Goal: Task Accomplishment & Management: Use online tool/utility

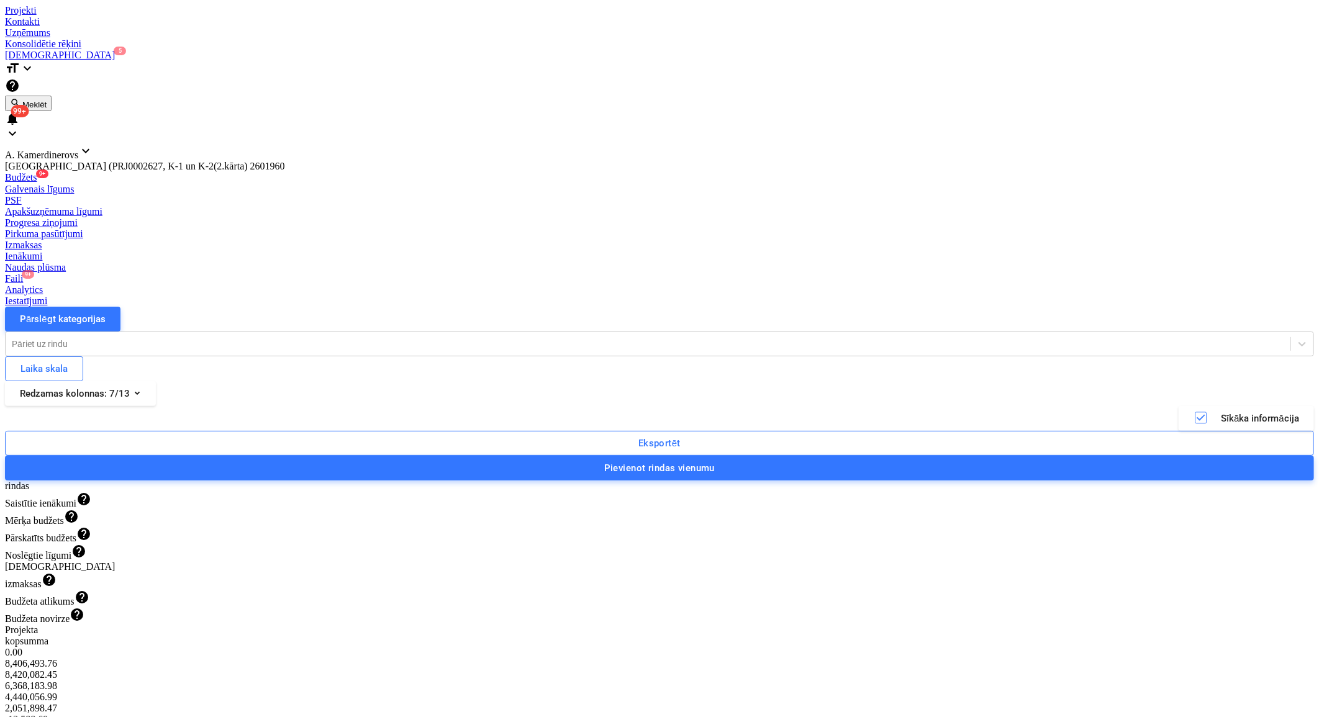
click at [634, 240] on div "Izmaksas" at bounding box center [659, 245] width 1309 height 11
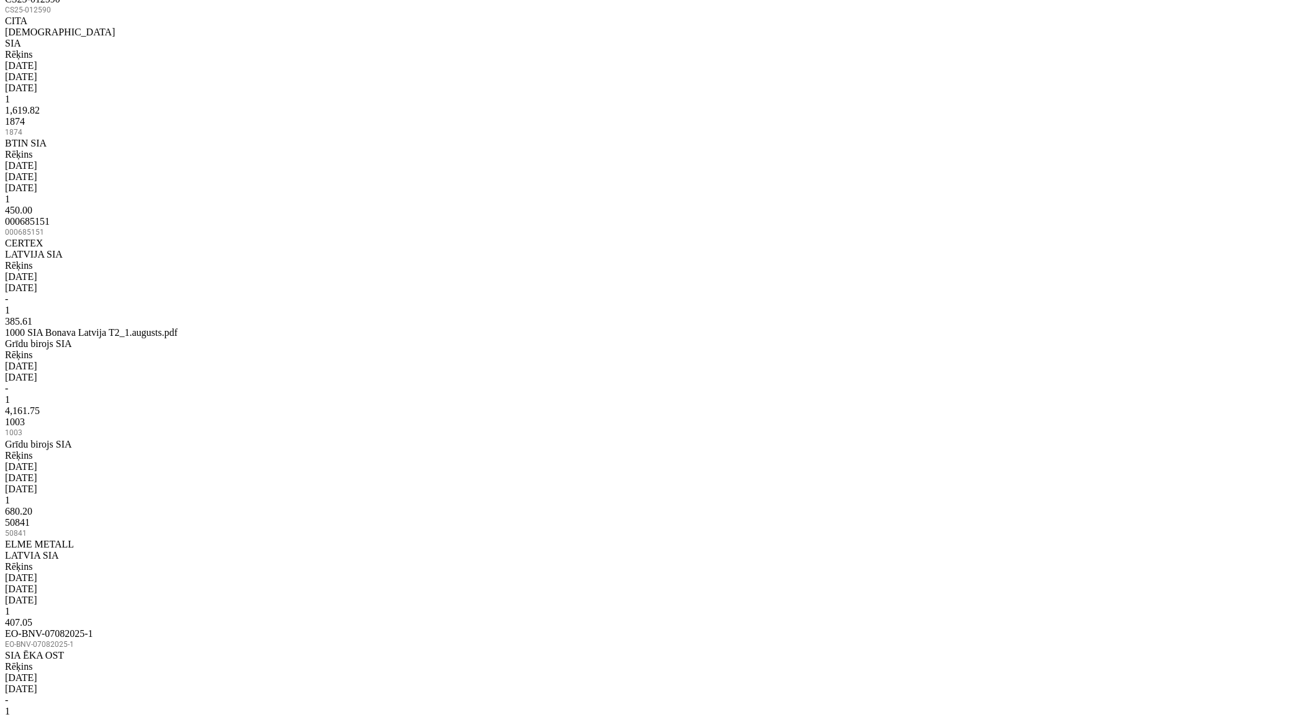
scroll to position [739, 0]
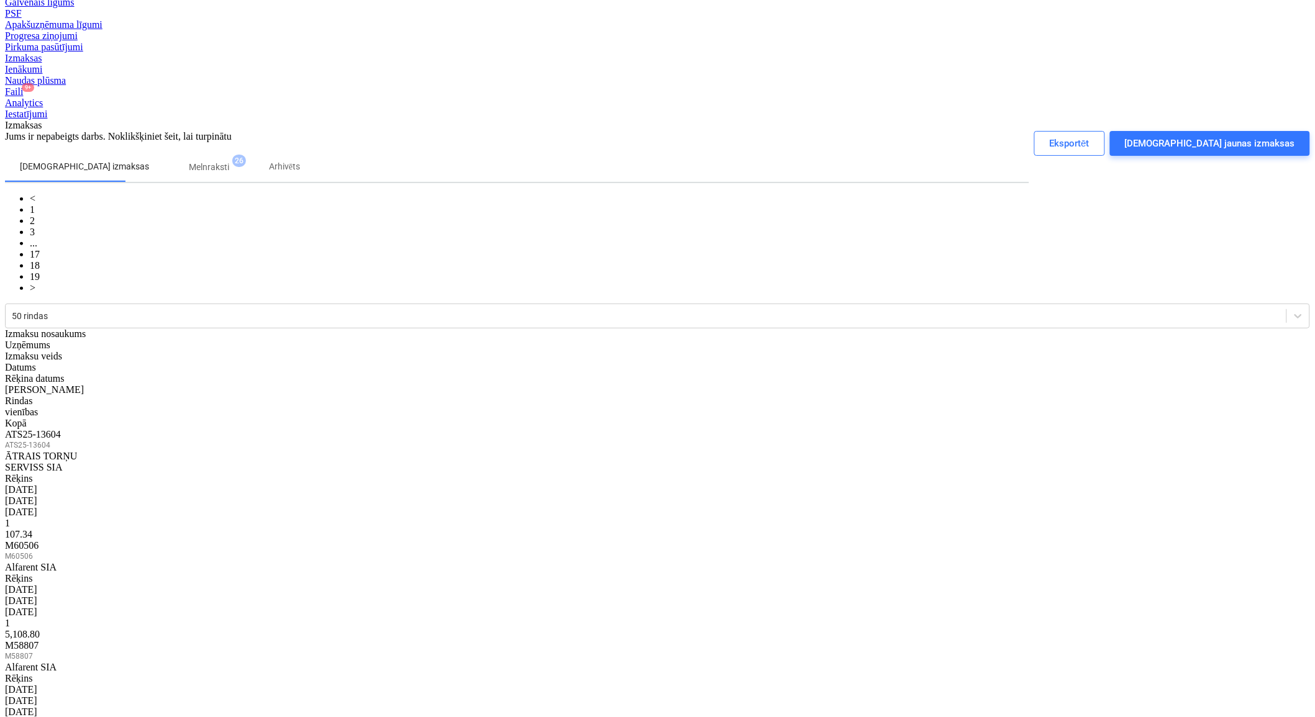
scroll to position [0, 0]
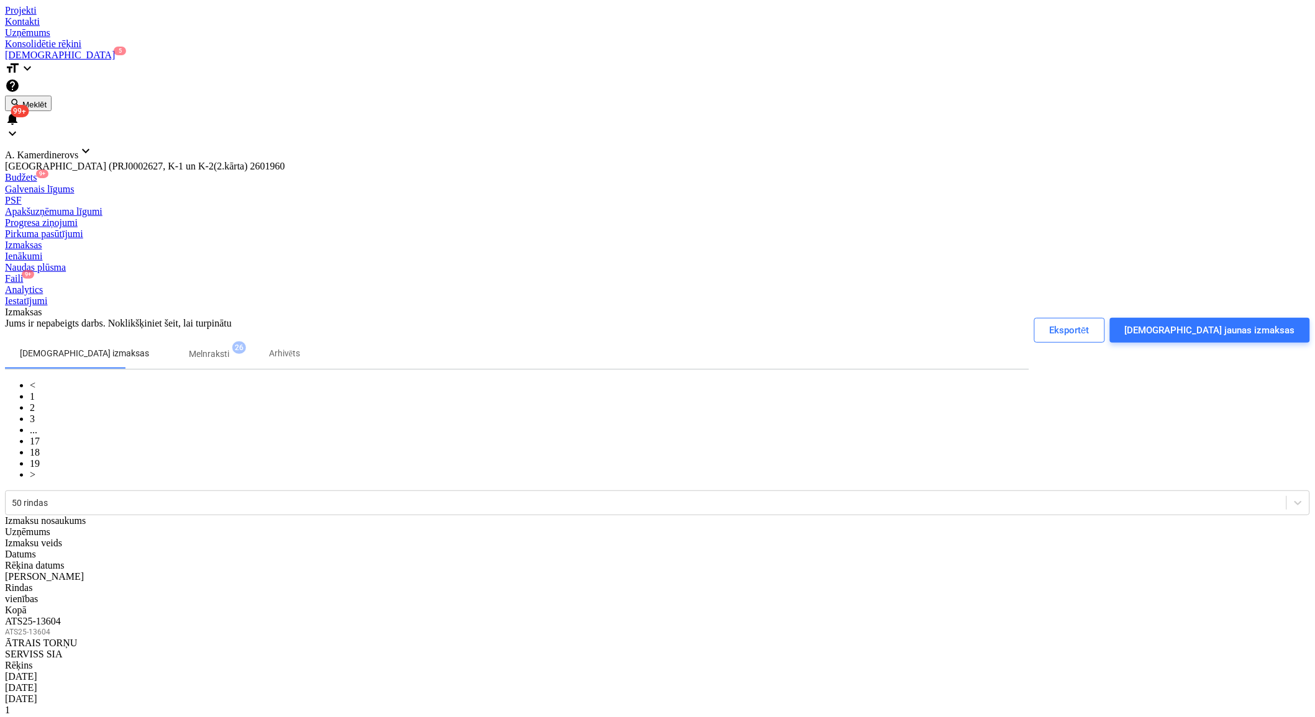
click at [391, 206] on div "Apakšuzņēmuma līgumi" at bounding box center [657, 211] width 1305 height 11
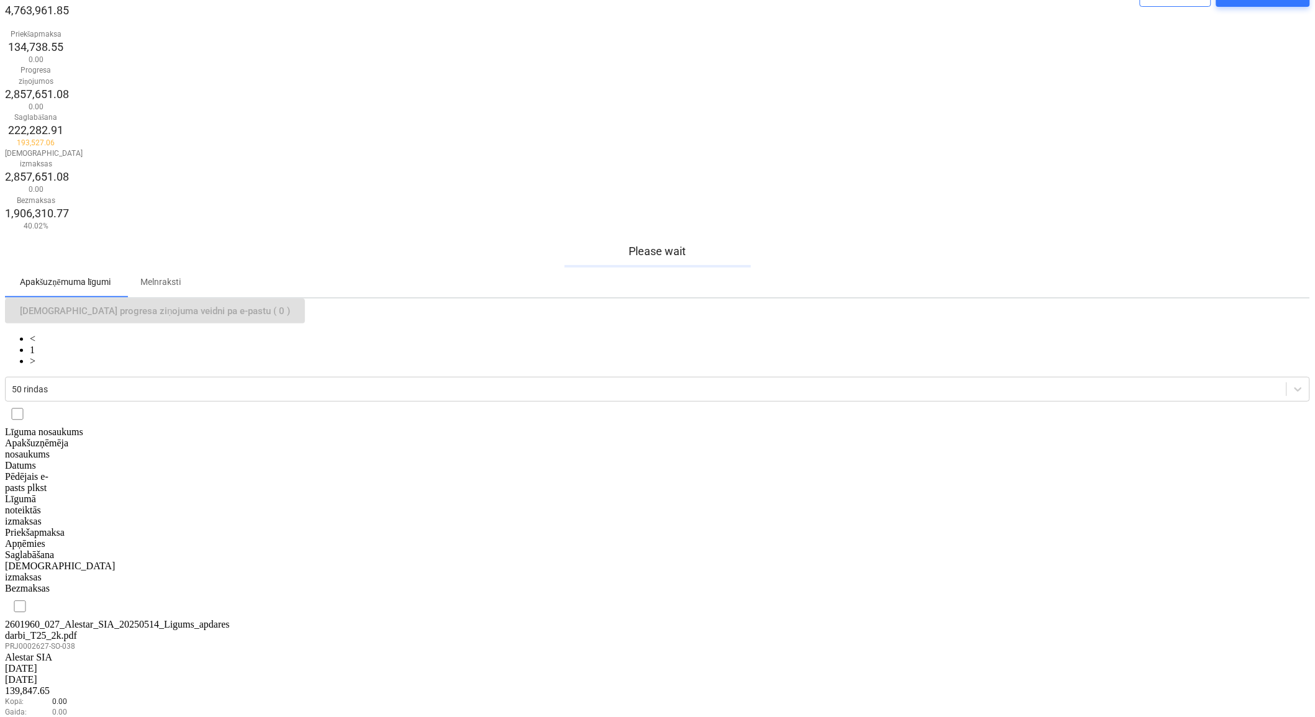
scroll to position [345, 0]
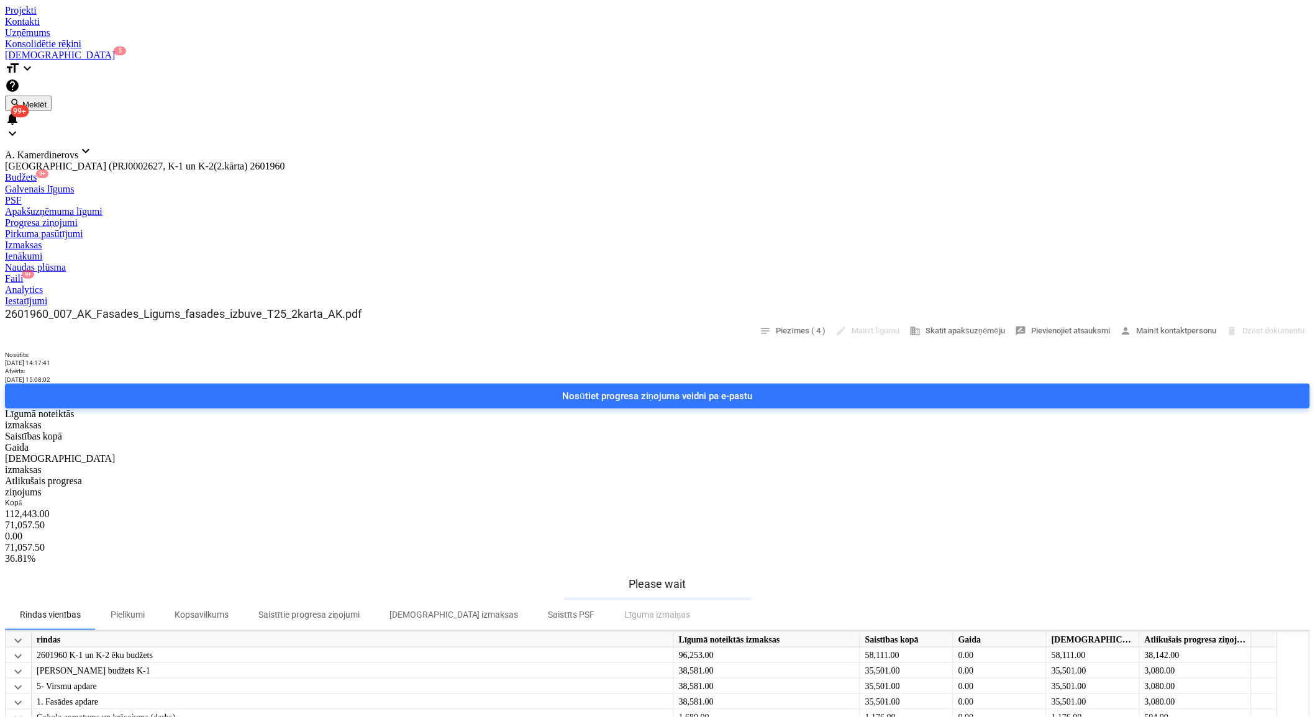
click at [460, 609] on p "[DEMOGRAPHIC_DATA] izmaksas" at bounding box center [453, 615] width 129 height 13
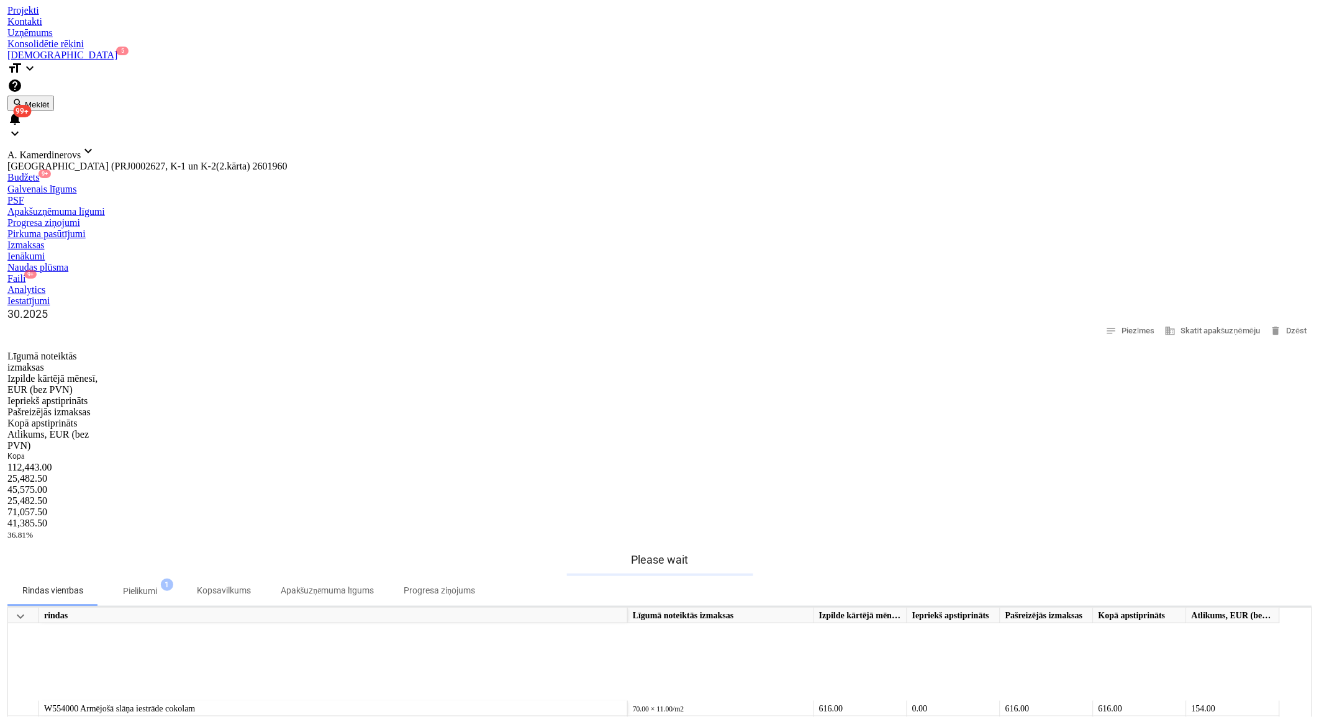
scroll to position [107, 0]
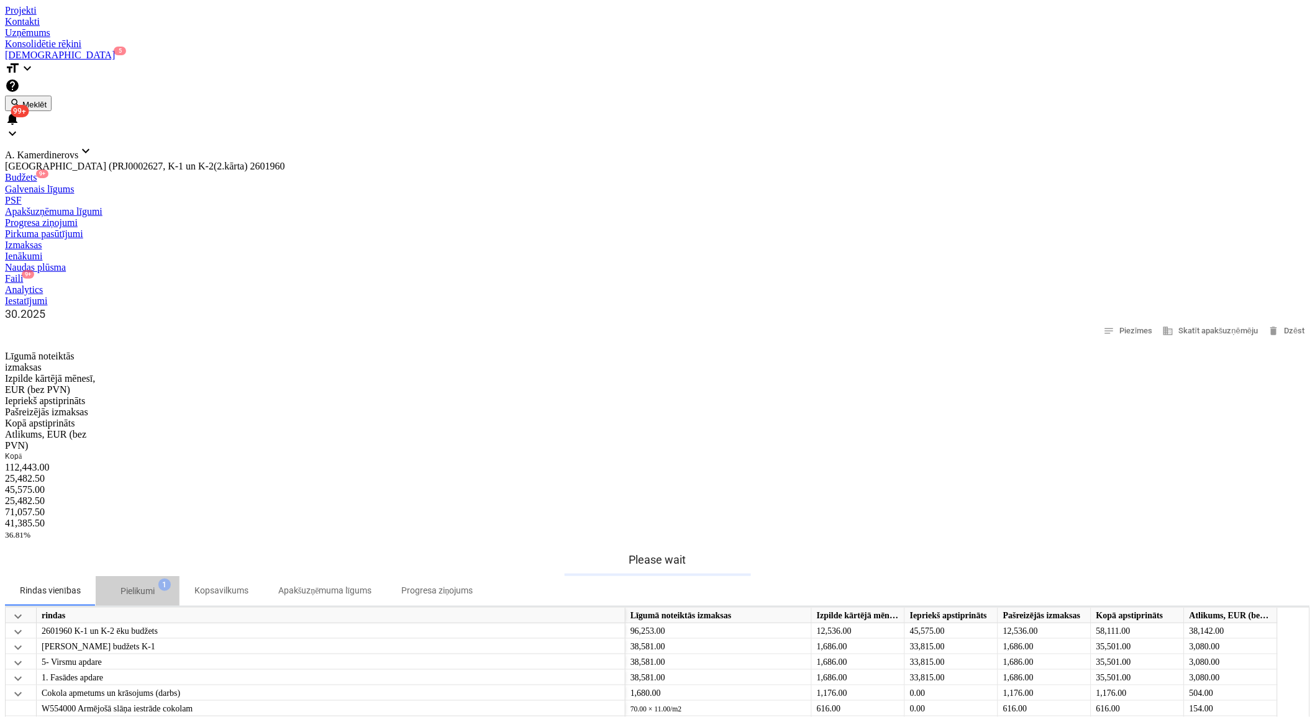
click at [165, 585] on span "Pielikumi 1" at bounding box center [138, 591] width 54 height 13
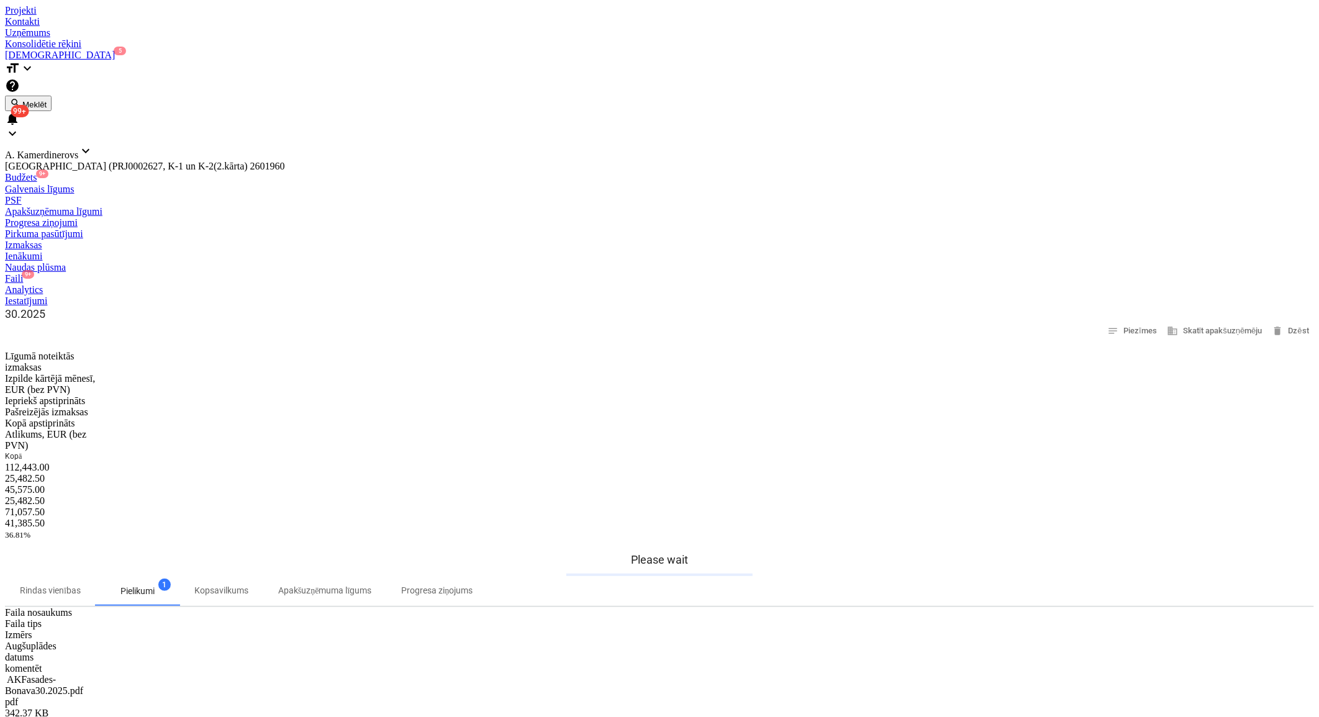
click at [129, 674] on div "AKFasades-Bonava30.2025.pdf" at bounding box center [67, 685] width 124 height 22
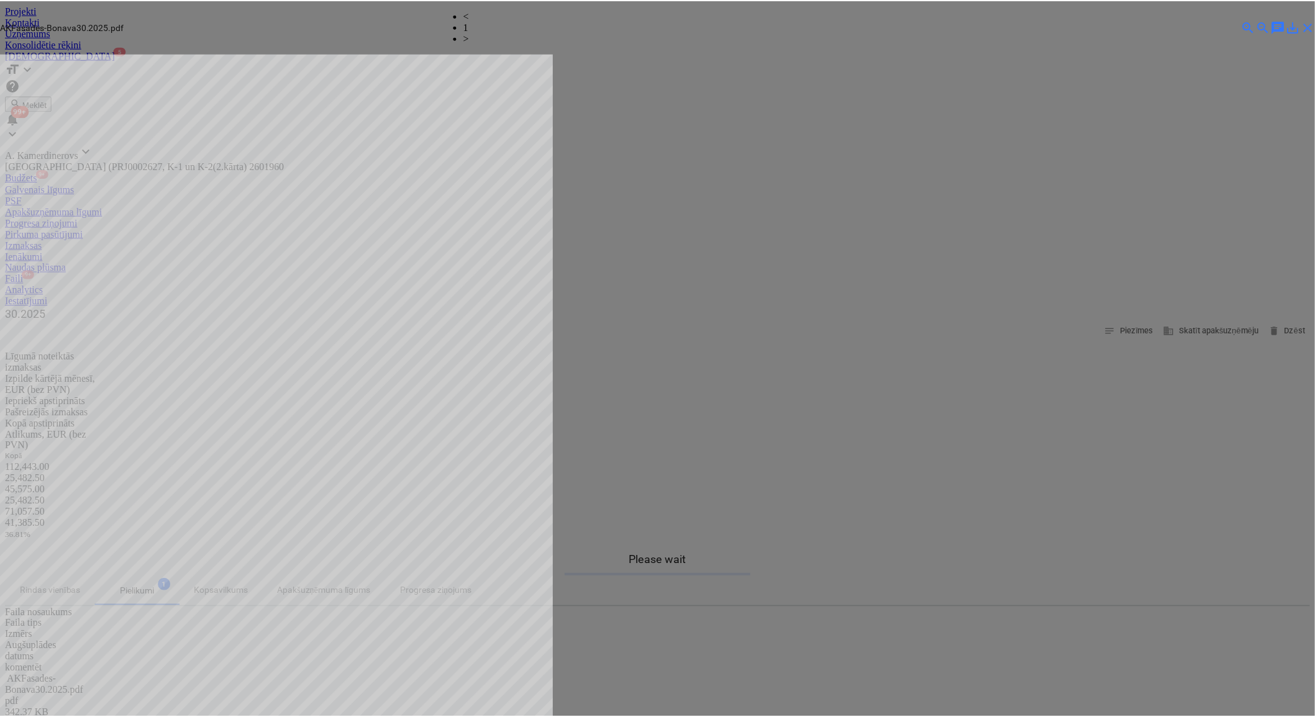
scroll to position [69, 0]
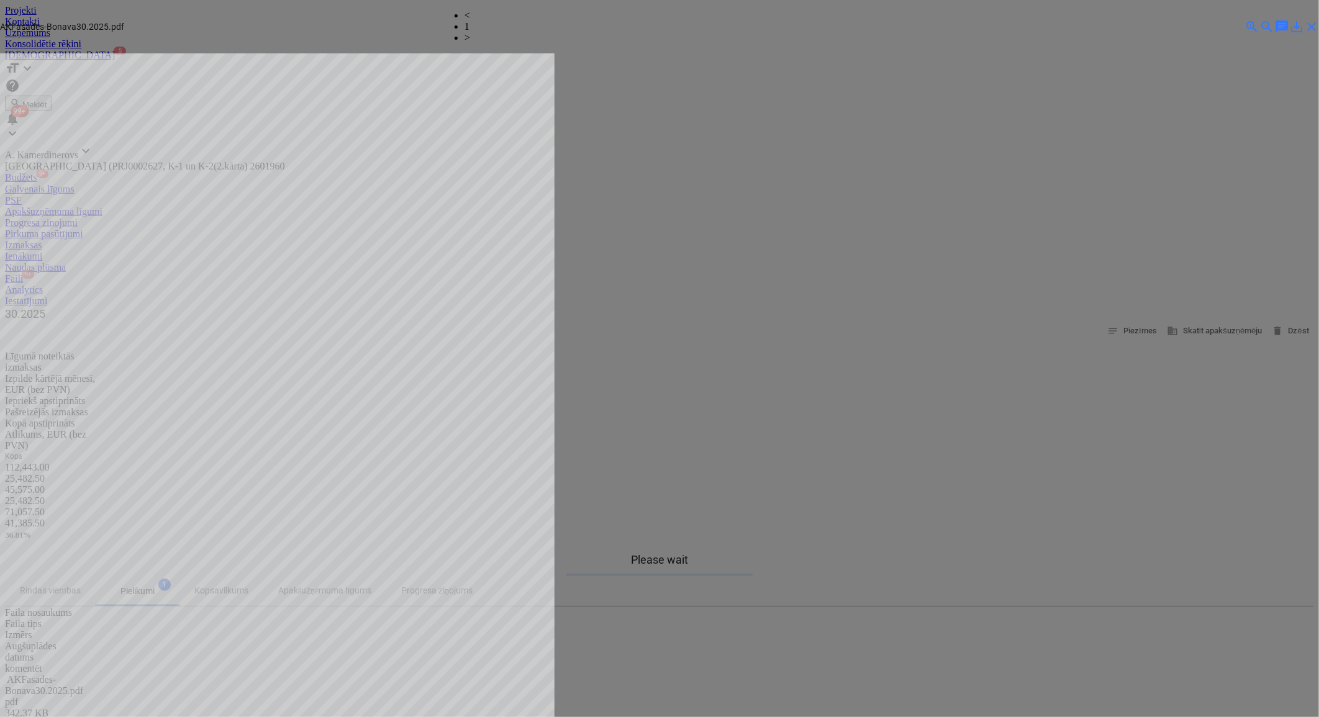
click at [1304, 19] on span "close" at bounding box center [1311, 26] width 15 height 15
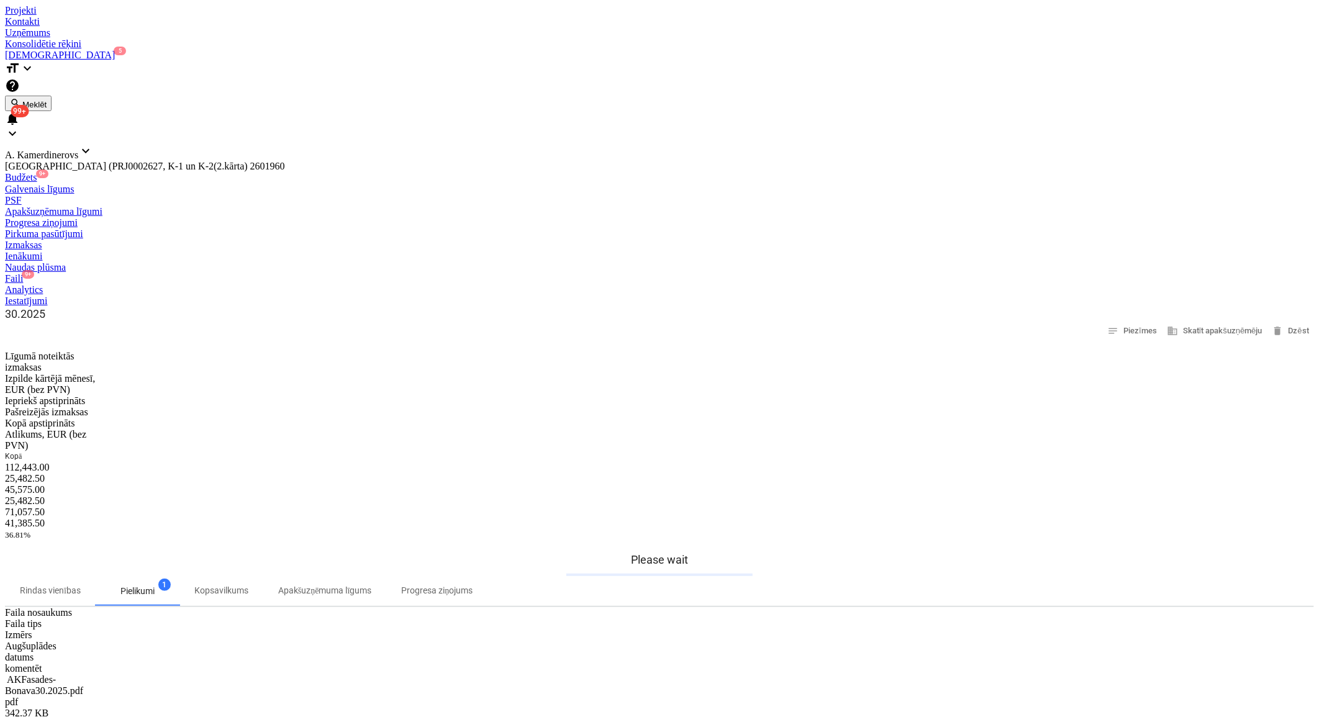
click at [47, 5] on div at bounding box center [659, 5] width 1309 height 0
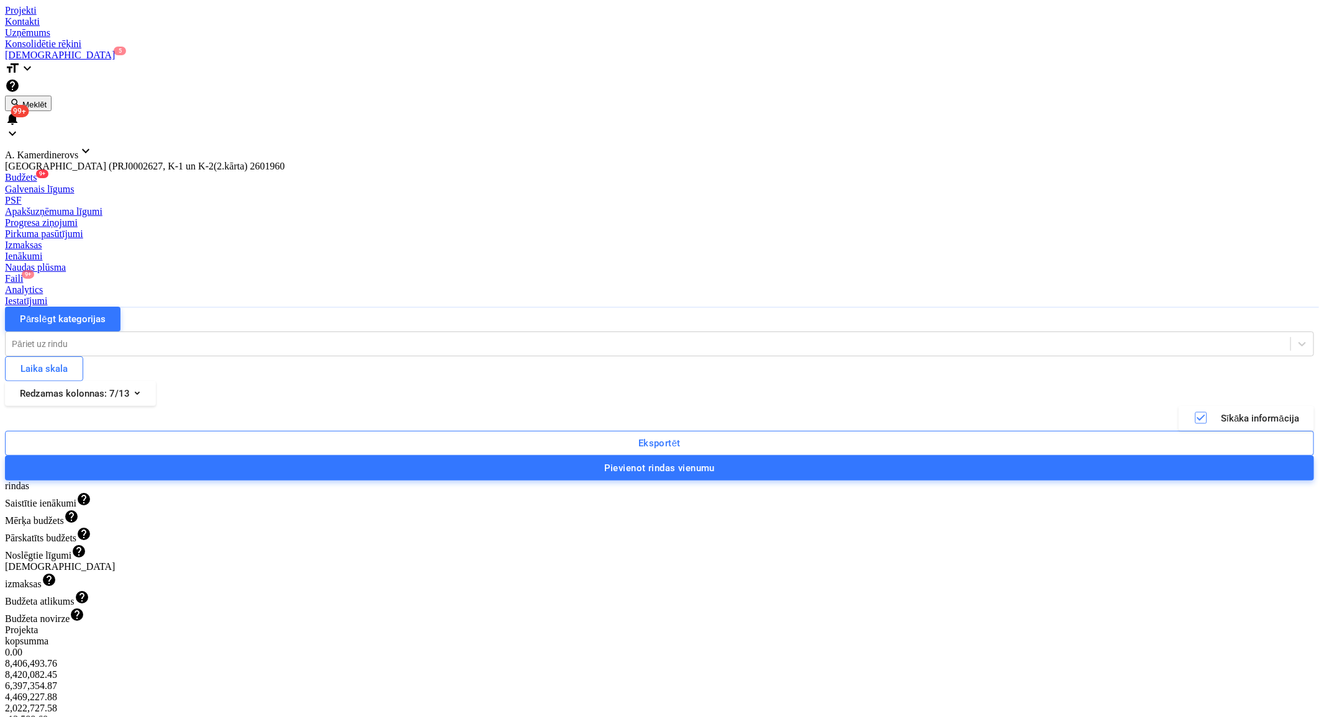
click at [34, 270] on span "9+" at bounding box center [28, 274] width 12 height 9
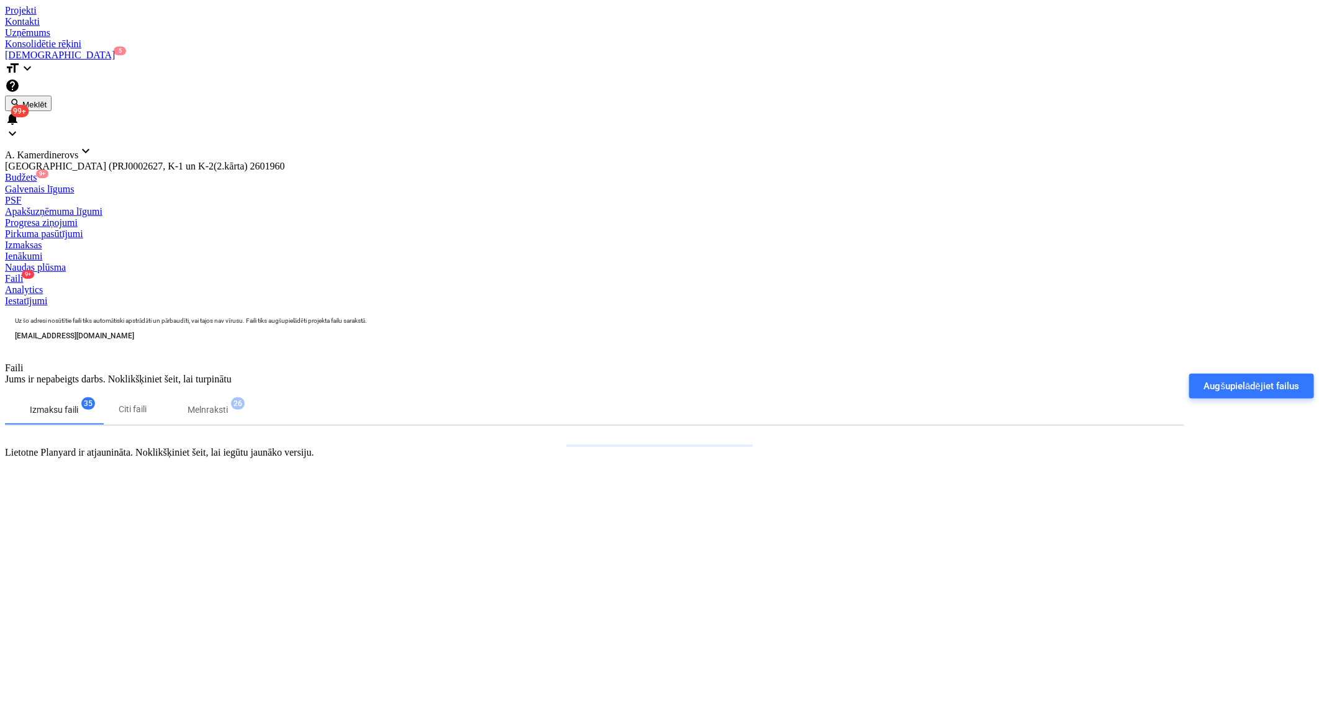
click at [225, 404] on p "Melnraksti" at bounding box center [208, 410] width 40 height 13
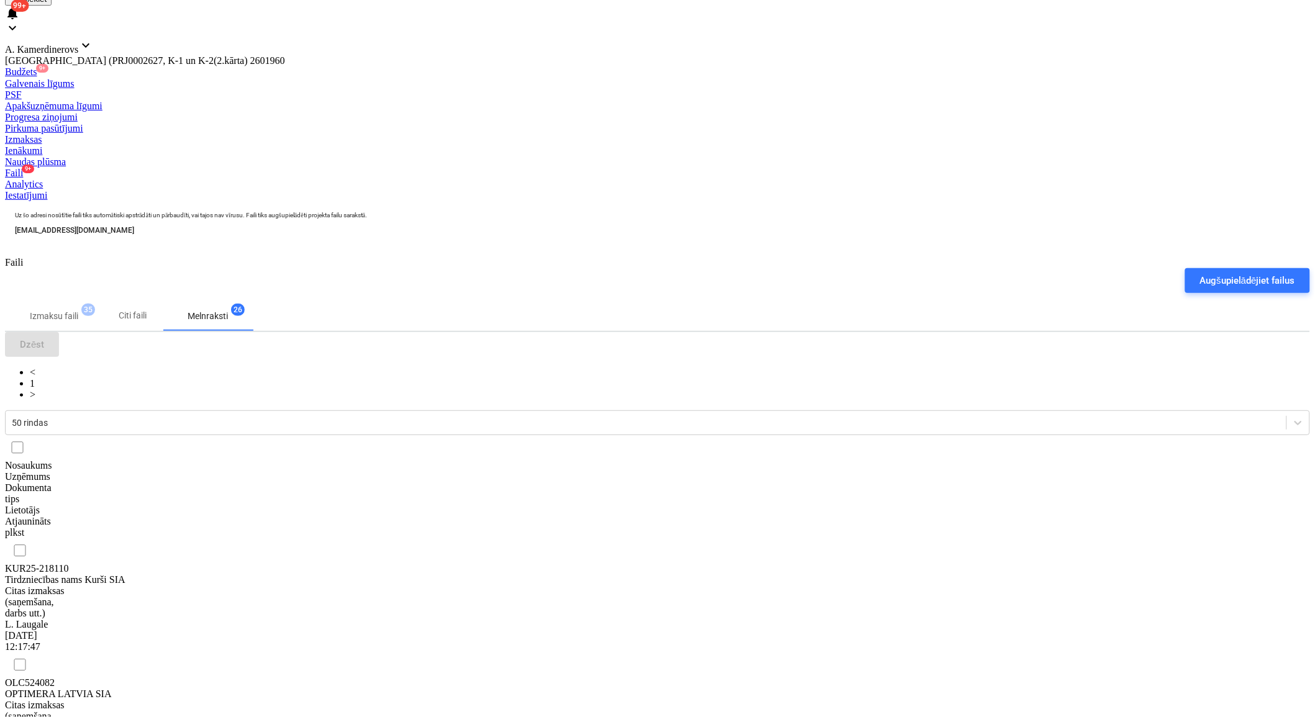
scroll to position [138, 0]
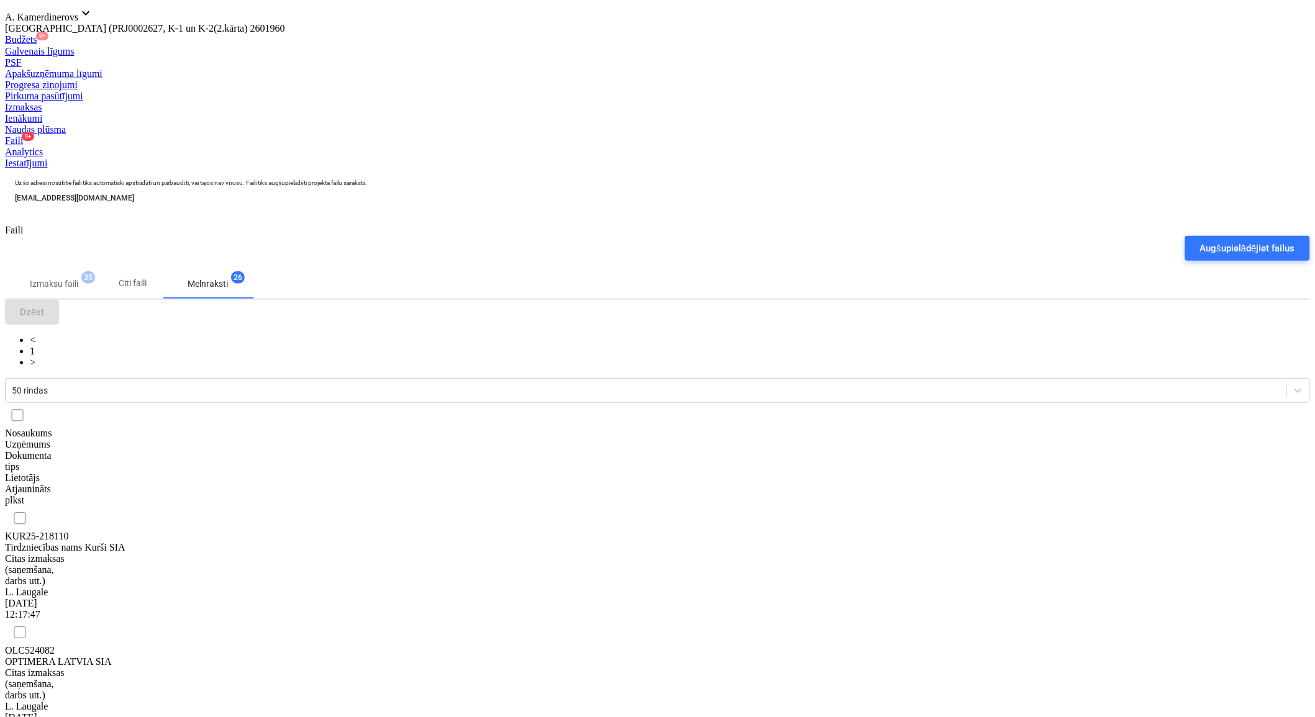
click at [129, 542] on div "Tirdzniecības nams Kurši SIA" at bounding box center [67, 547] width 124 height 11
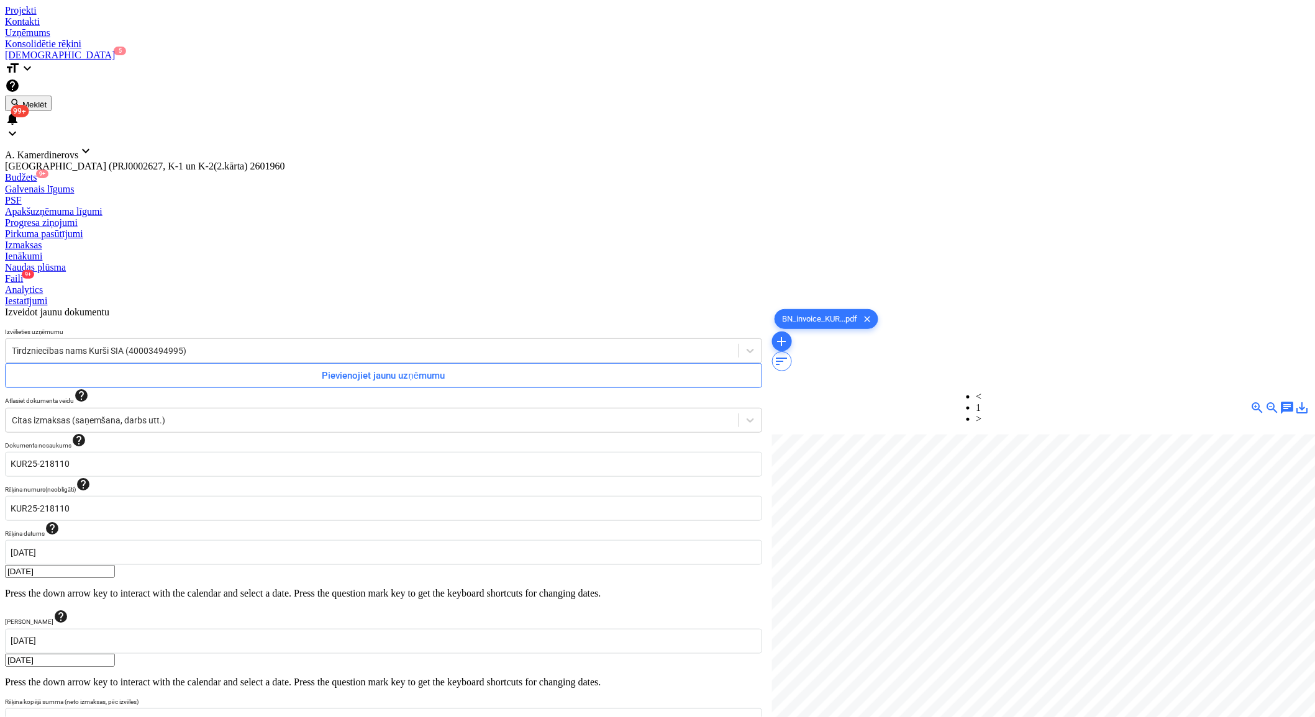
scroll to position [78, 50]
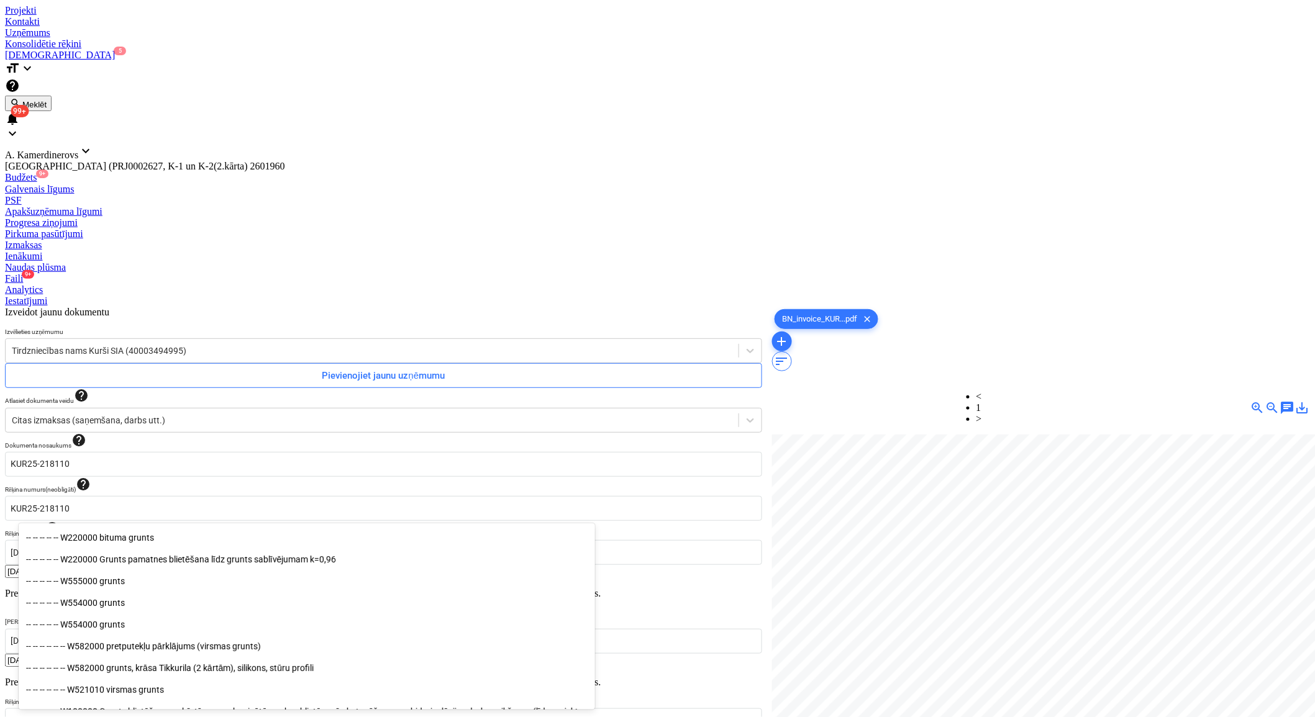
scroll to position [138, 0]
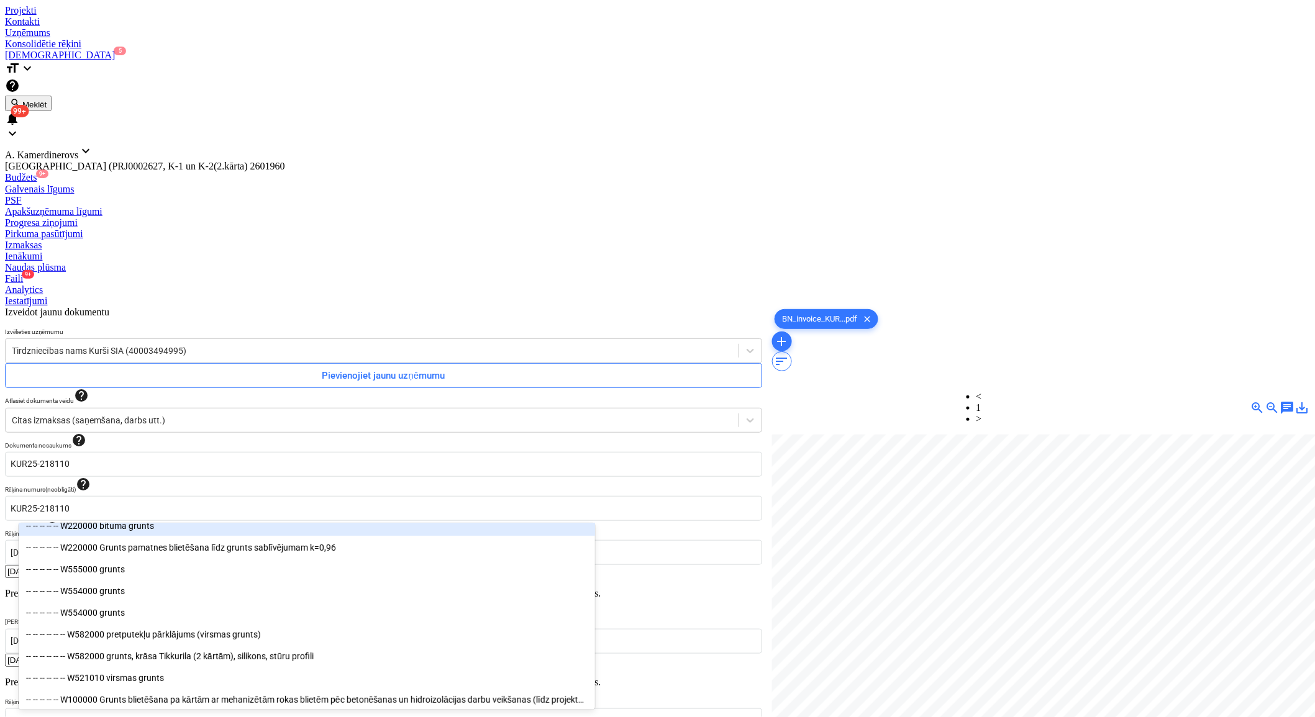
type input "grunts"
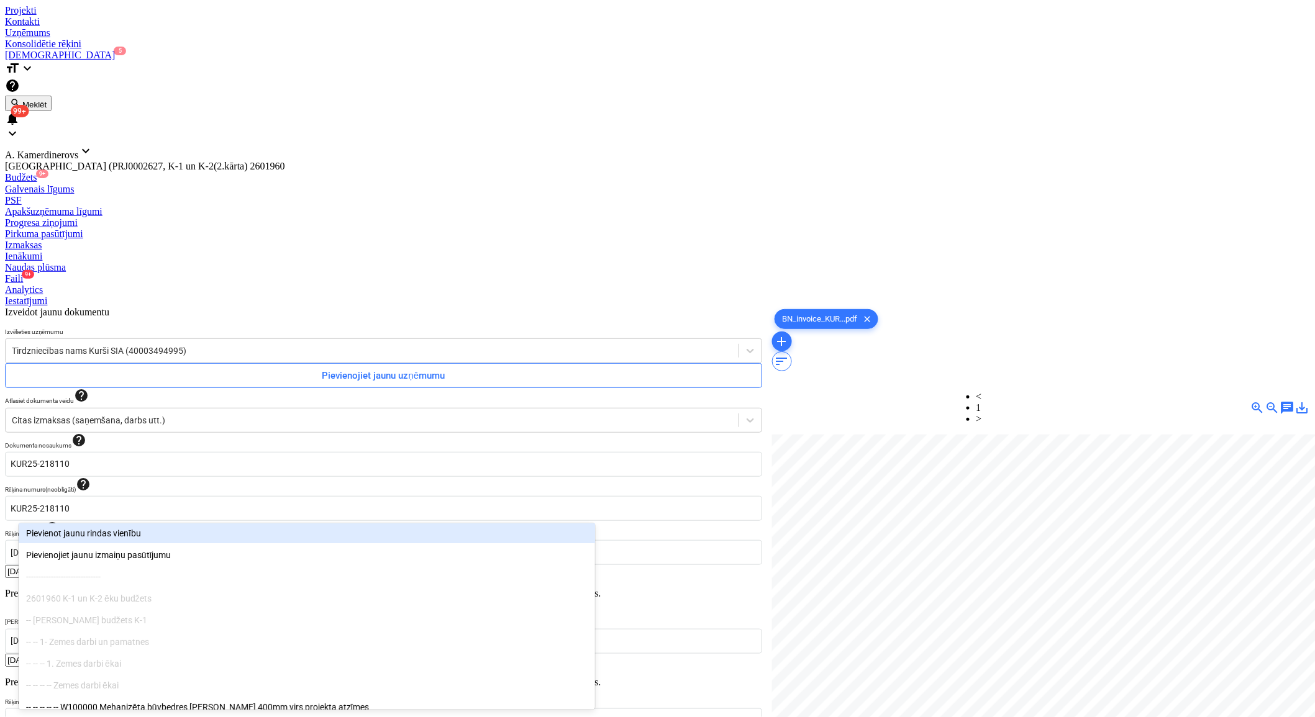
type input "k"
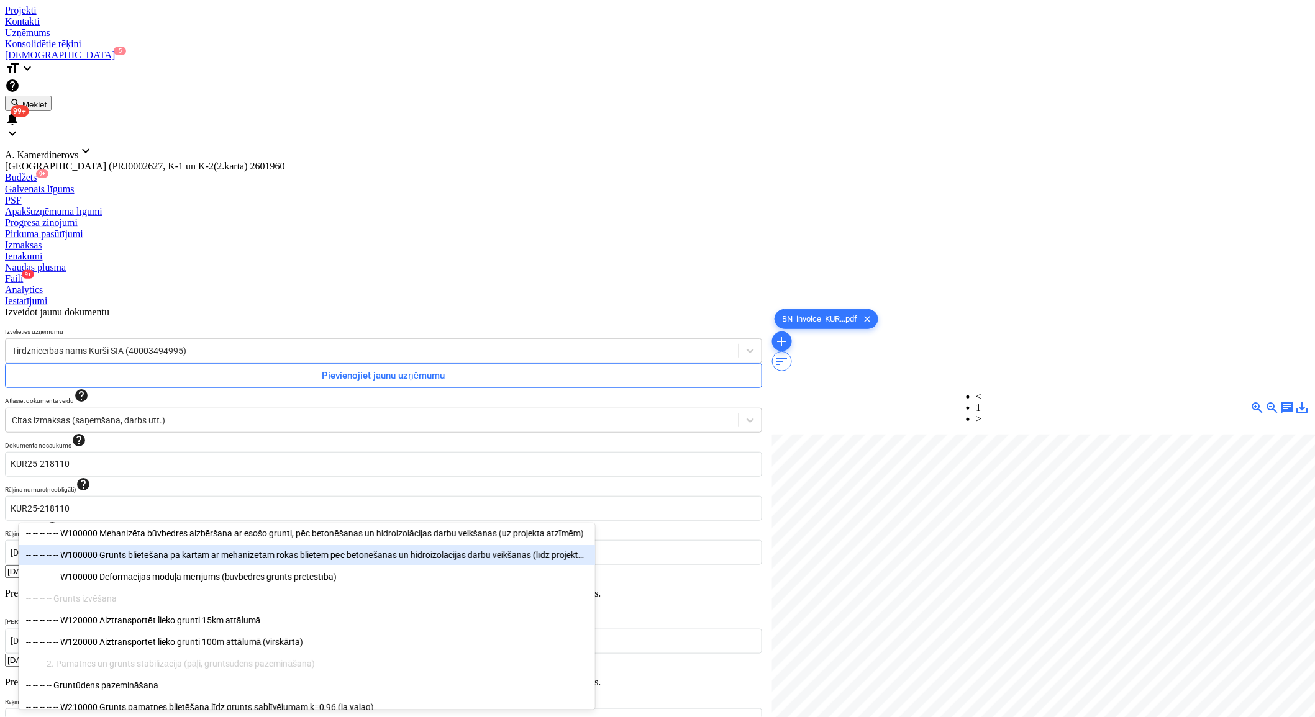
type input "r"
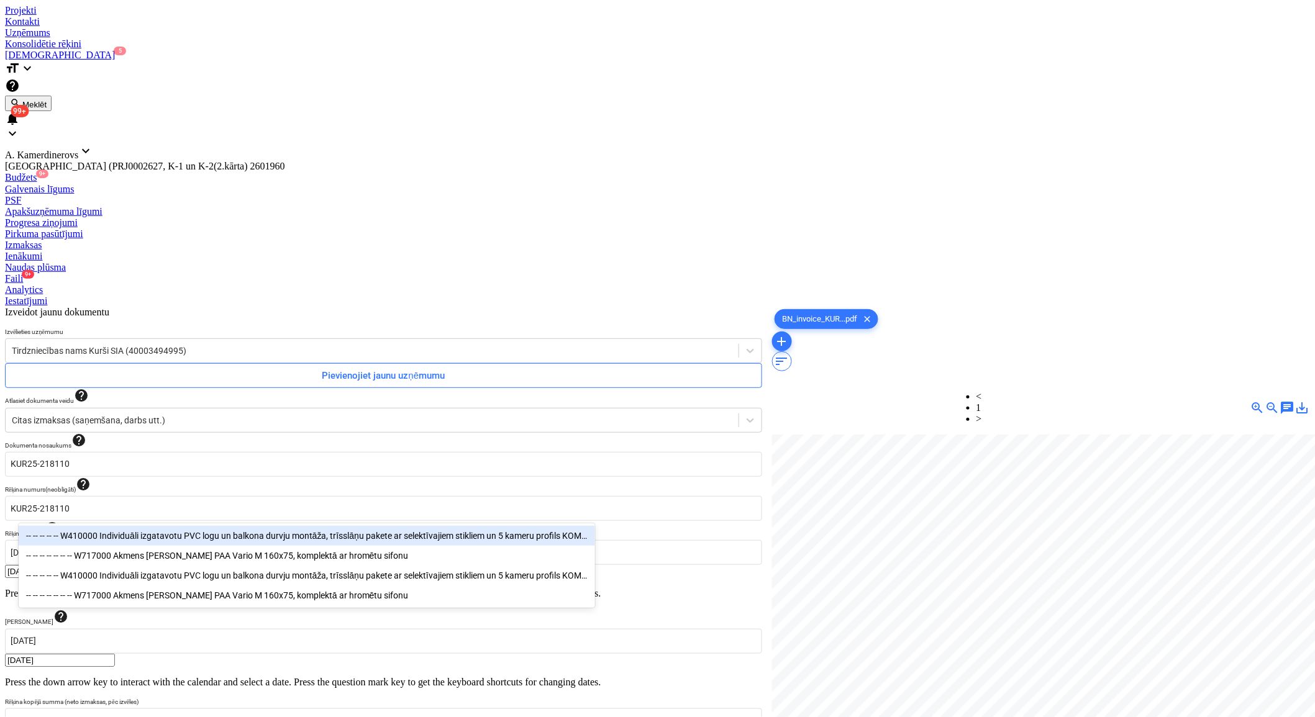
type input "h"
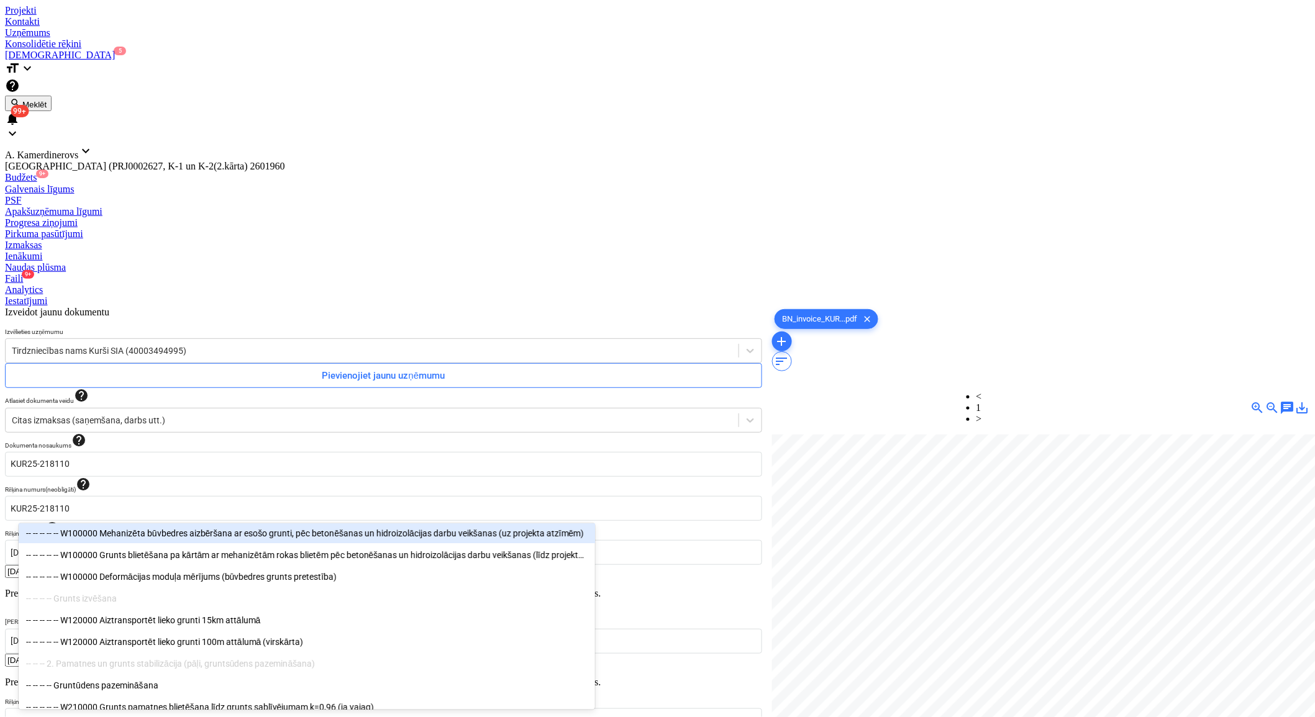
type input "grunts"
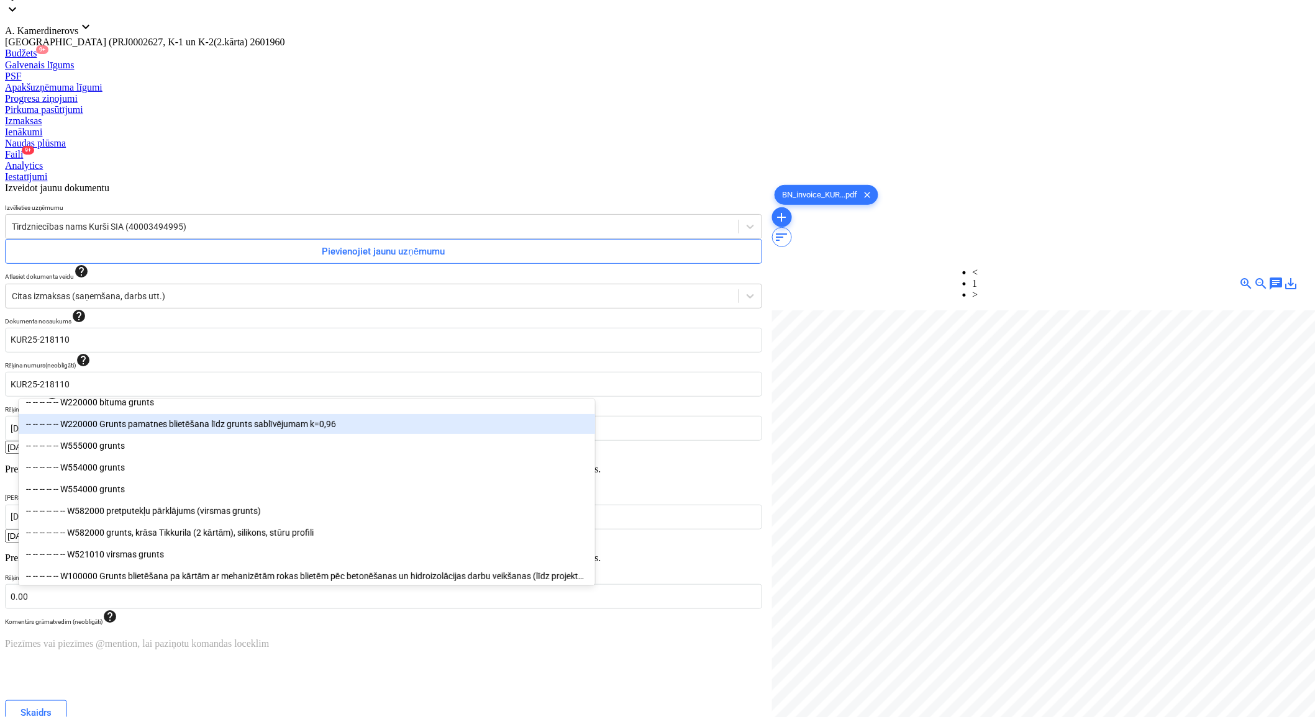
scroll to position [207, 0]
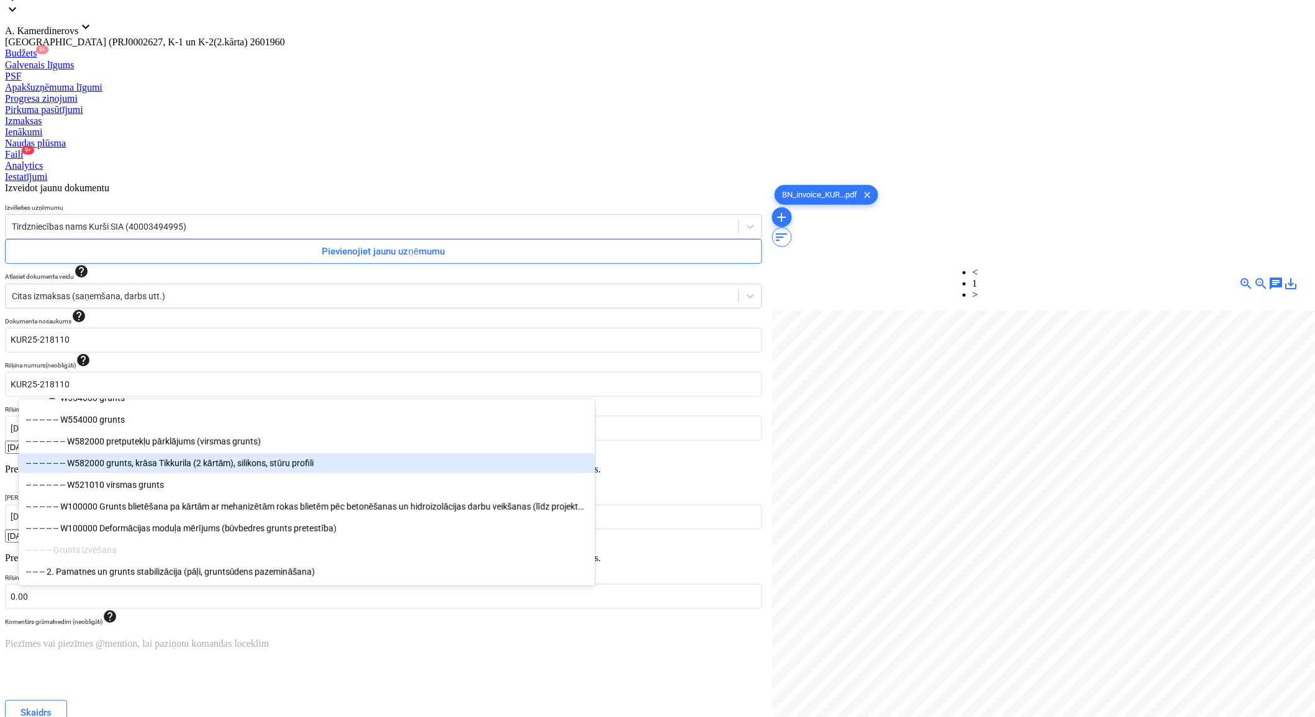
drag, startPoint x: 274, startPoint y: 476, endPoint x: 248, endPoint y: 461, distance: 29.5
click at [248, 461] on div "-- -- -- -- -- -- W582000 grunts, krāsa Tikkurila (2 kārtām), silikons, stūru p…" at bounding box center [307, 463] width 576 height 20
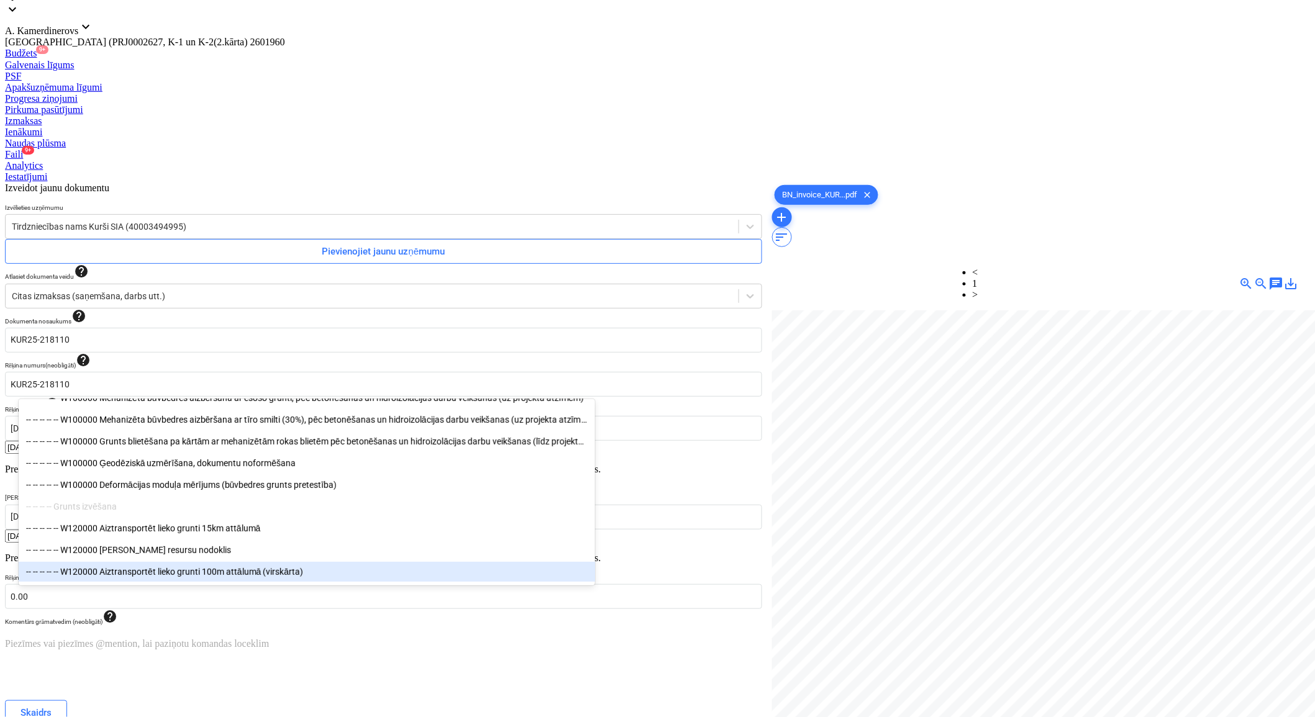
click at [666, 615] on div "Izveidot jaunu dokumentu Izvēlieties uzņēmumu Tirdzniecības nams Kurši SIA (400…" at bounding box center [383, 596] width 767 height 837
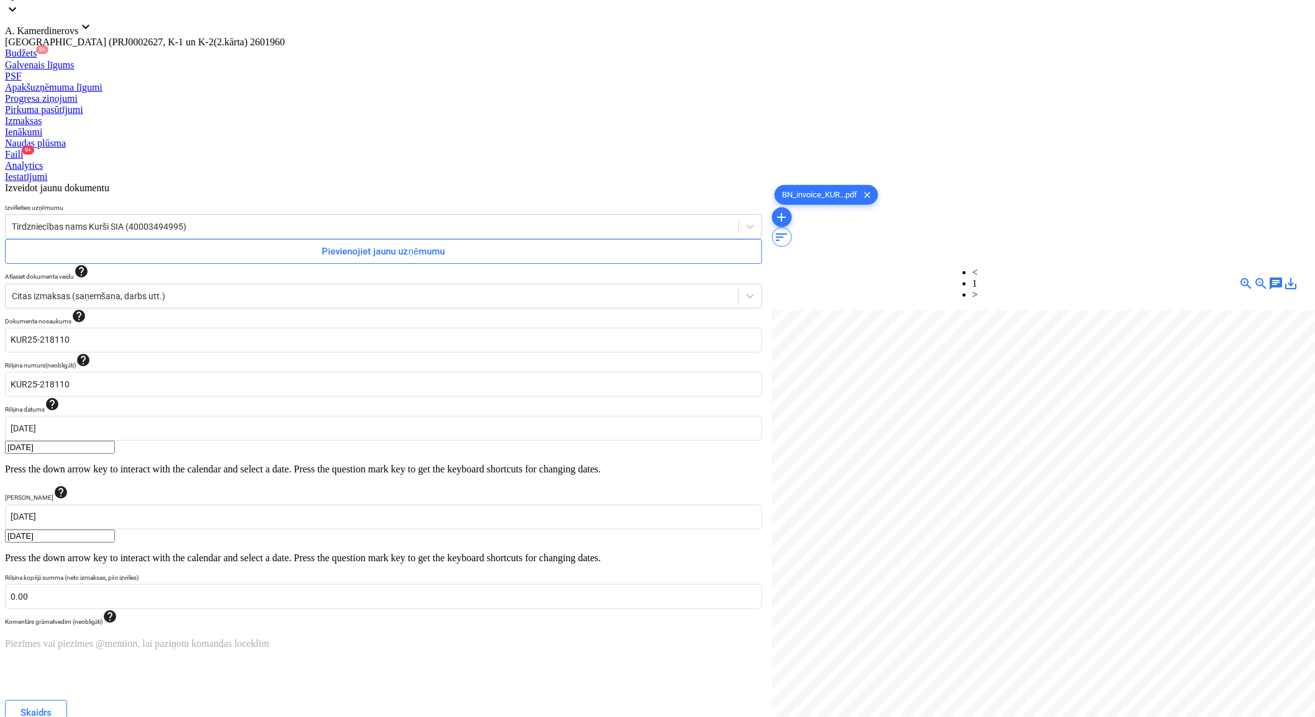
type input "548.72"
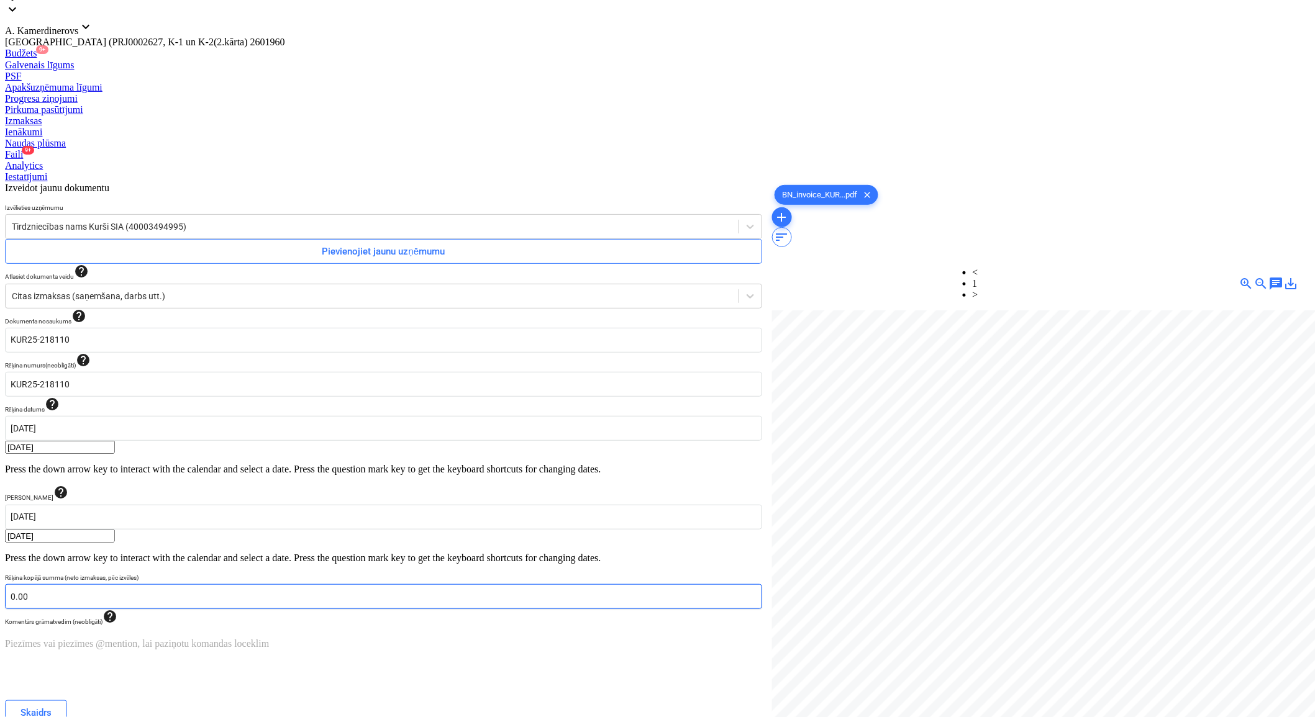
click at [176, 584] on input "0.00" at bounding box center [383, 596] width 757 height 25
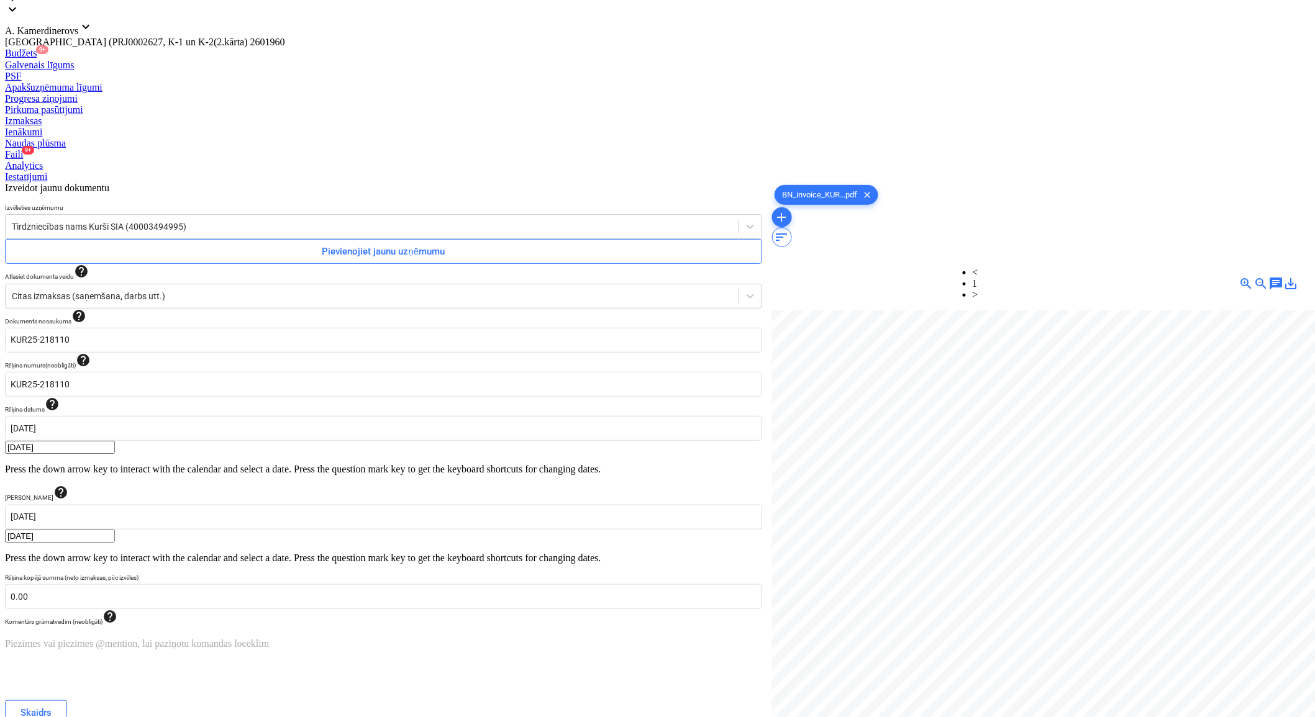
type input "1"
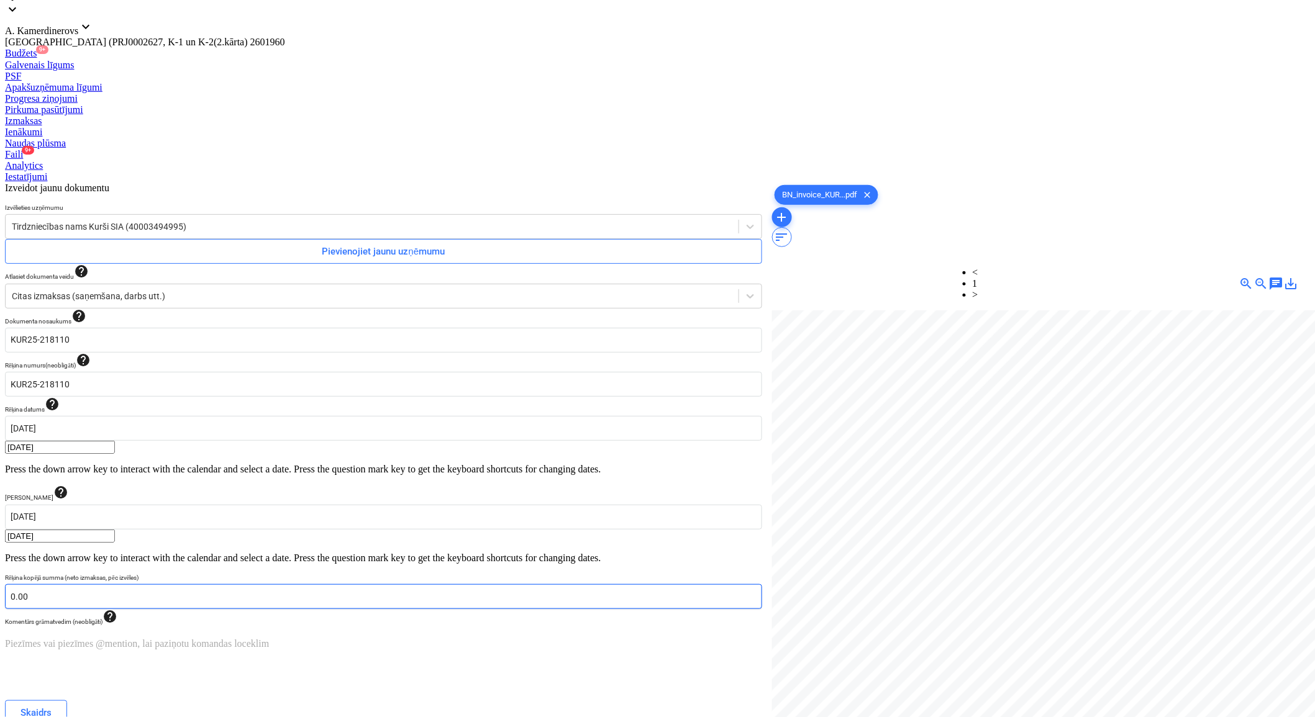
click at [299, 584] on input "0.00" at bounding box center [383, 596] width 757 height 25
click at [299, 584] on input "text" at bounding box center [383, 596] width 757 height 25
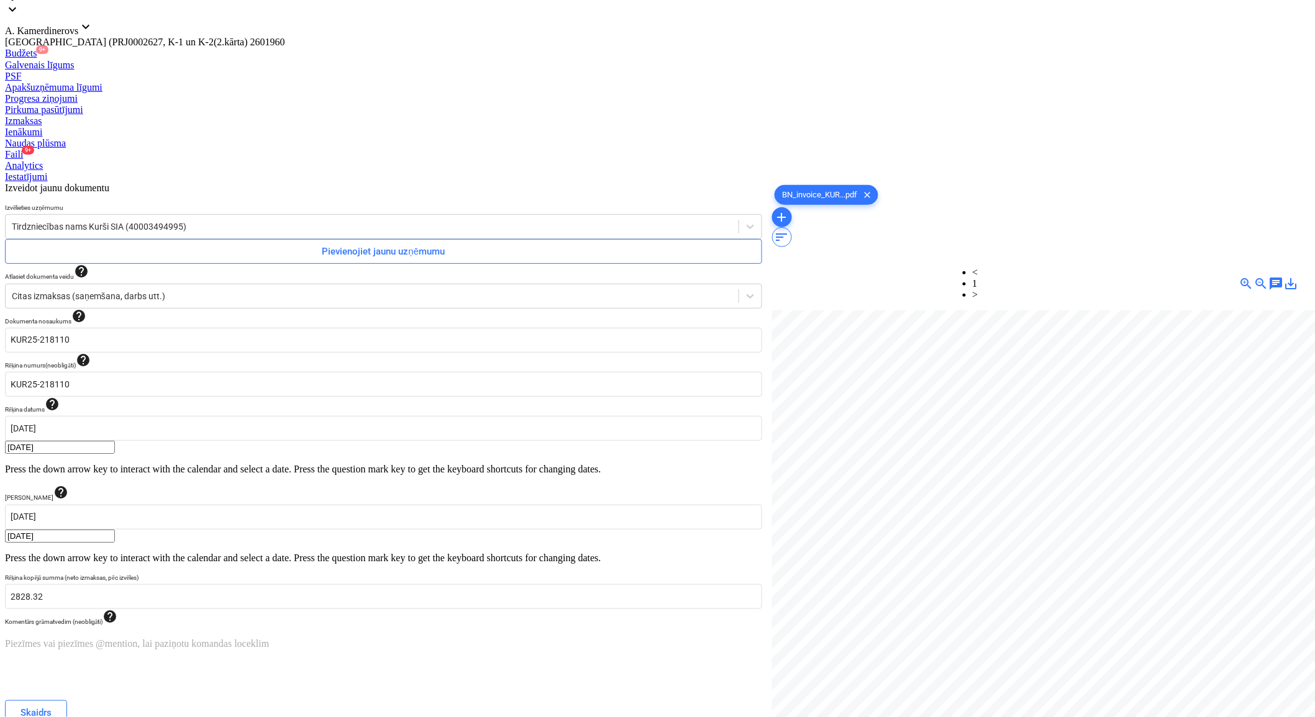
type input "2,828.32"
click at [503, 638] on div "Piezīmes vai piezīmes @mention, lai paziņotu komandas loceklim ﻿" at bounding box center [383, 669] width 757 height 62
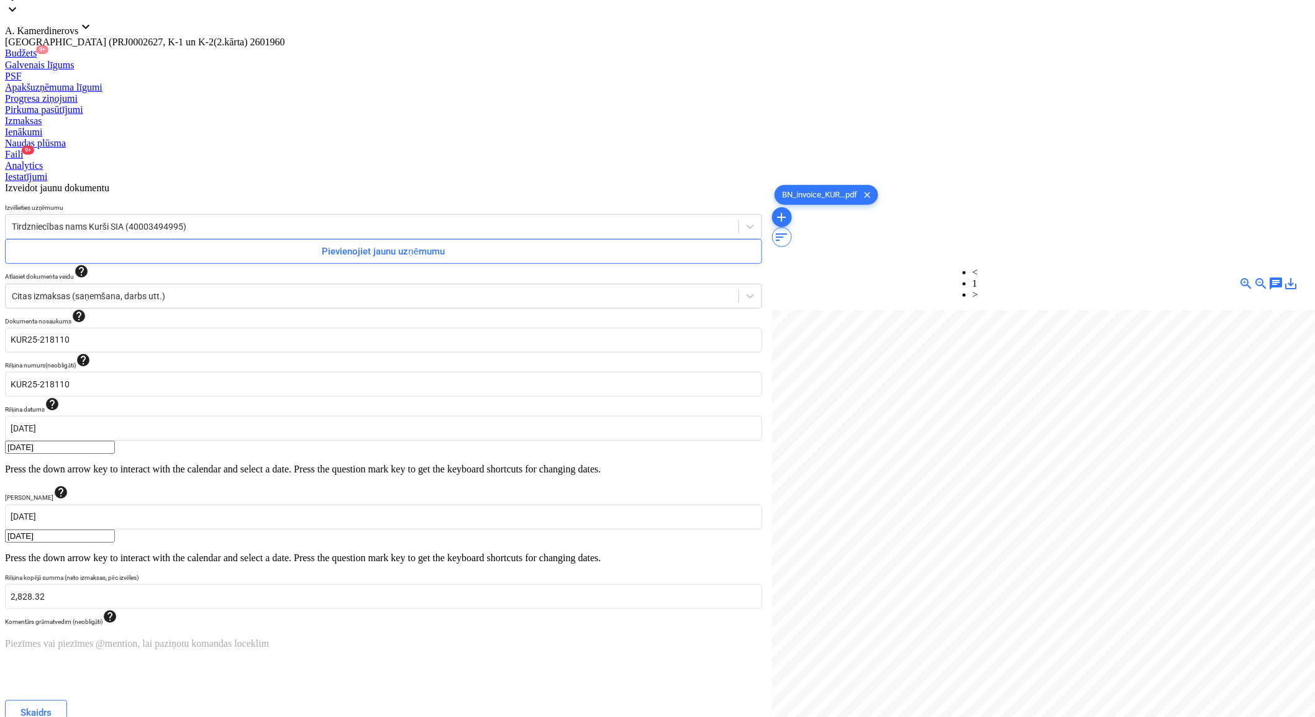
type input "826.1"
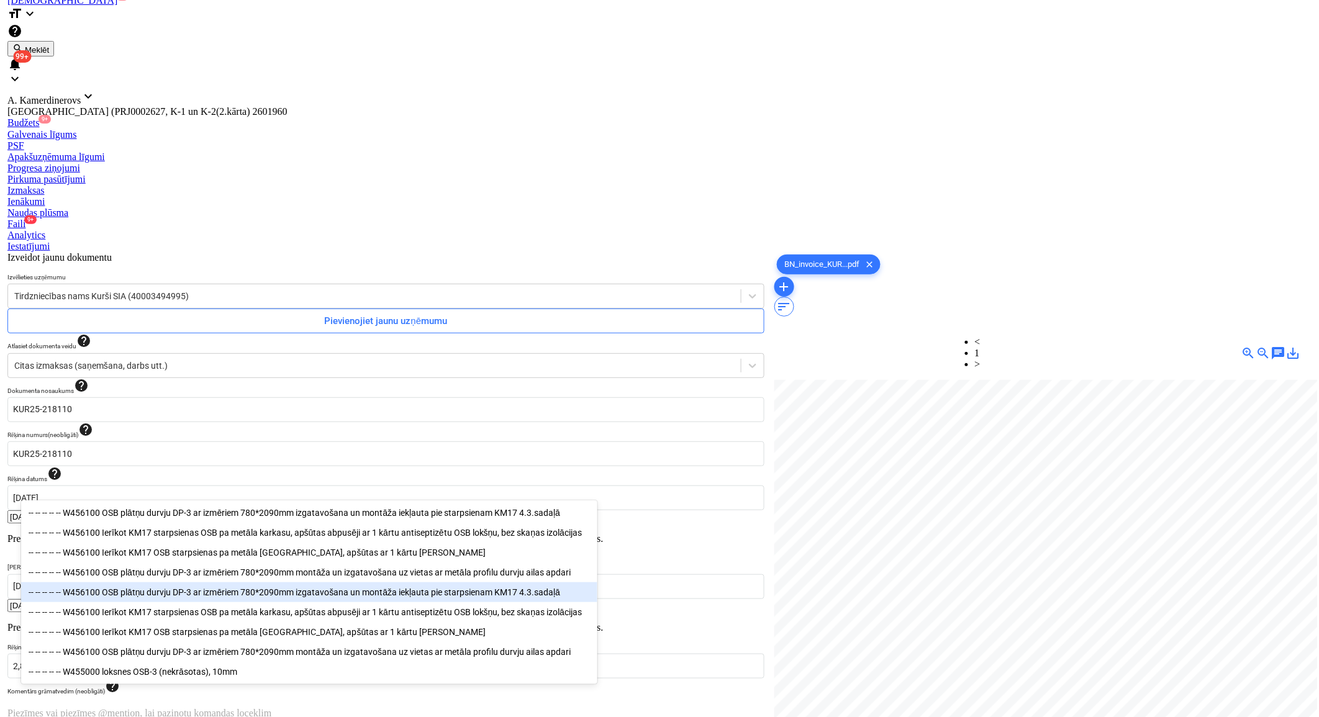
scroll to position [1, 0]
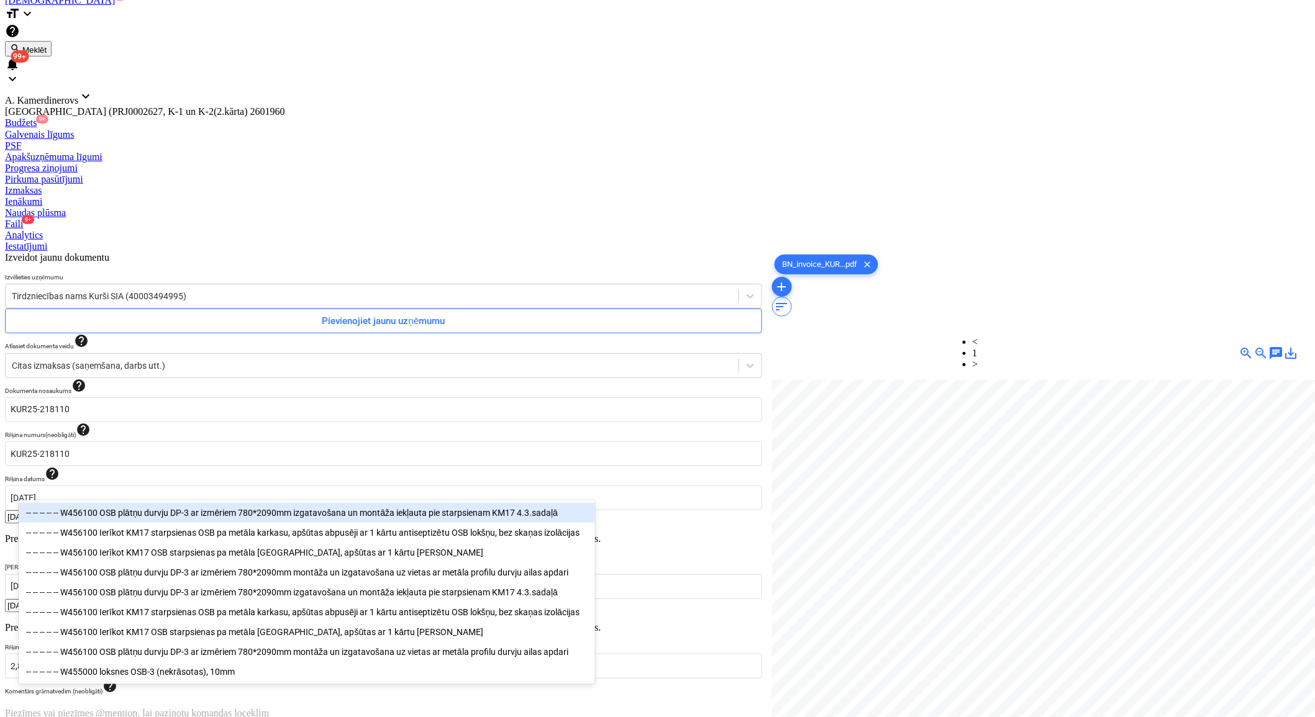
type input "osb"
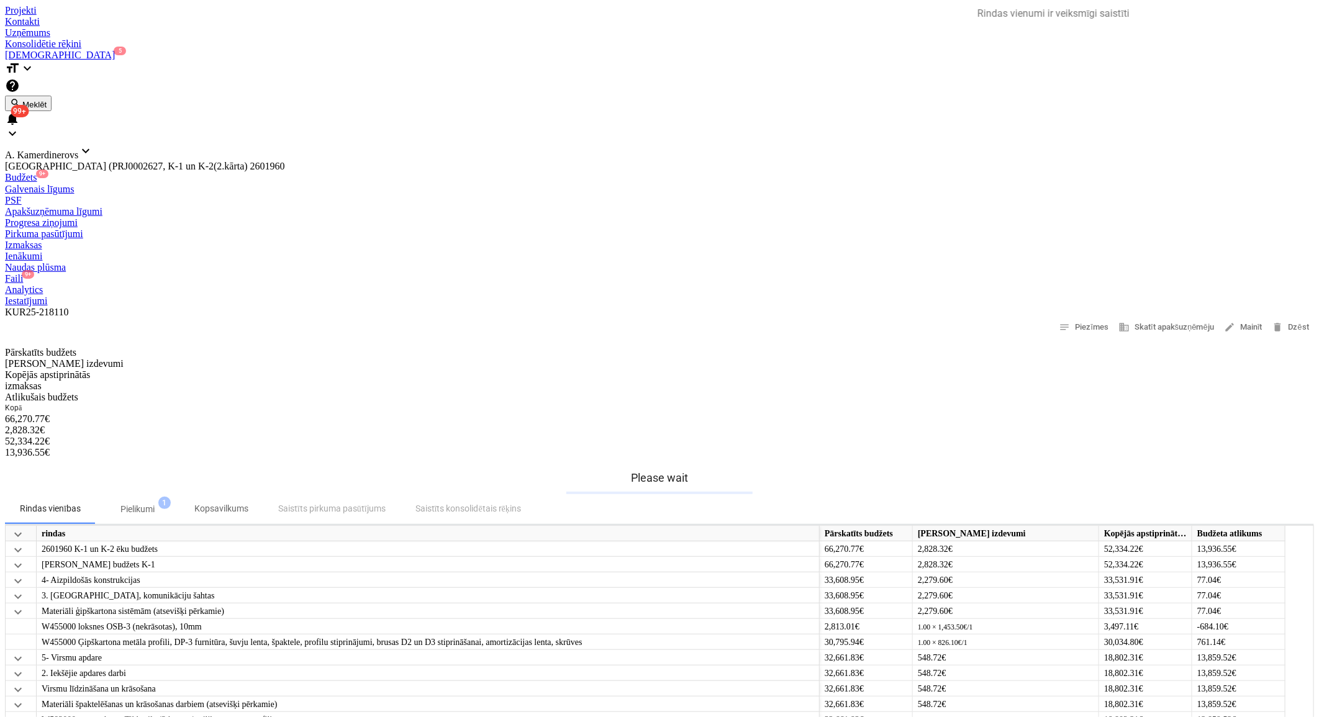
click at [802, 273] on div "Faili 9+" at bounding box center [659, 278] width 1309 height 11
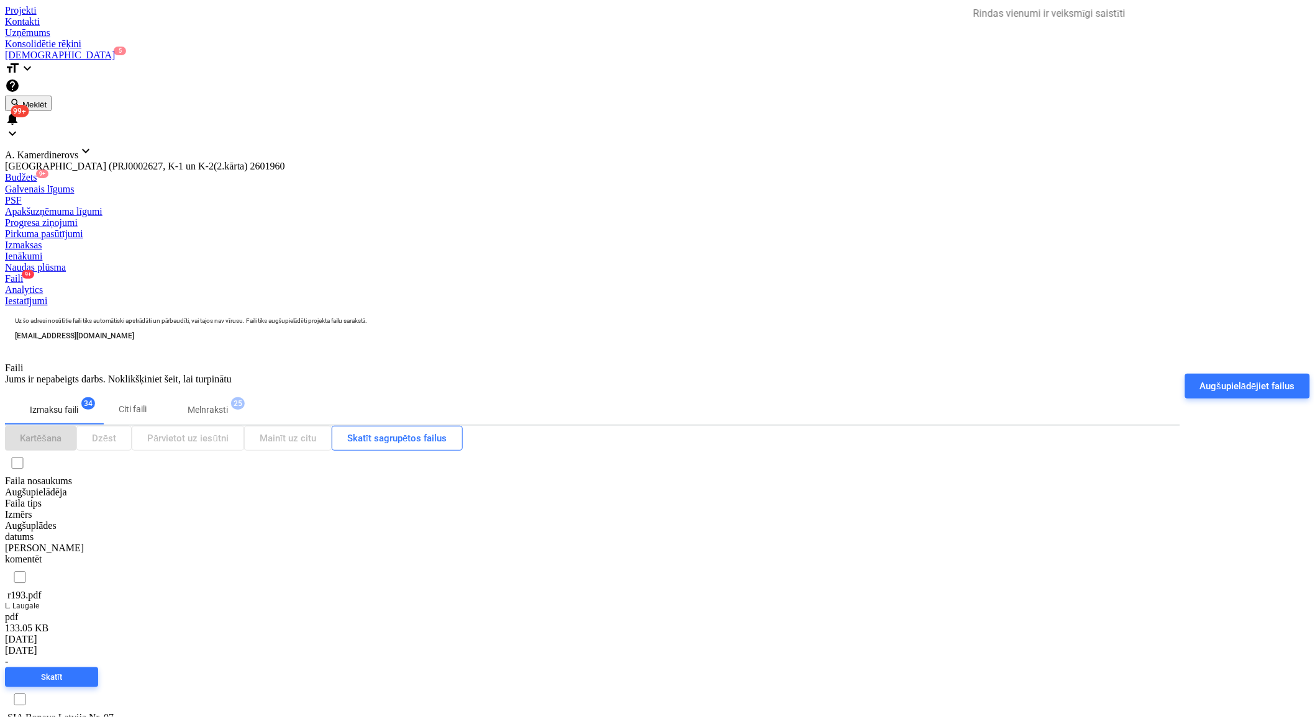
click at [238, 404] on span "Melnraksti 25" at bounding box center [208, 410] width 60 height 13
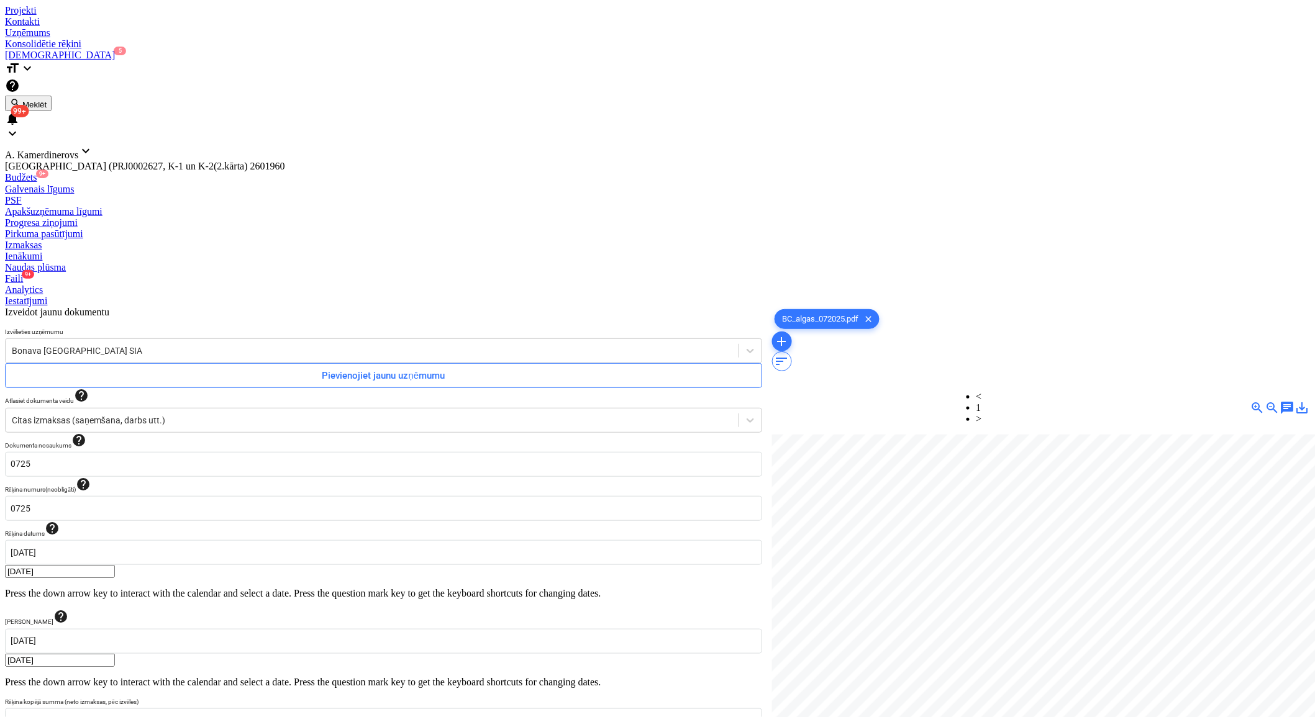
scroll to position [0, 41]
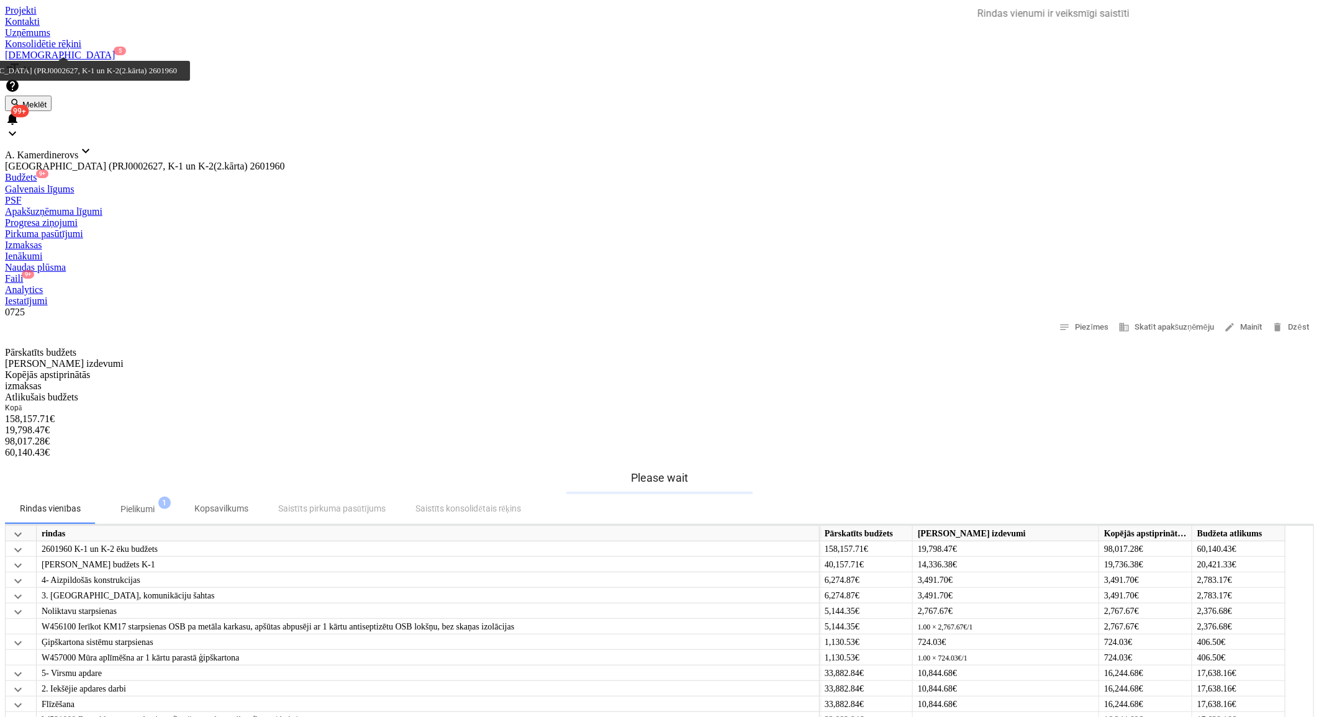
click at [792, 273] on div "Faili 9+" at bounding box center [659, 278] width 1309 height 11
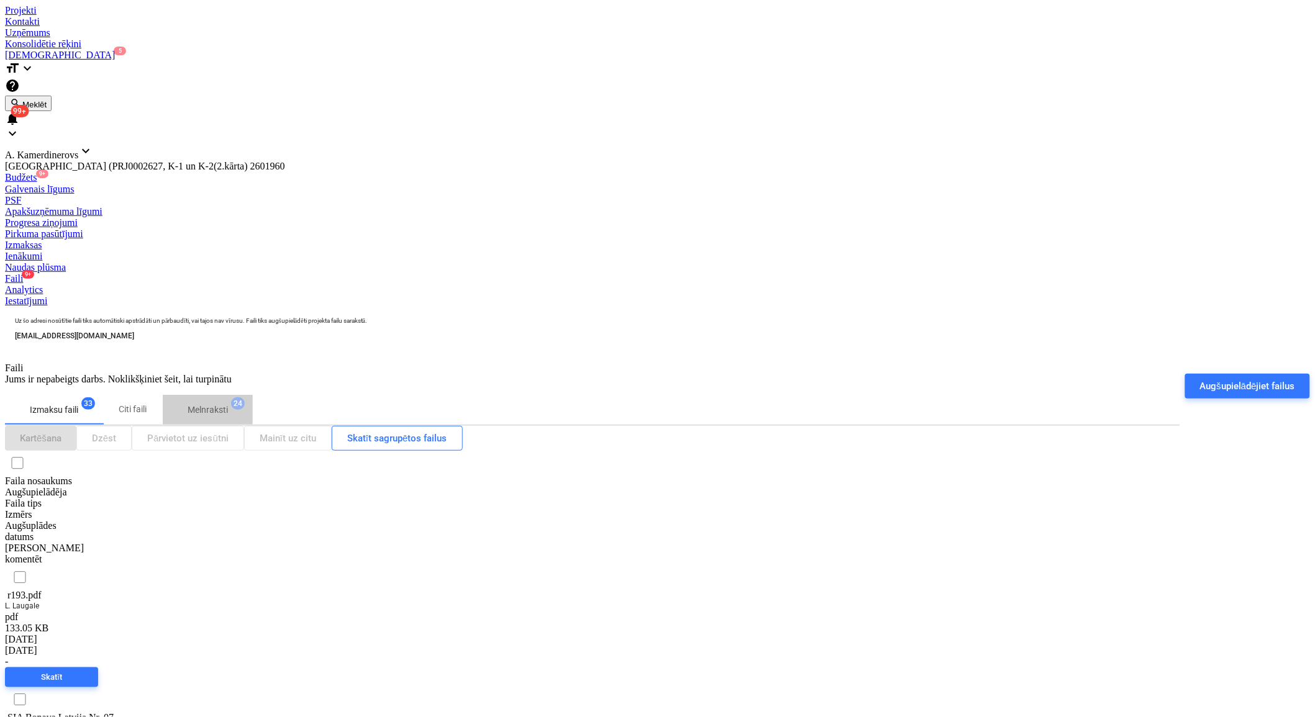
click at [228, 404] on p "Melnraksti" at bounding box center [208, 410] width 40 height 13
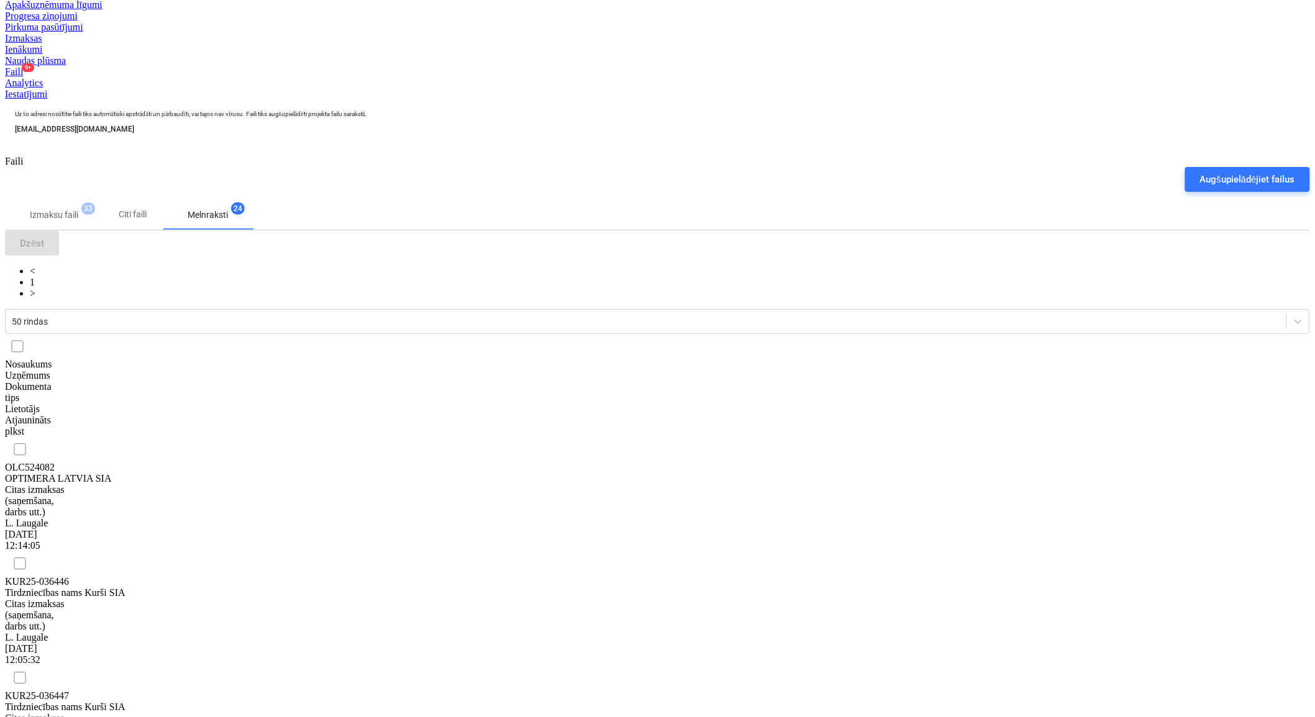
scroll to position [207, 0]
click at [129, 473] on div "OPTIMERA LATVIA SIA" at bounding box center [67, 478] width 124 height 11
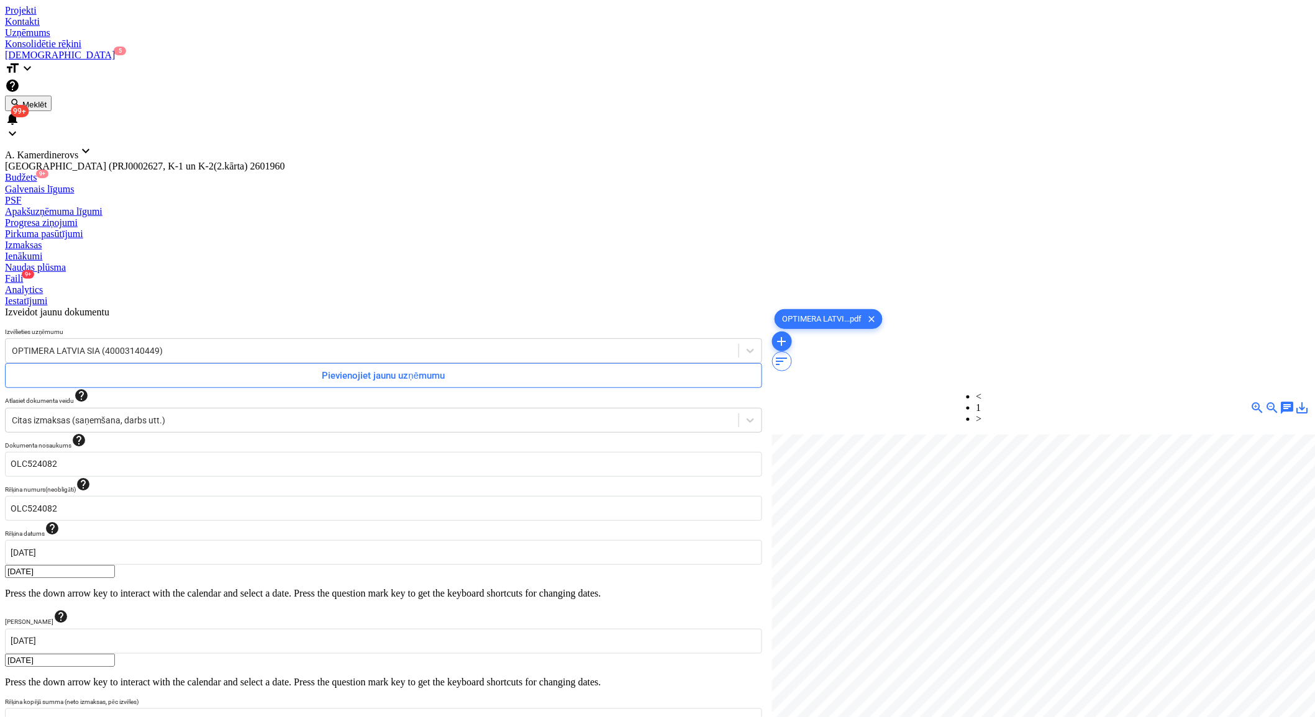
scroll to position [79, 34]
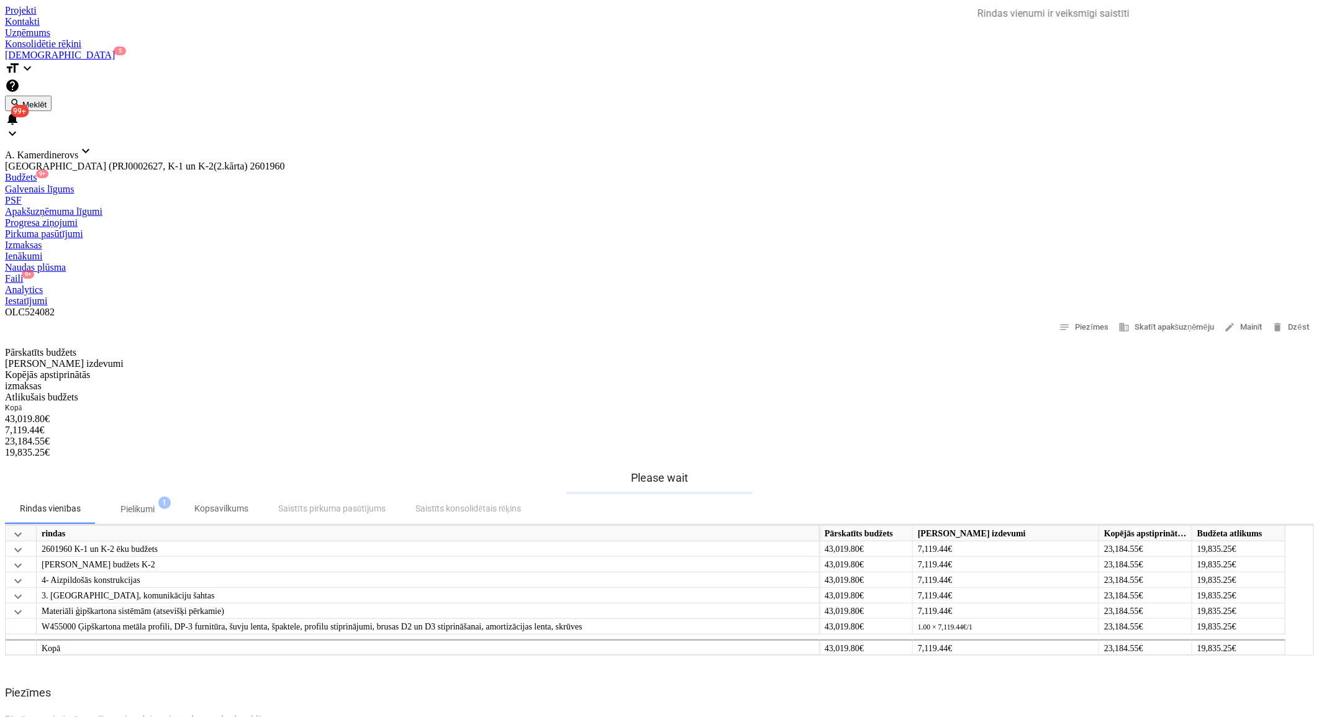
click at [791, 273] on div "Faili 9+" at bounding box center [659, 278] width 1309 height 11
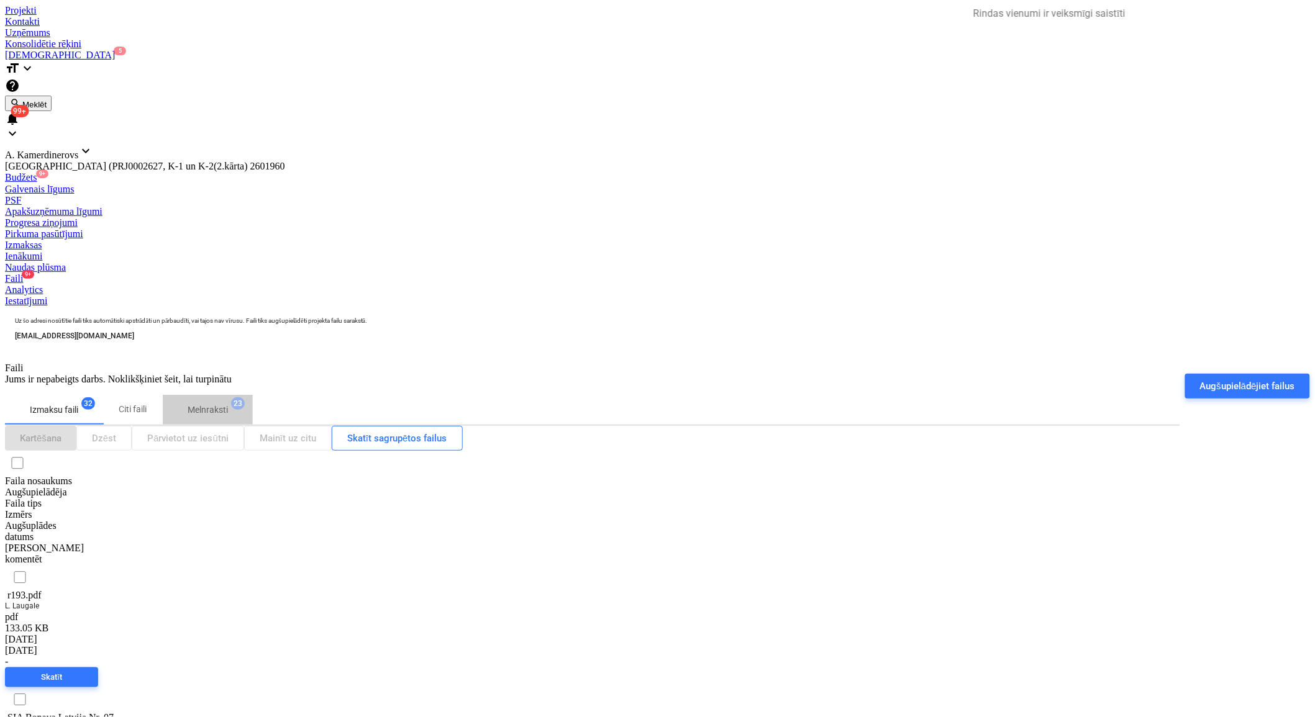
click at [228, 404] on p "Melnraksti" at bounding box center [208, 410] width 40 height 13
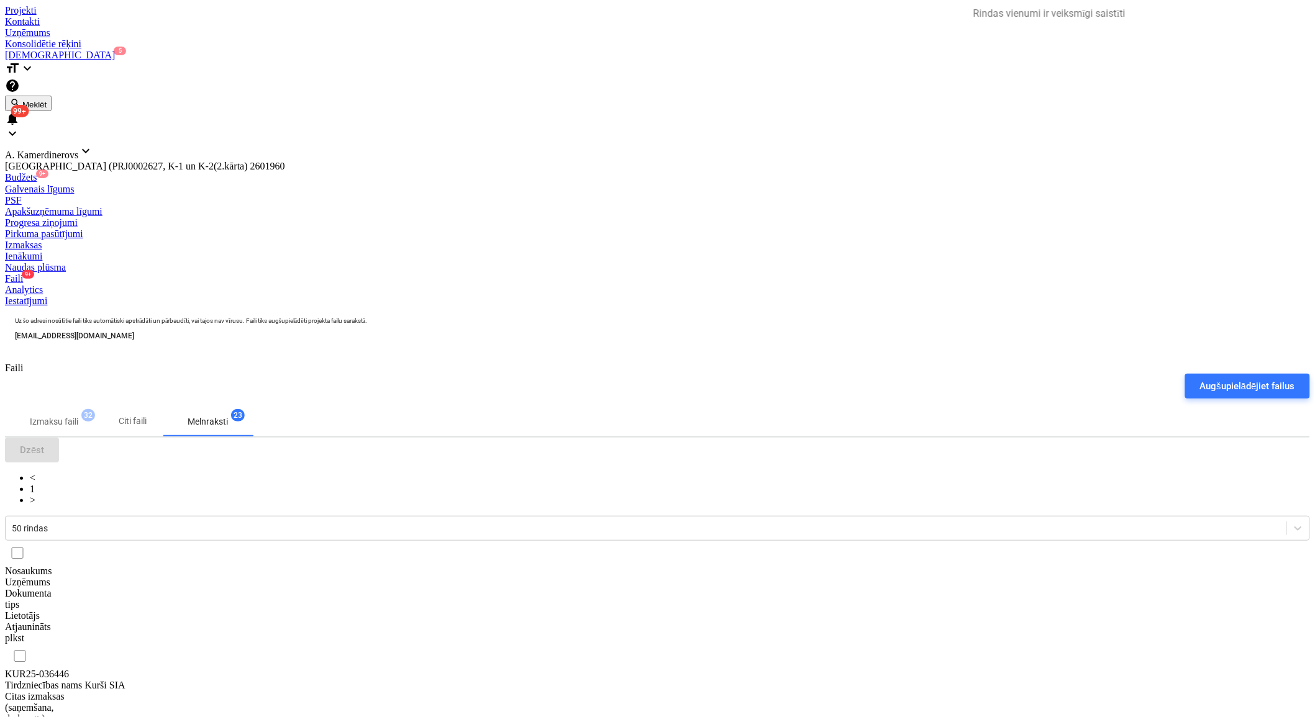
click at [129, 680] on div "Tirdzniecības nams Kurši SIA" at bounding box center [67, 685] width 124 height 11
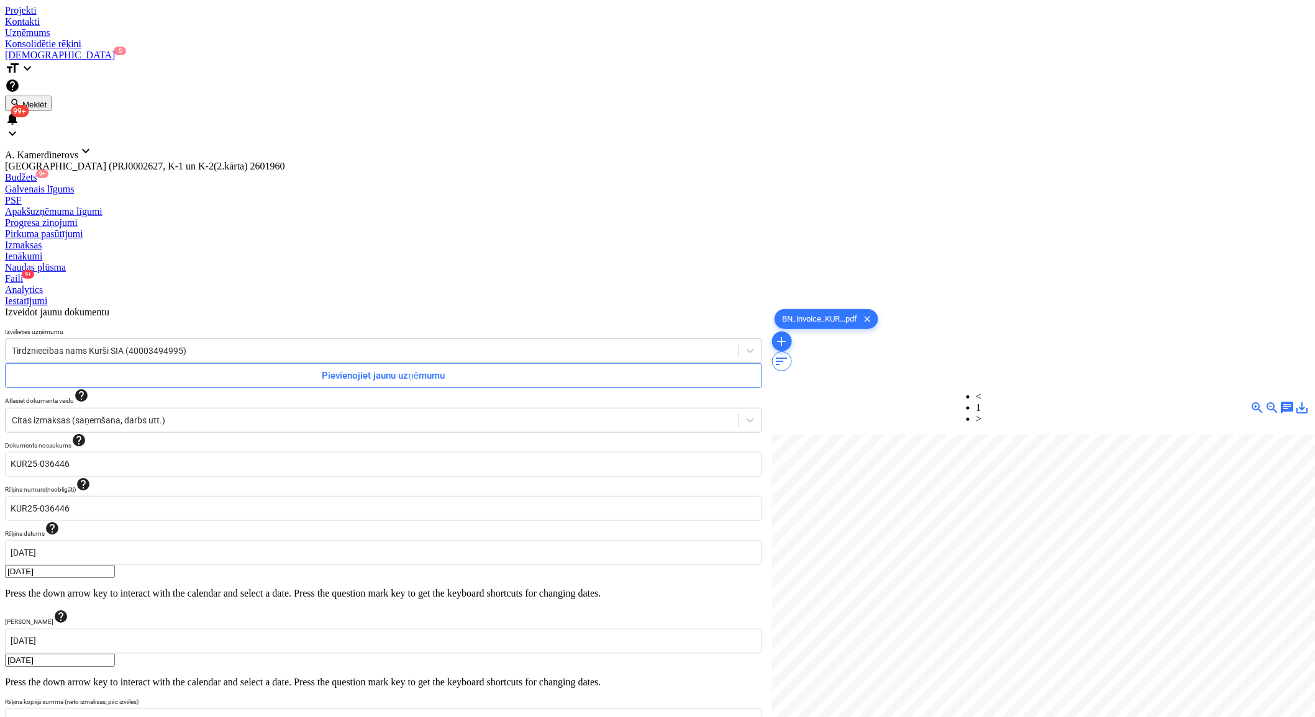
scroll to position [31, 65]
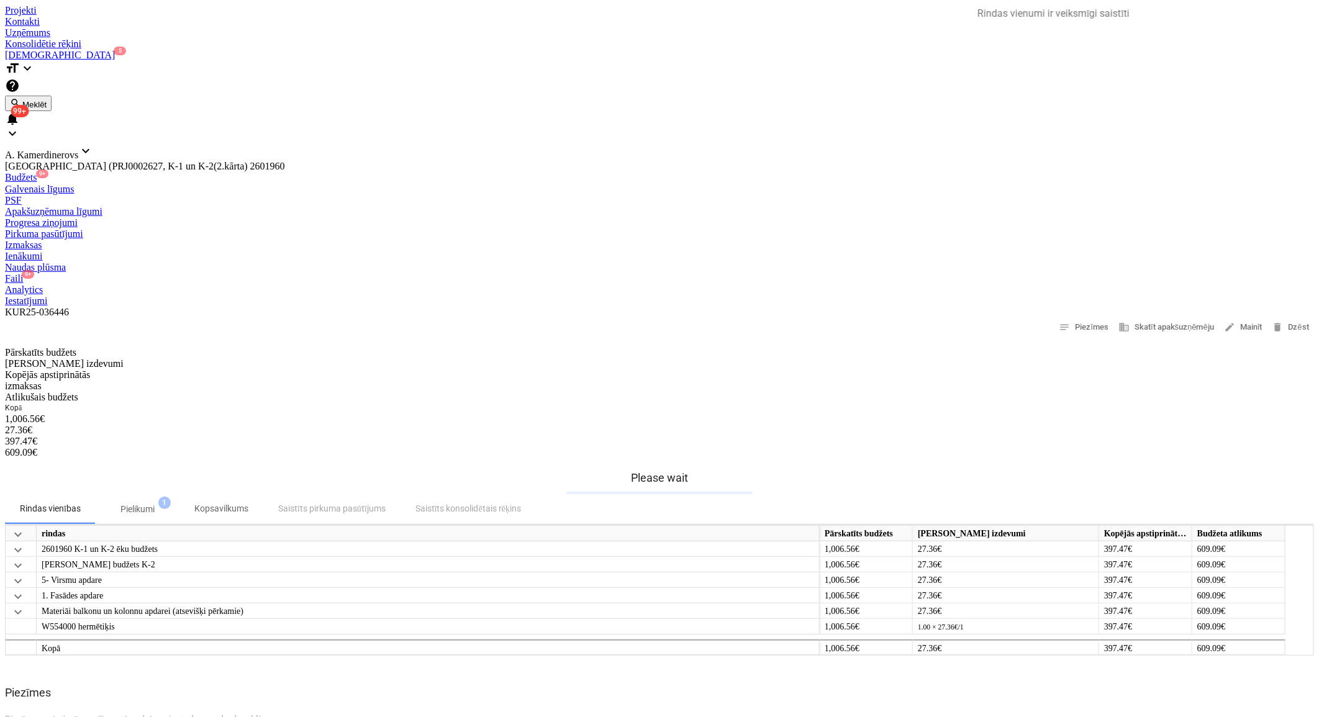
click at [796, 273] on div "Faili 9+" at bounding box center [659, 278] width 1309 height 11
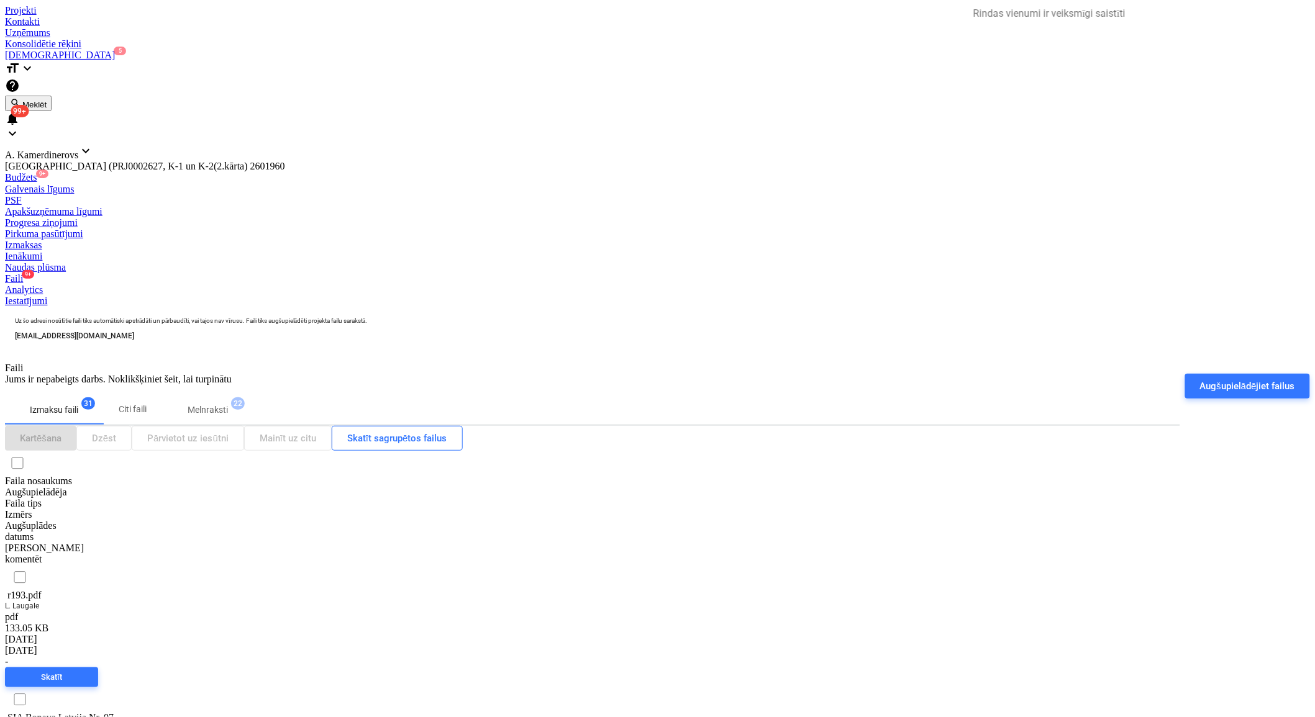
click at [209, 404] on p "Melnraksti" at bounding box center [208, 410] width 40 height 13
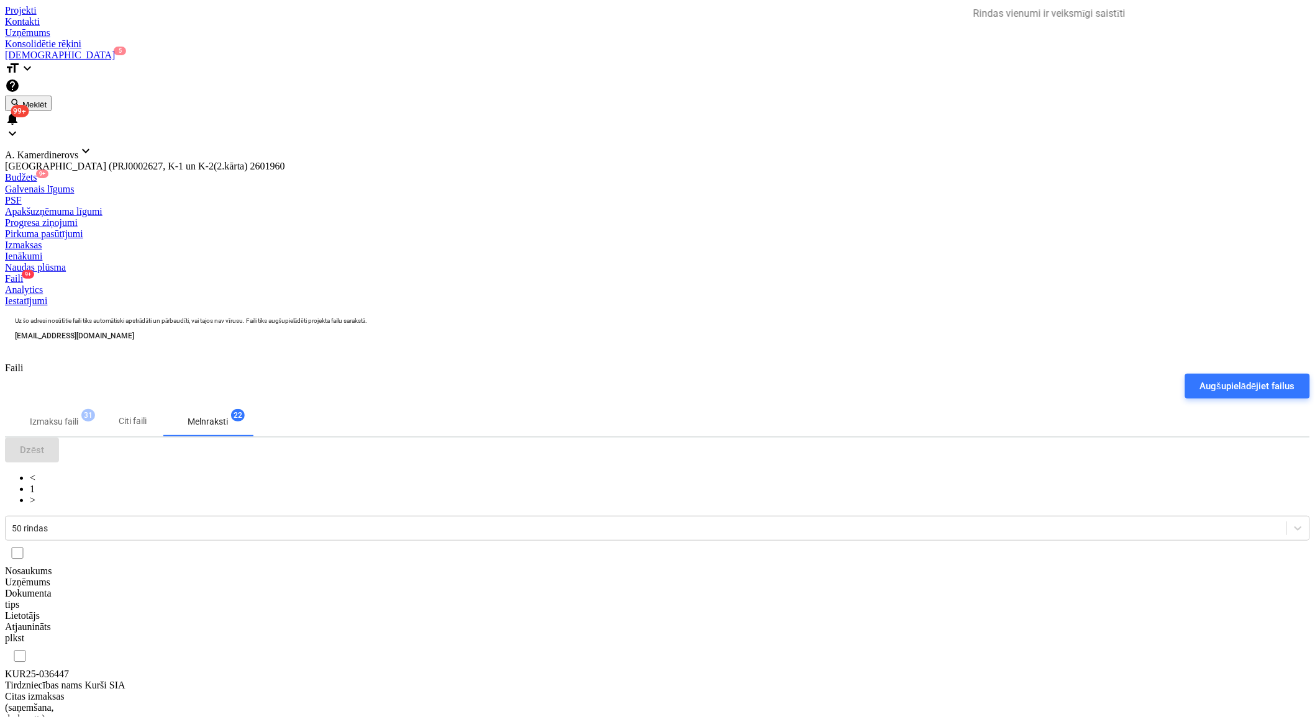
scroll to position [138, 0]
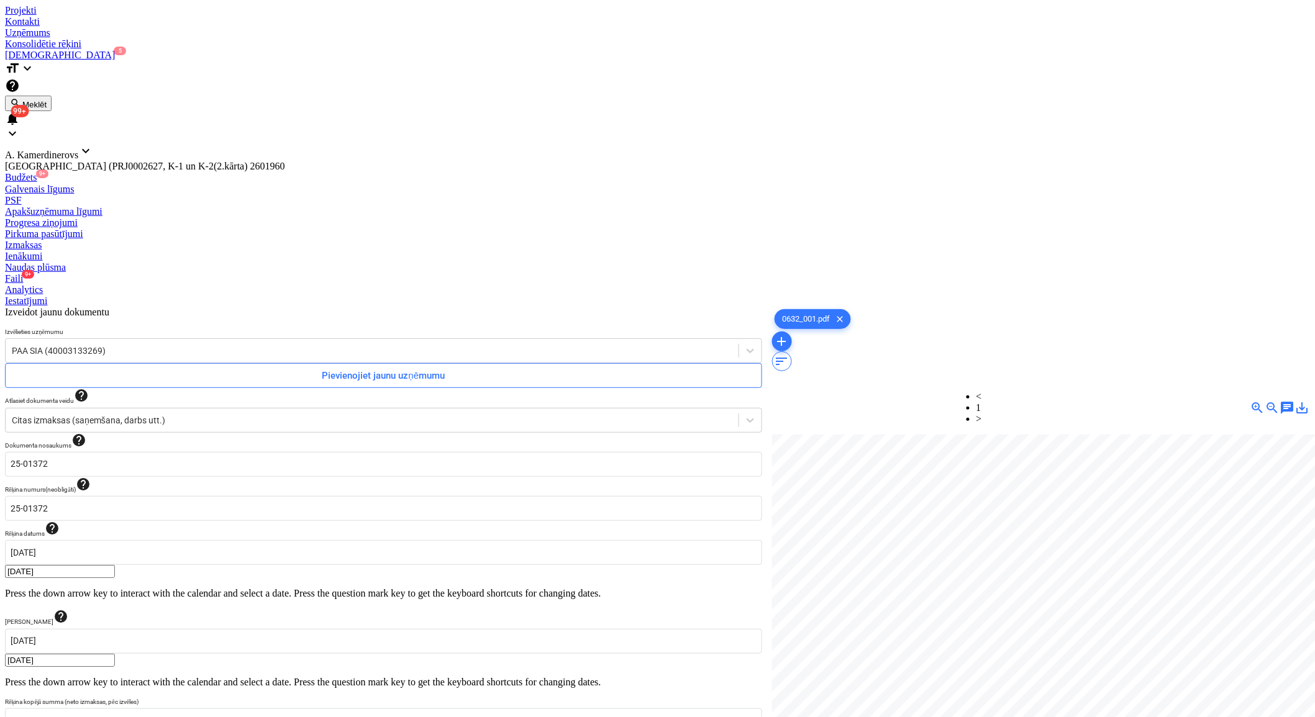
scroll to position [17, 34]
type input "vanna"
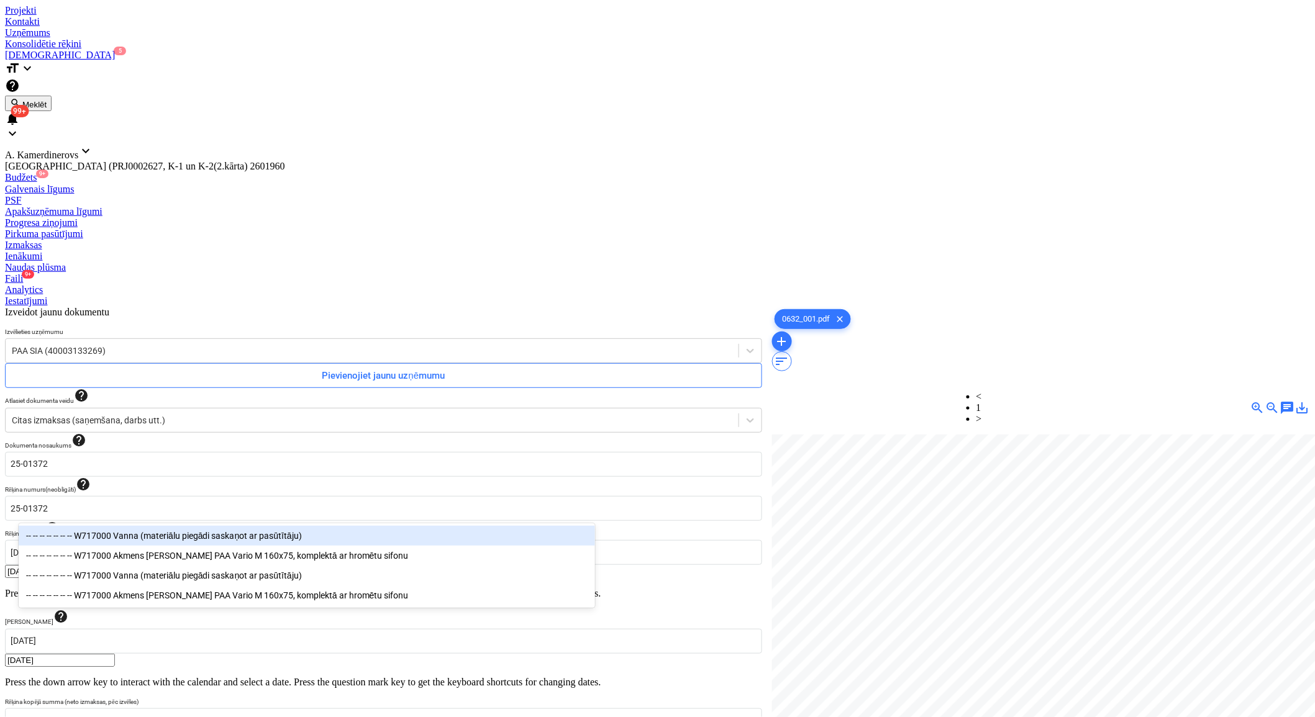
click at [159, 540] on div "-- -- -- -- -- -- -- W717000 Vanna (materiālu piegādi saskaņot ar pasūtītāju)" at bounding box center [307, 536] width 576 height 20
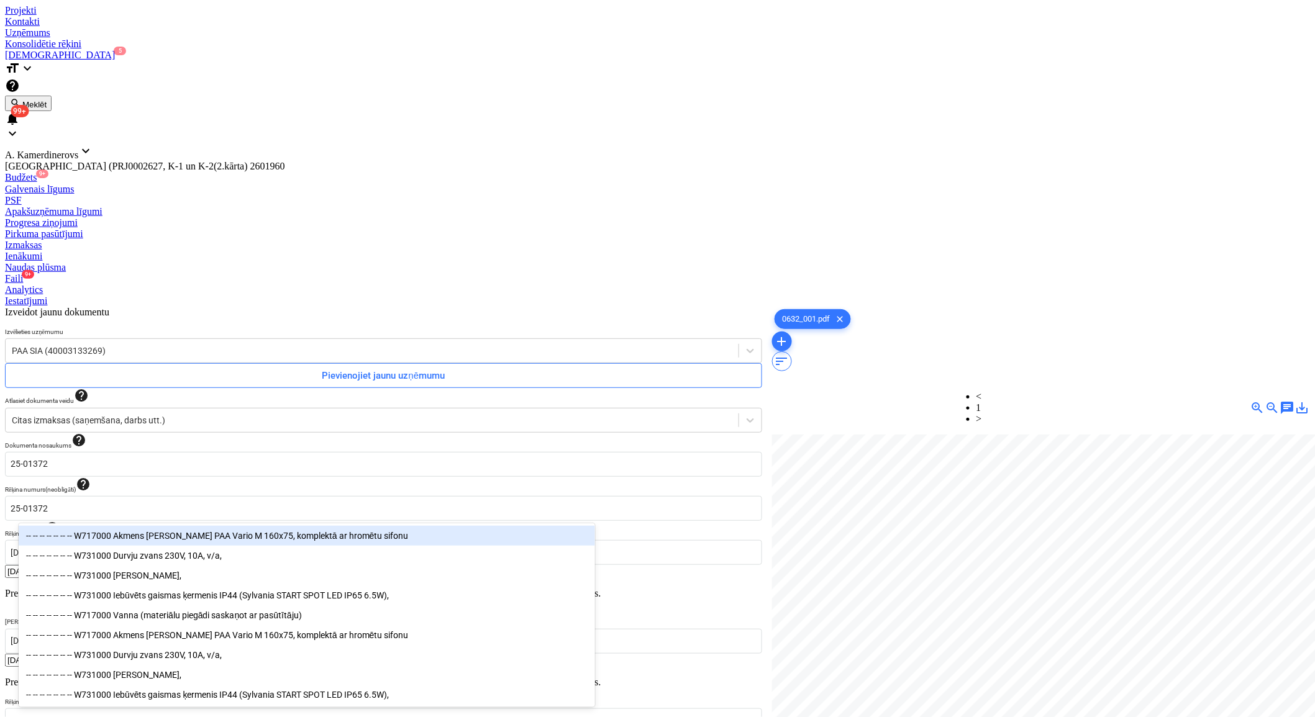
type input "[PERSON_NAME]"
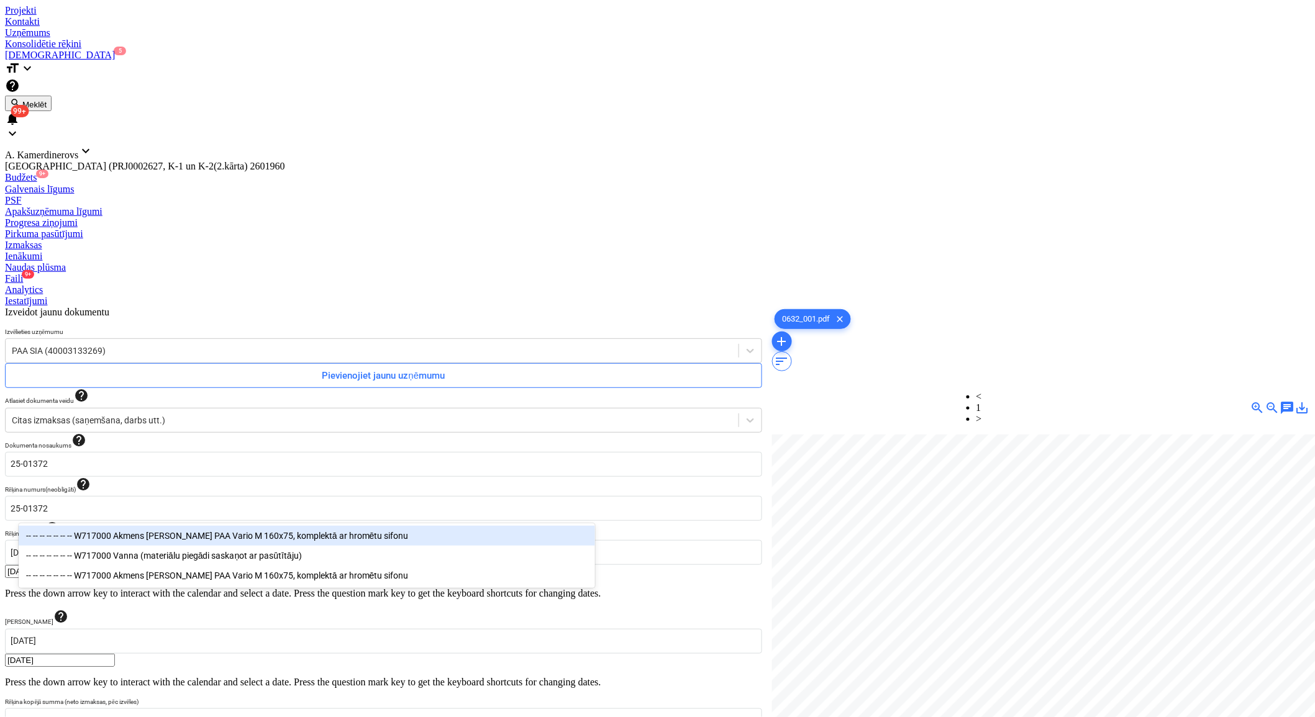
click at [173, 539] on div "-- -- -- -- -- -- -- W717000 Akmens [PERSON_NAME] PAA Vario M 160x75, komplektā…" at bounding box center [307, 536] width 576 height 20
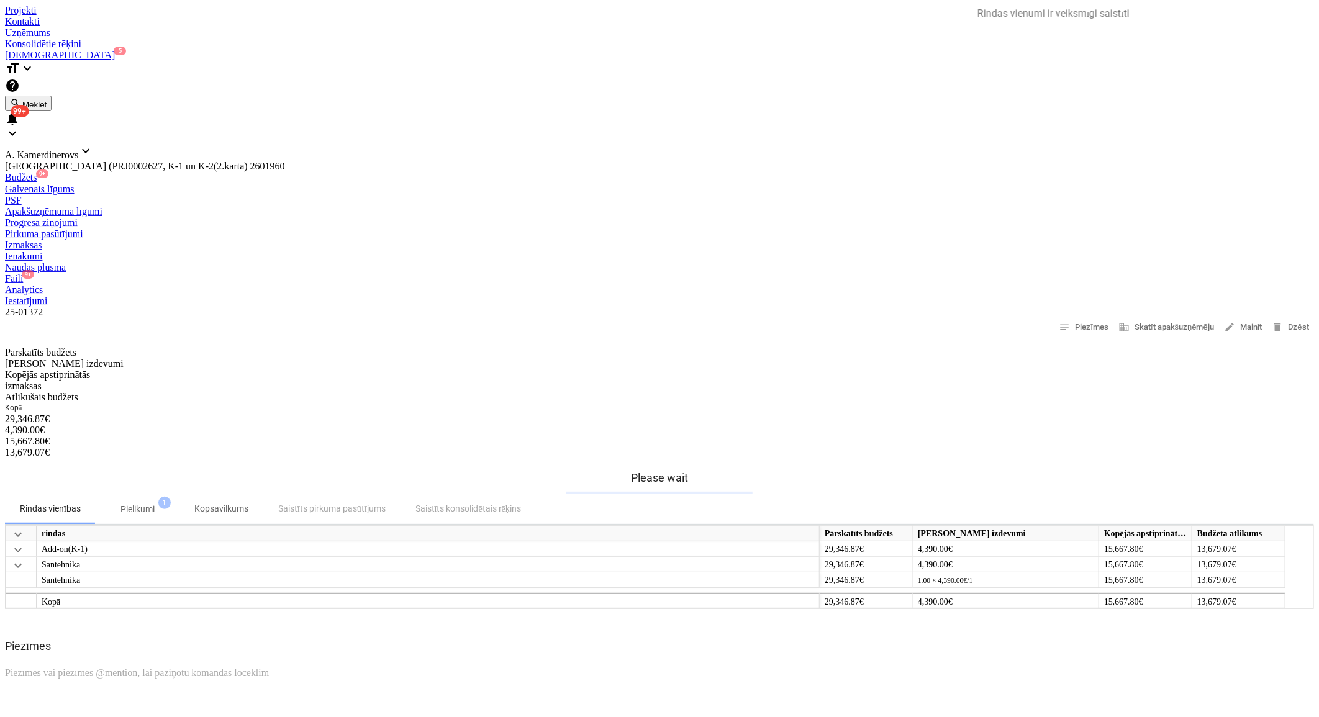
click at [791, 273] on div "Faili 9+" at bounding box center [659, 278] width 1309 height 11
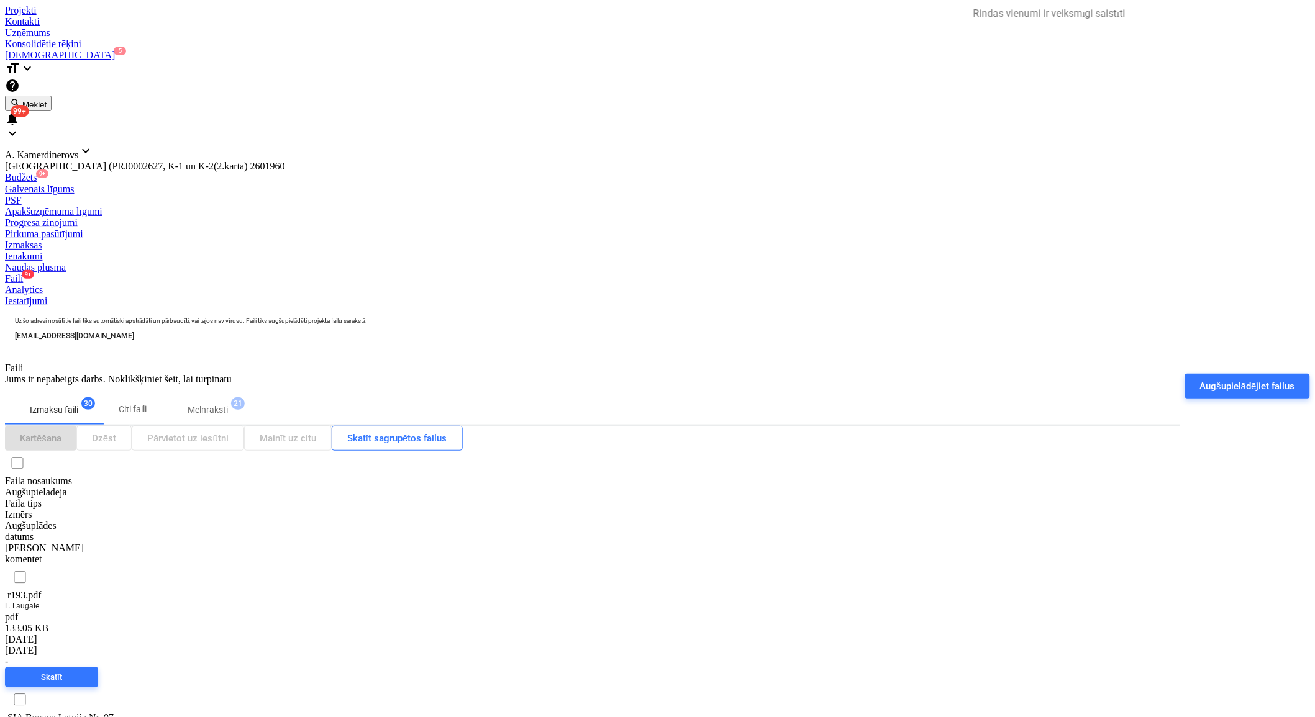
click at [238, 404] on span "Melnraksti 21" at bounding box center [208, 410] width 60 height 13
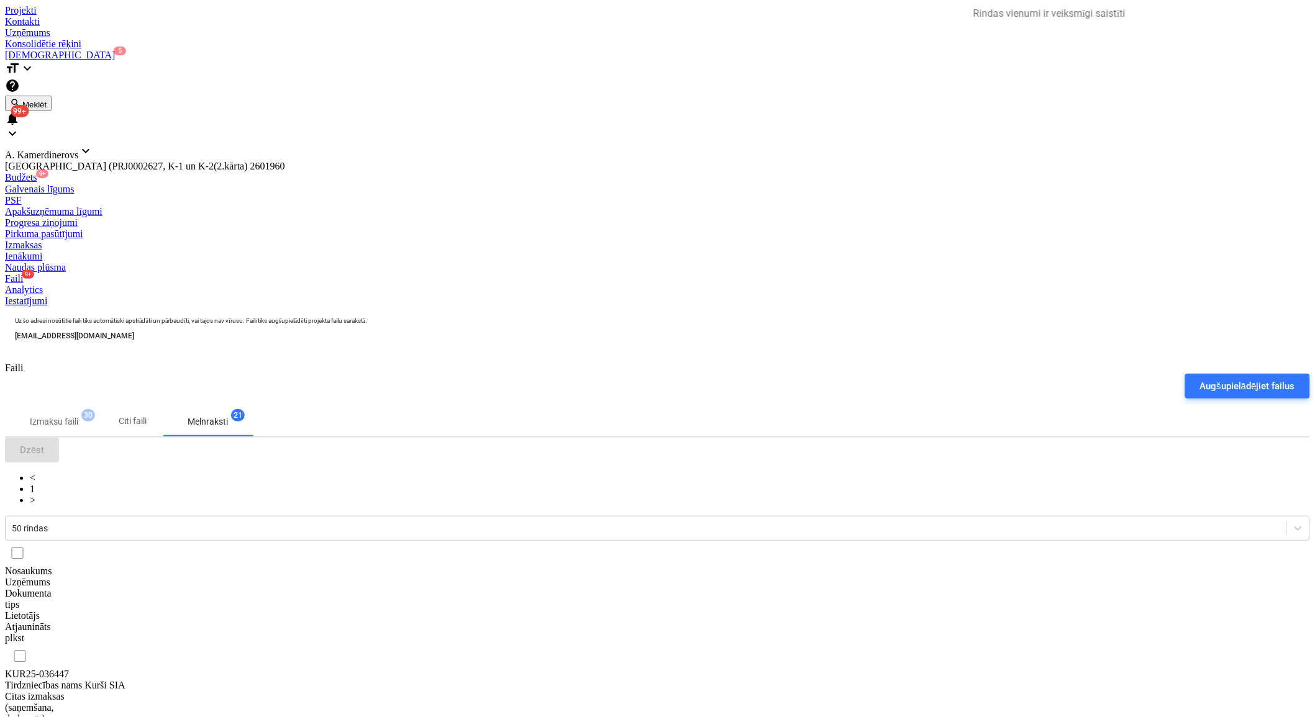
click at [129, 680] on div "Tirdzniecības nams Kurši SIA" at bounding box center [67, 685] width 124 height 11
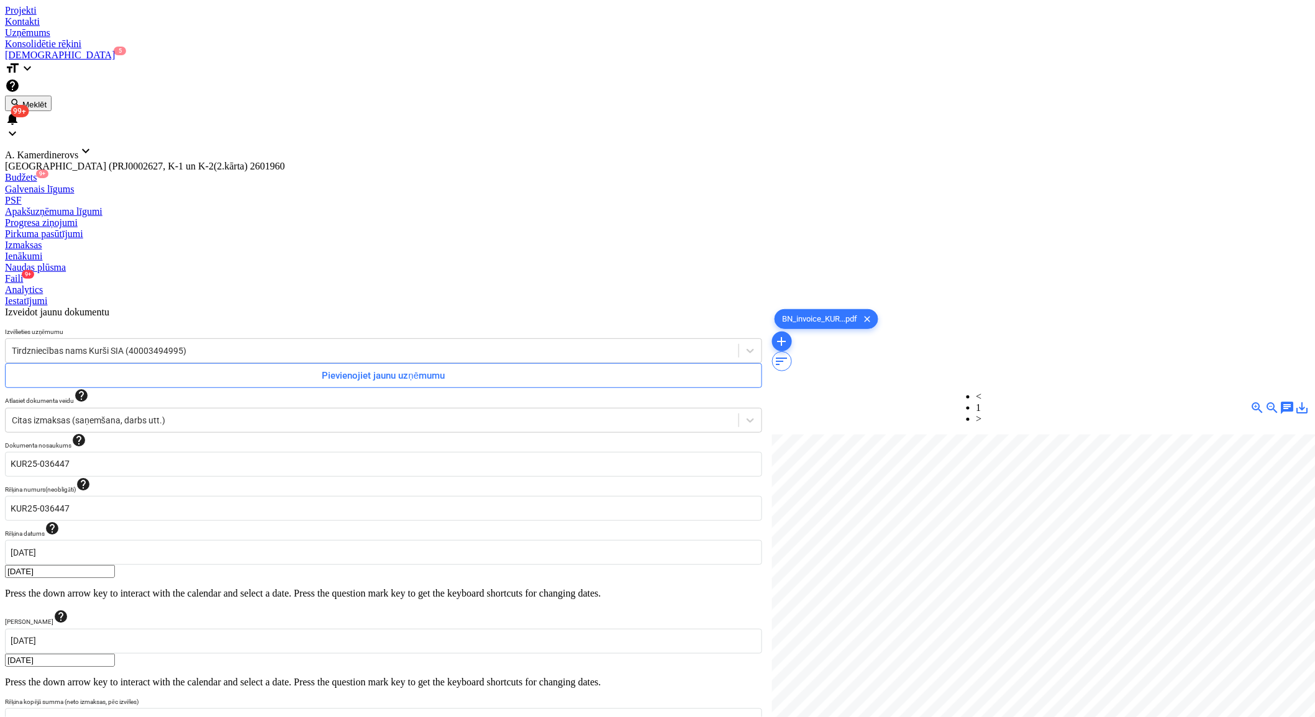
scroll to position [71, 65]
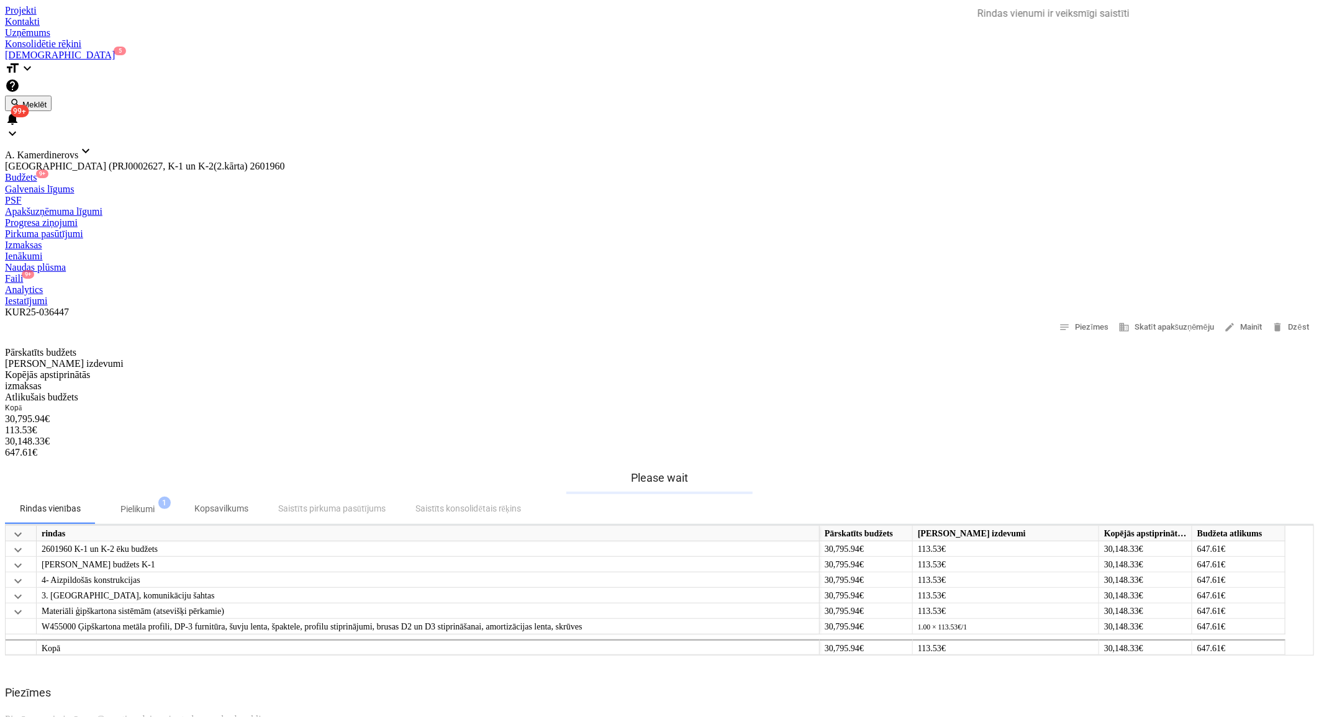
click at [792, 273] on div "Faili 9+" at bounding box center [659, 278] width 1309 height 11
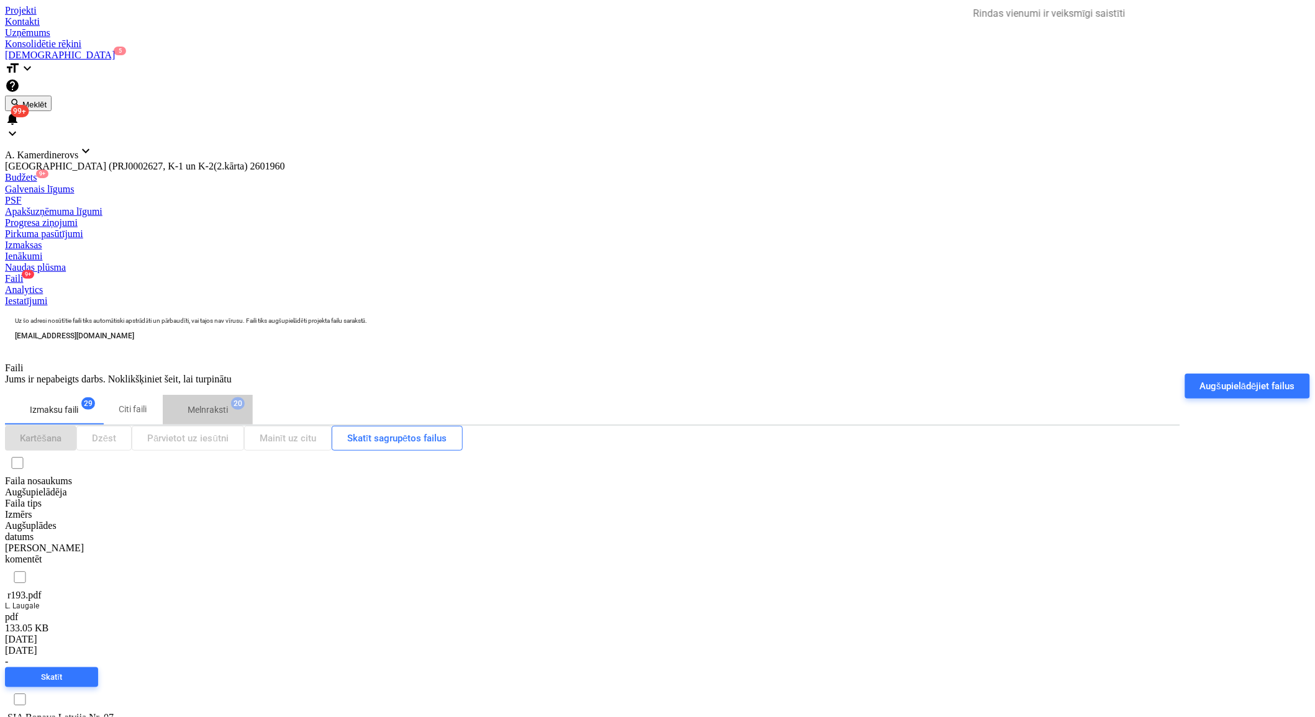
click at [225, 404] on p "Melnraksti" at bounding box center [208, 410] width 40 height 13
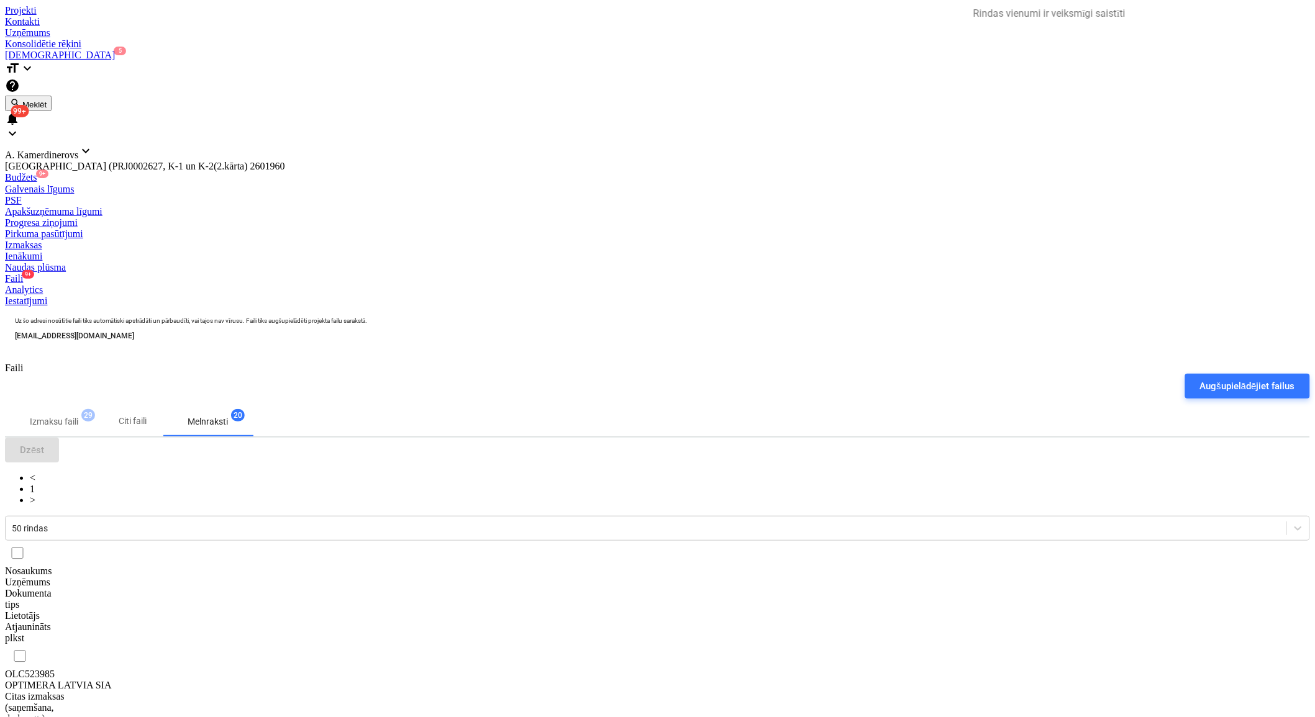
scroll to position [69, 0]
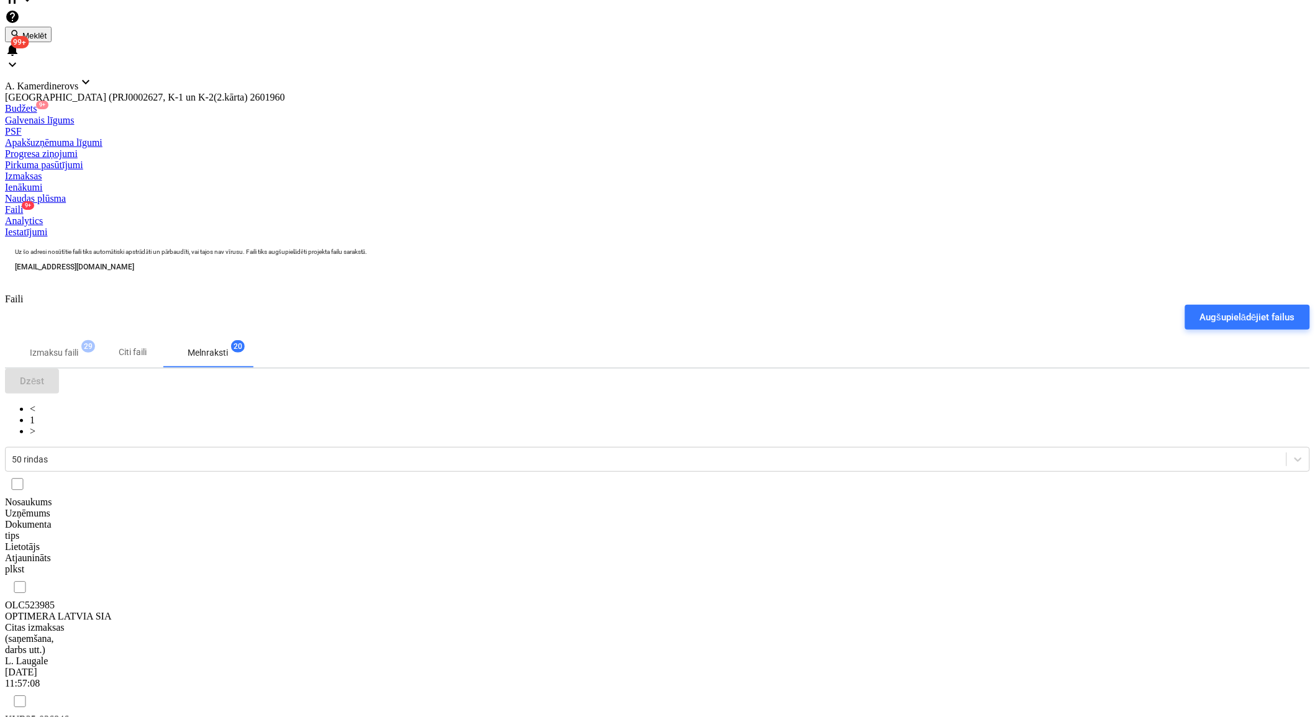
click at [129, 611] on div "OPTIMERA LATVIA SIA" at bounding box center [67, 616] width 124 height 11
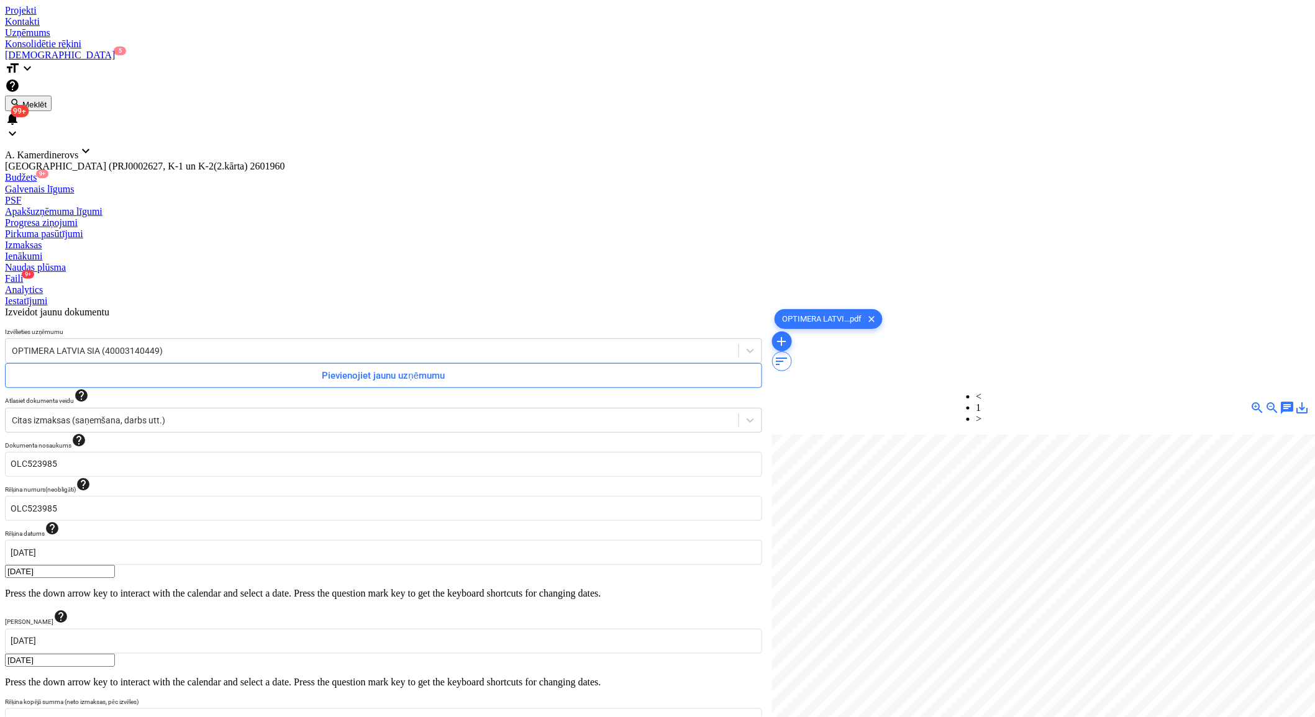
scroll to position [36, 34]
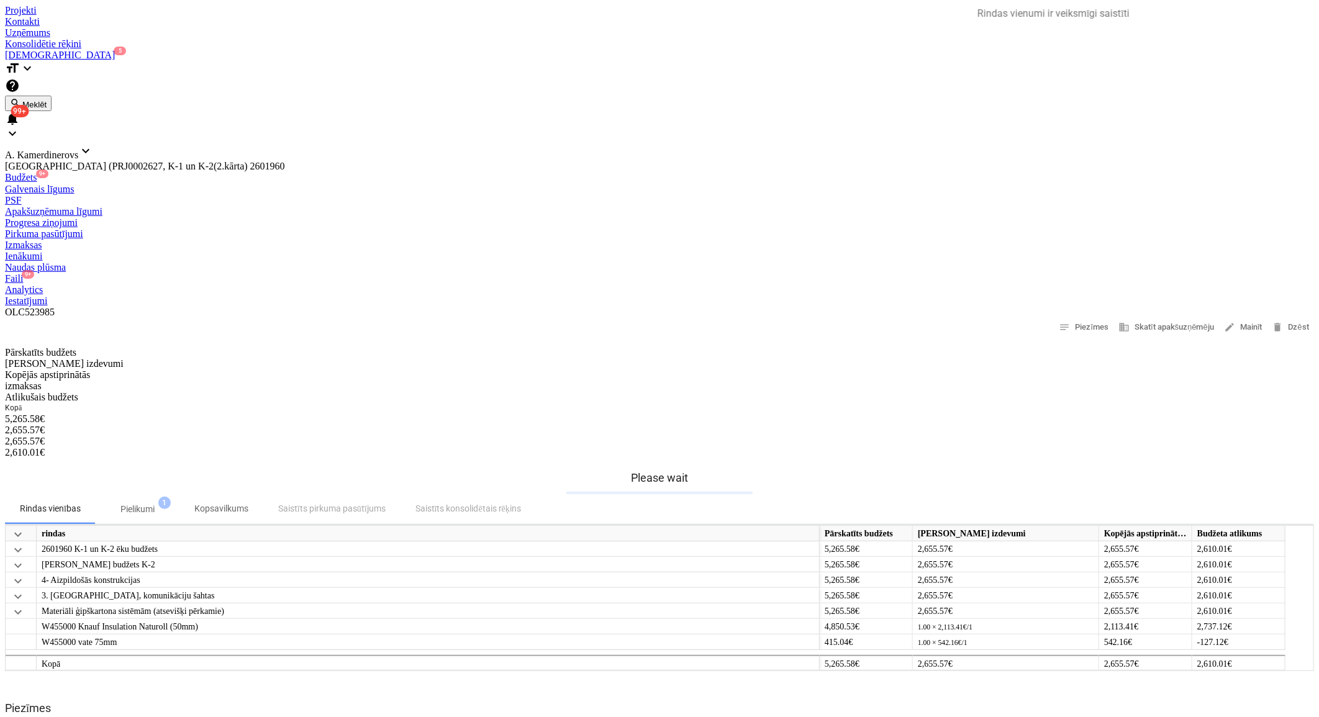
click at [806, 273] on div "Faili 9+" at bounding box center [659, 278] width 1309 height 11
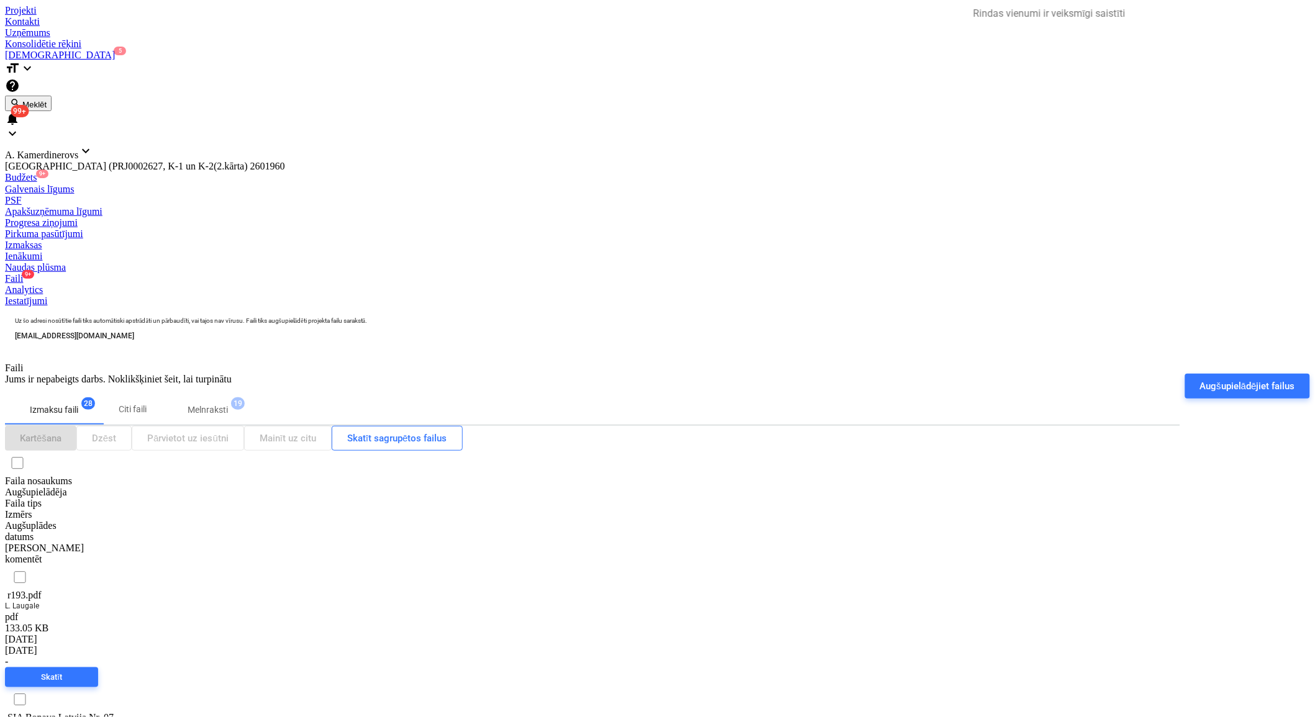
click at [228, 404] on p "Melnraksti" at bounding box center [208, 410] width 40 height 13
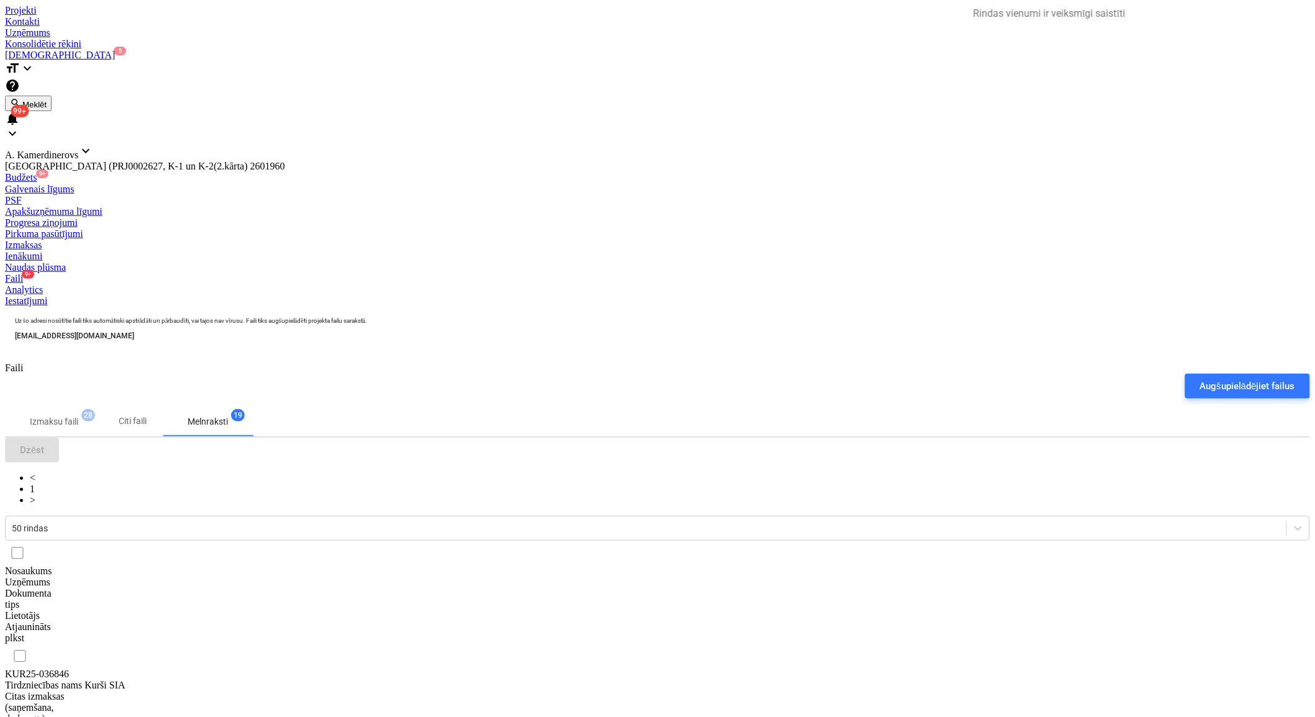
click at [129, 680] on div "Tirdzniecības nams Kurši SIA" at bounding box center [67, 685] width 124 height 11
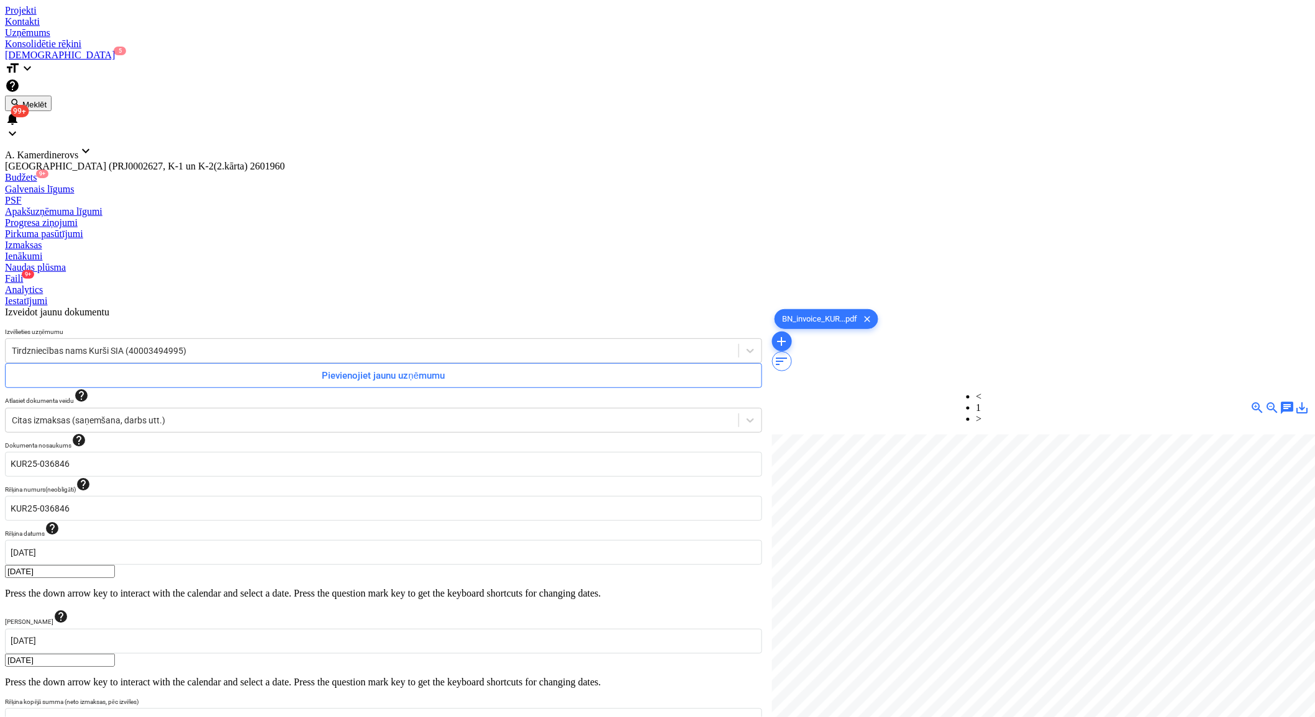
scroll to position [36, 65]
type input "herm"
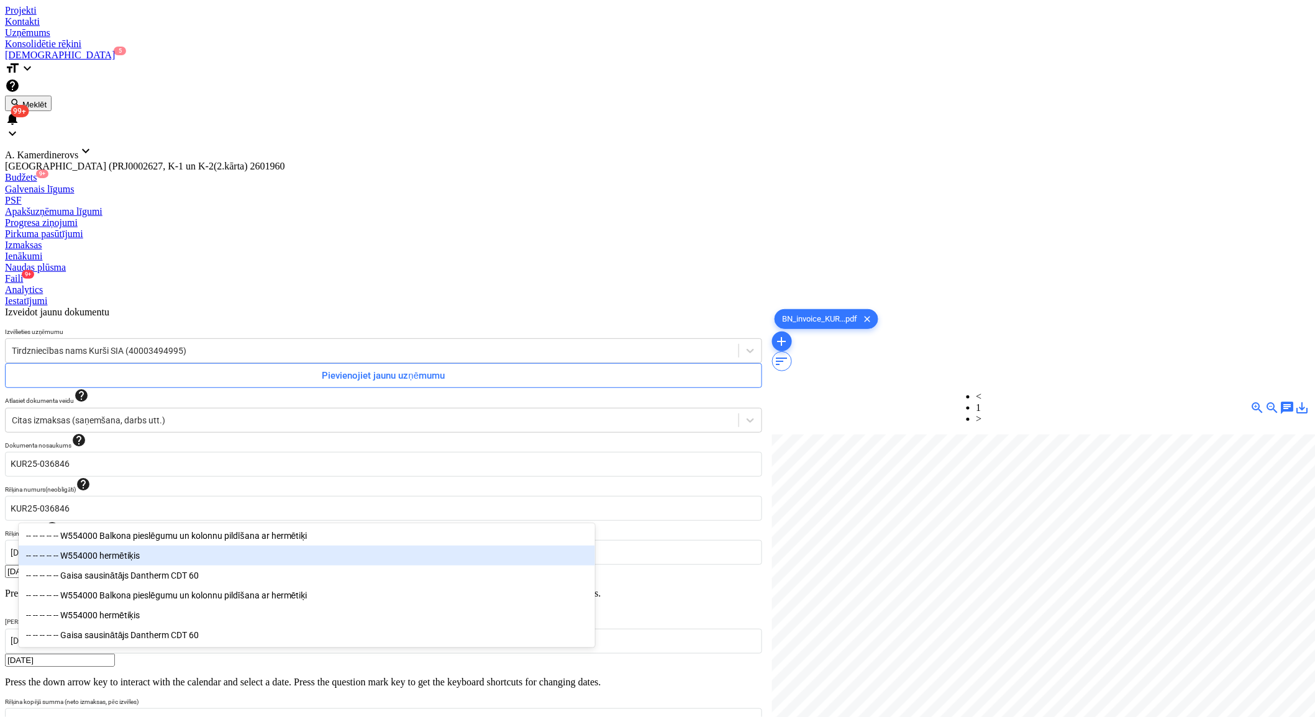
click at [138, 560] on div "-- -- -- -- -- W554000 hermētiķis" at bounding box center [307, 556] width 576 height 20
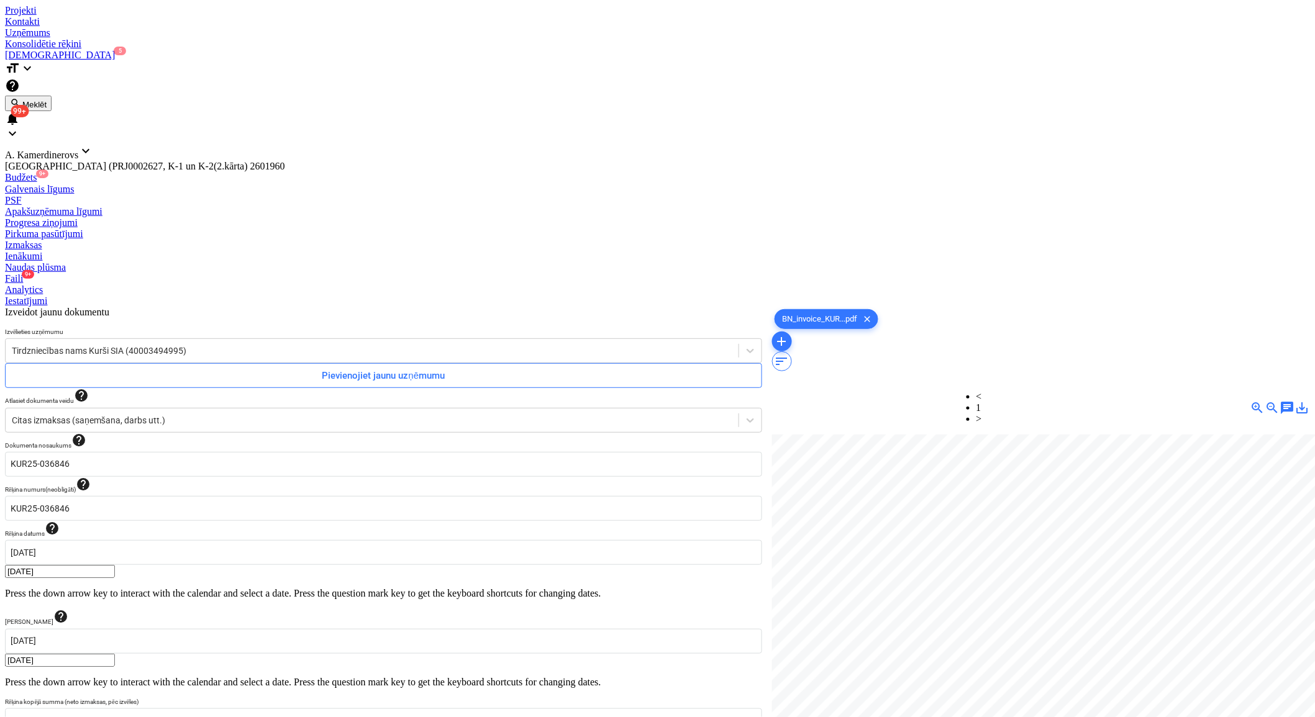
type input "14.18"
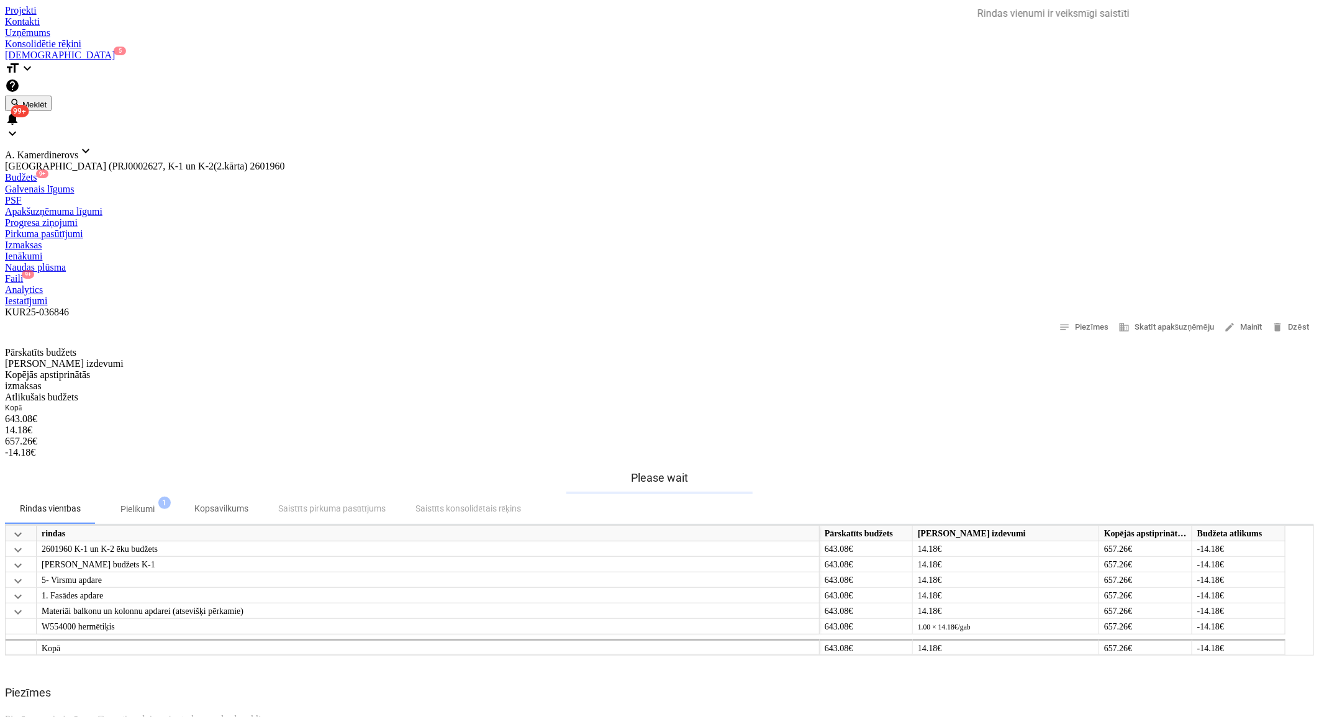
click at [796, 273] on div "Faili 9+" at bounding box center [659, 278] width 1309 height 11
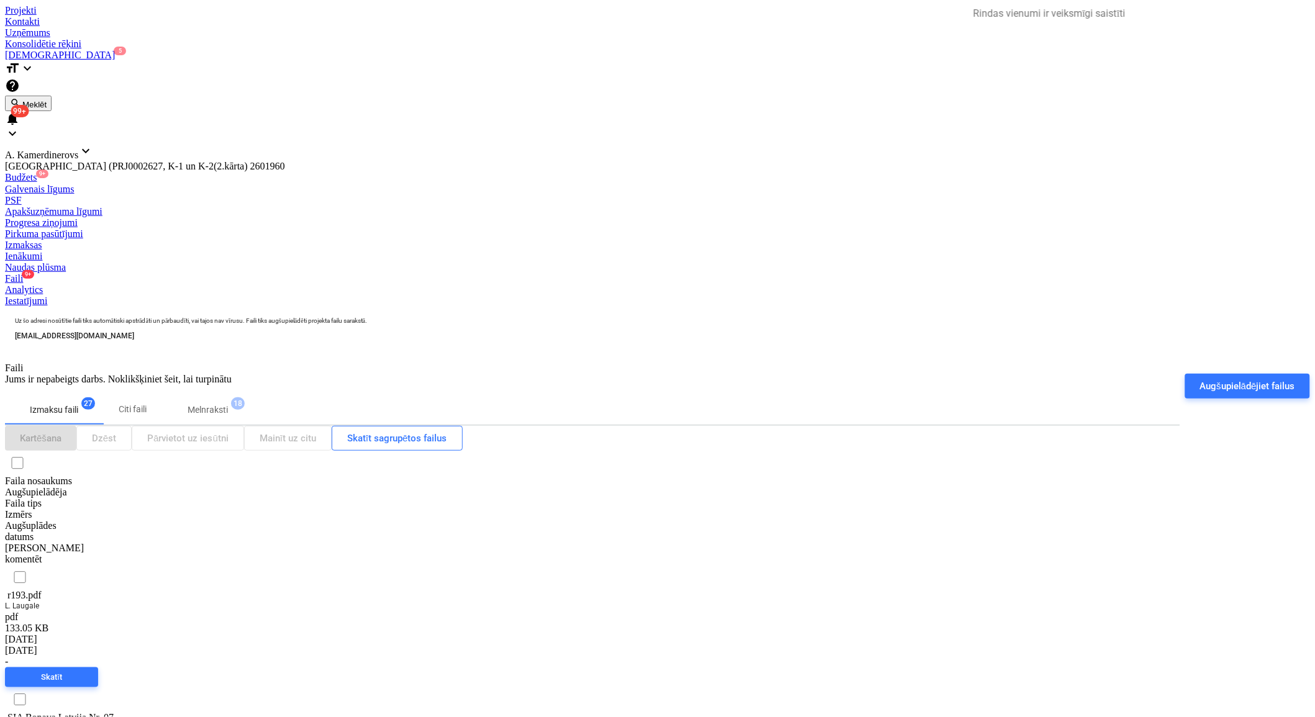
click at [228, 404] on p "Melnraksti" at bounding box center [208, 410] width 40 height 13
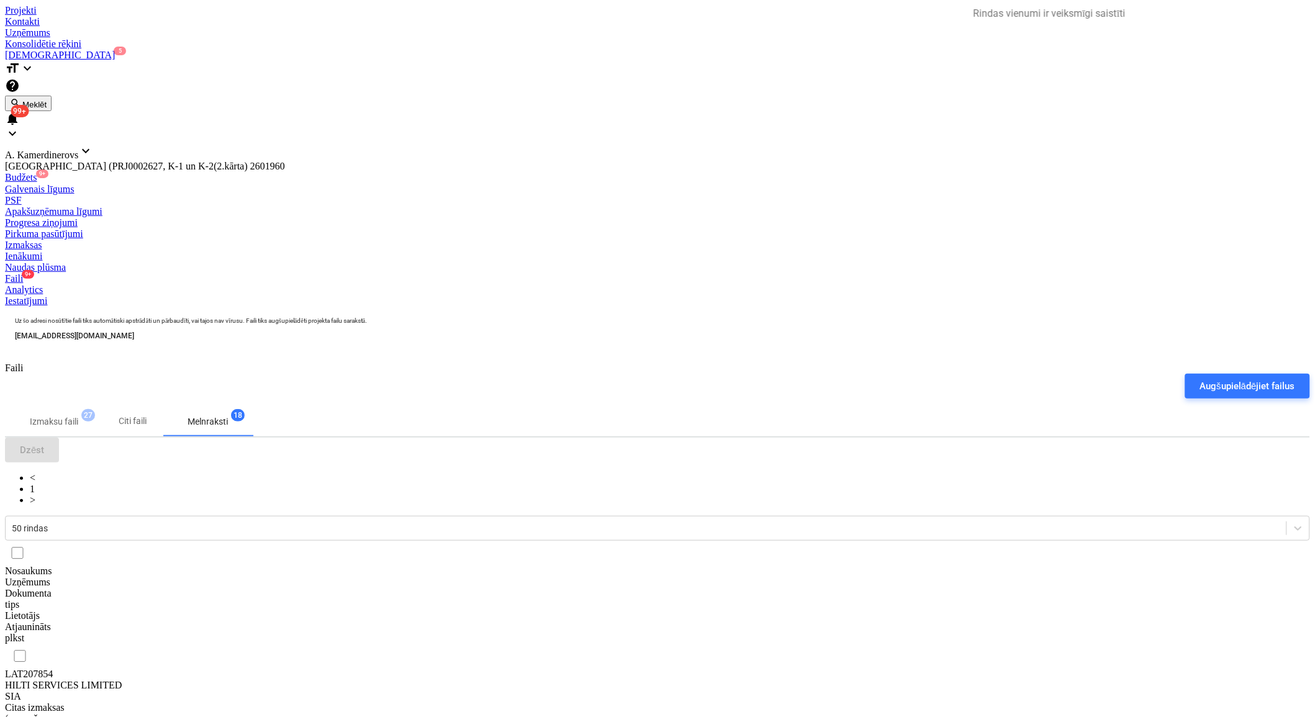
click at [129, 680] on div "HILTI SERVICES LIMITED SIA" at bounding box center [67, 691] width 124 height 22
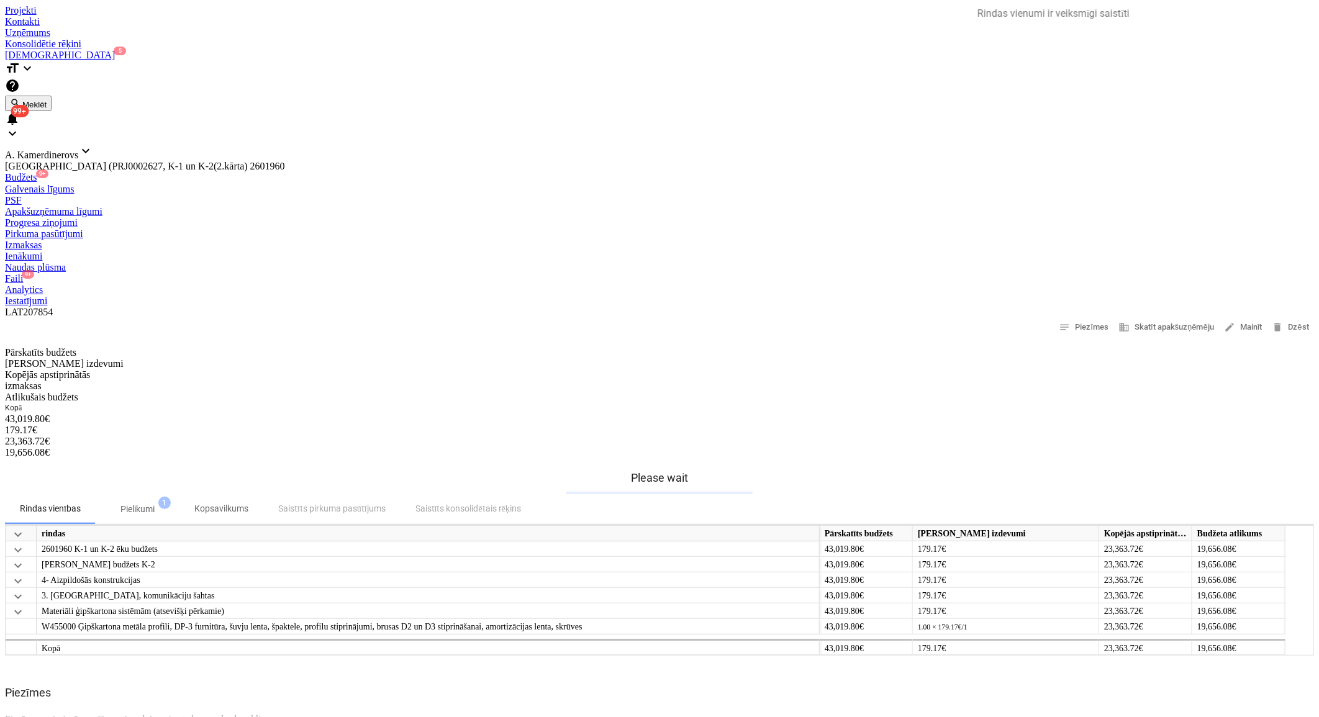
click at [784, 273] on div "Faili 9+" at bounding box center [659, 278] width 1309 height 11
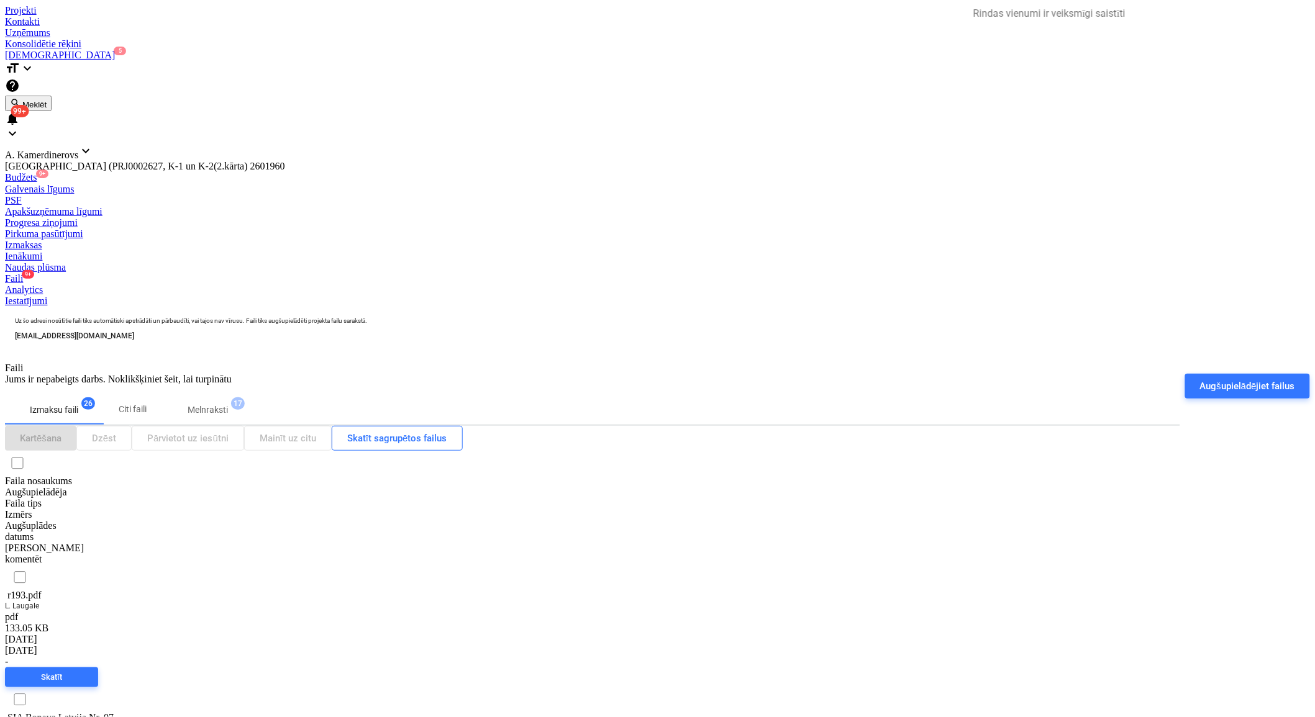
click at [245, 397] on span "17" at bounding box center [238, 403] width 14 height 12
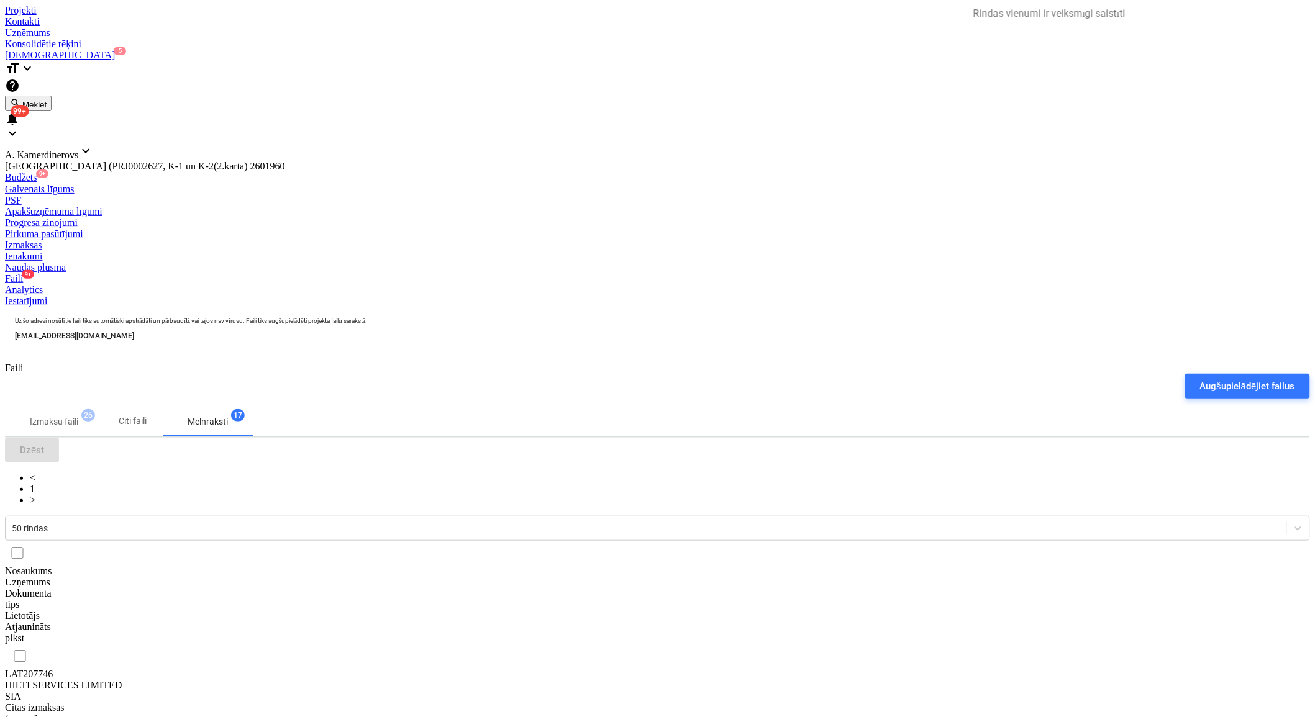
click at [129, 680] on div "HILTI SERVICES LIMITED SIA" at bounding box center [67, 691] width 124 height 22
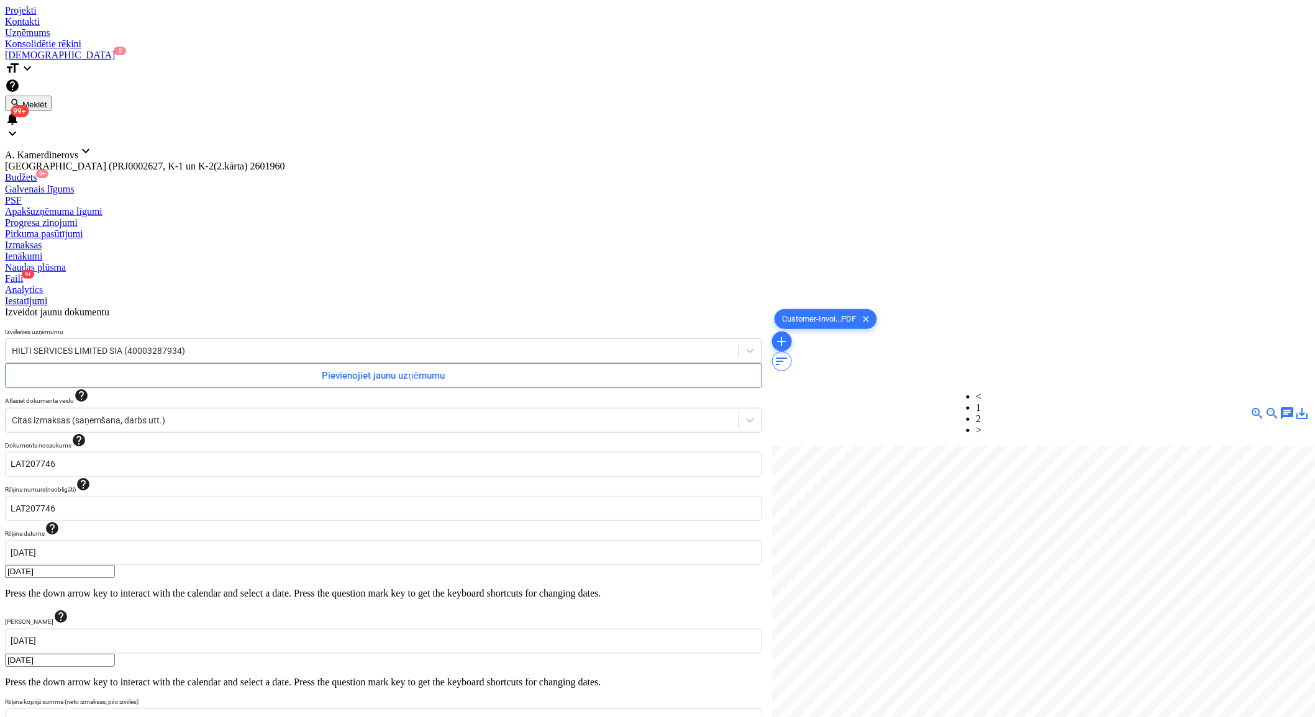
scroll to position [54, 34]
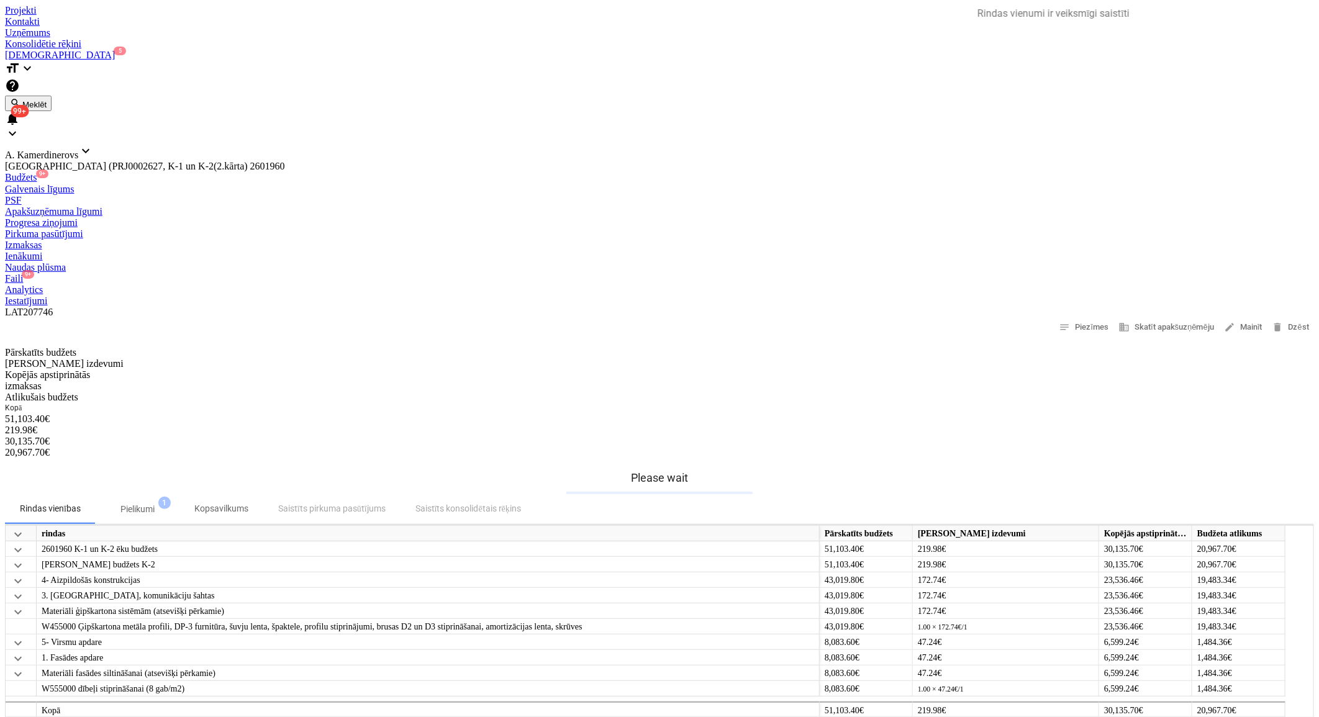
click at [791, 273] on div "Faili 9+" at bounding box center [659, 278] width 1309 height 11
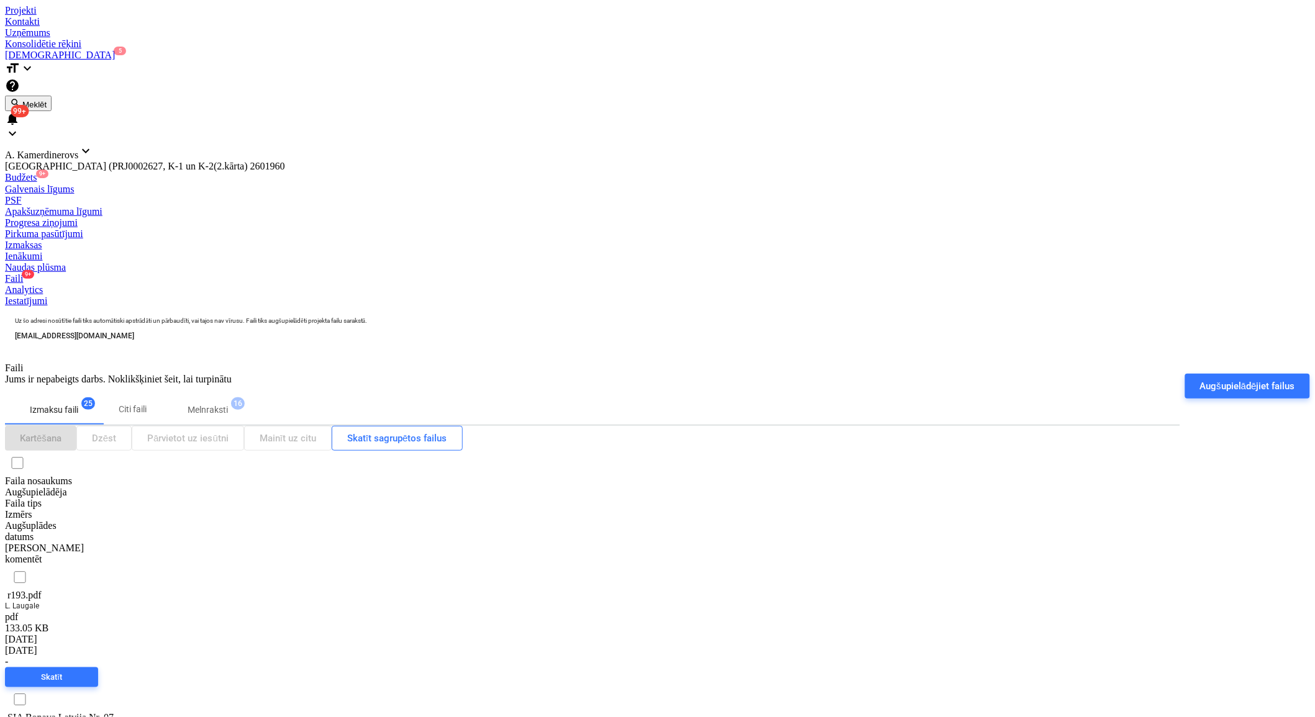
click at [231, 395] on button "Melnraksti 16" at bounding box center [208, 410] width 90 height 30
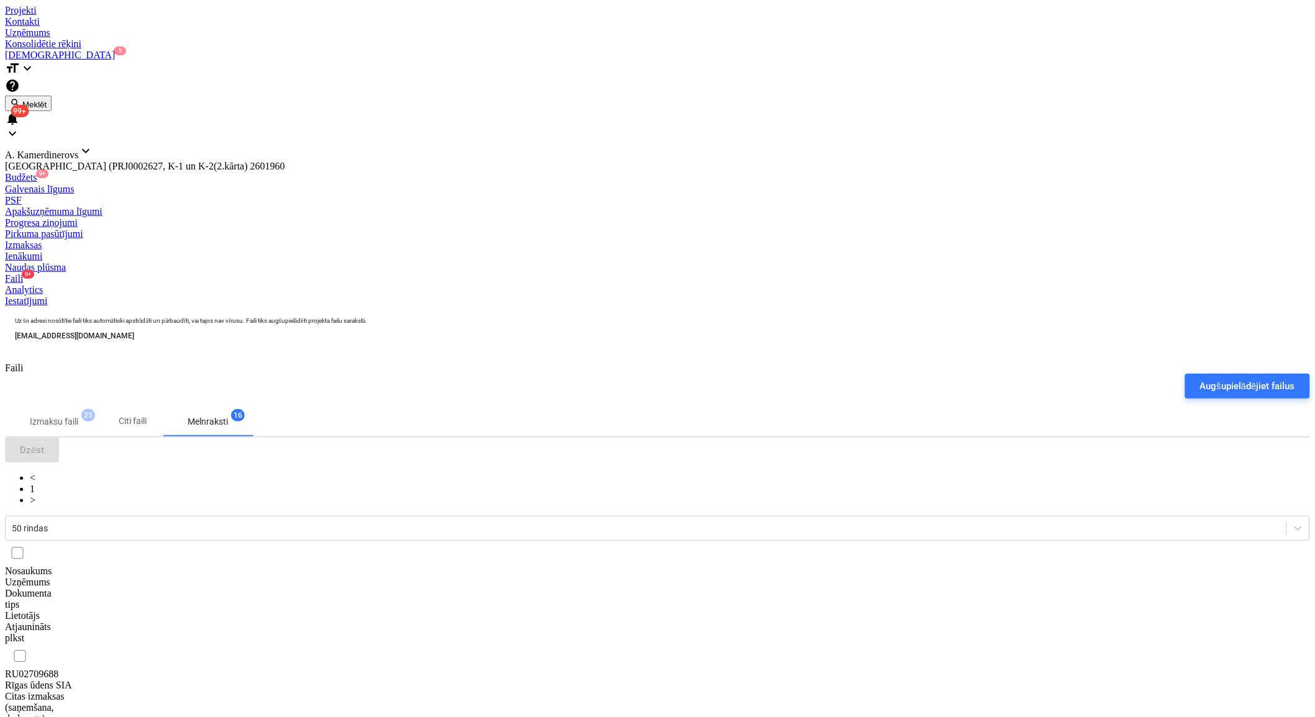
click at [129, 680] on div "Rīgas ūdens SIA" at bounding box center [67, 685] width 124 height 11
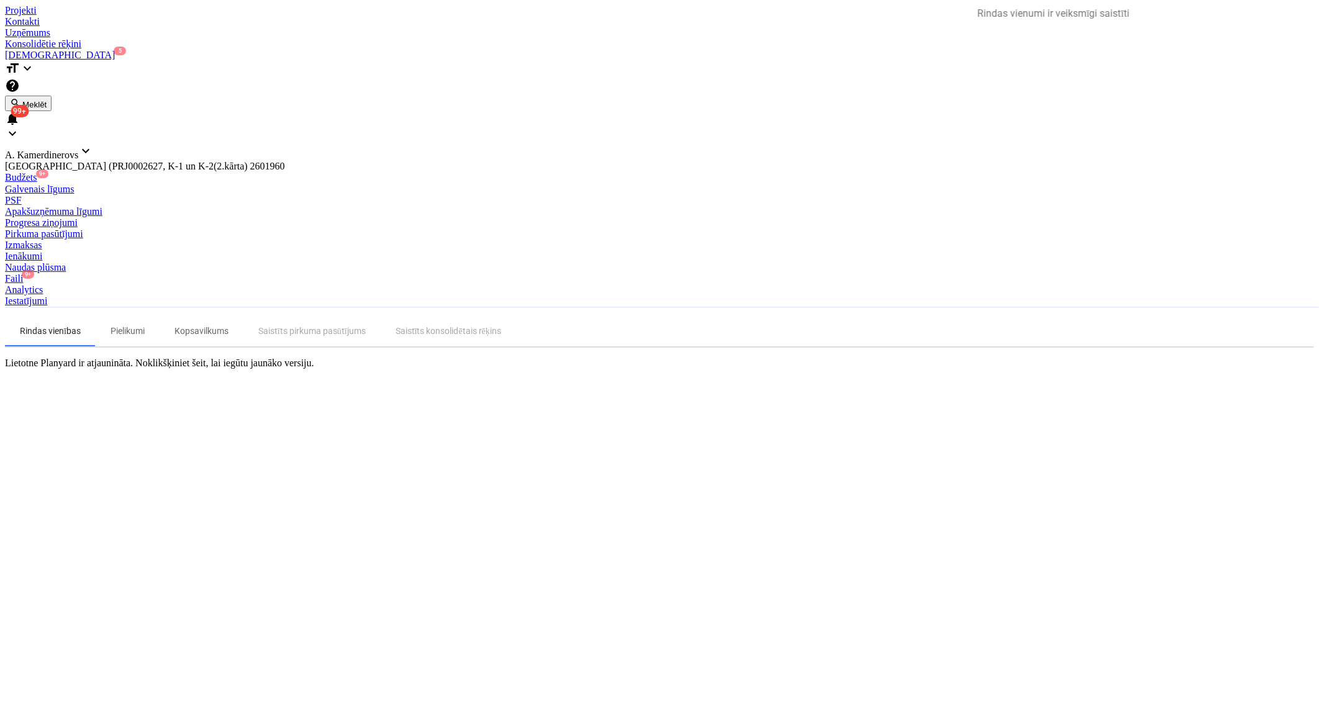
click at [796, 273] on div "Faili 9+" at bounding box center [659, 278] width 1309 height 11
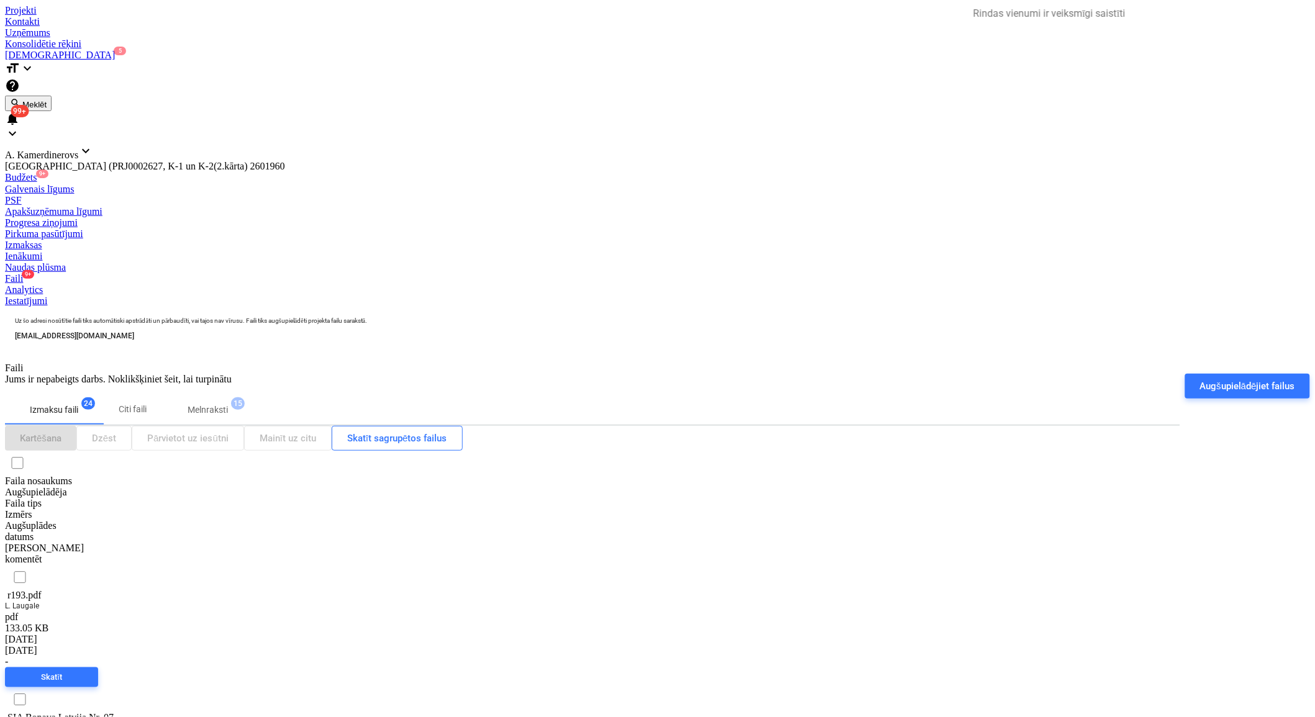
click at [245, 397] on span "15" at bounding box center [238, 403] width 14 height 12
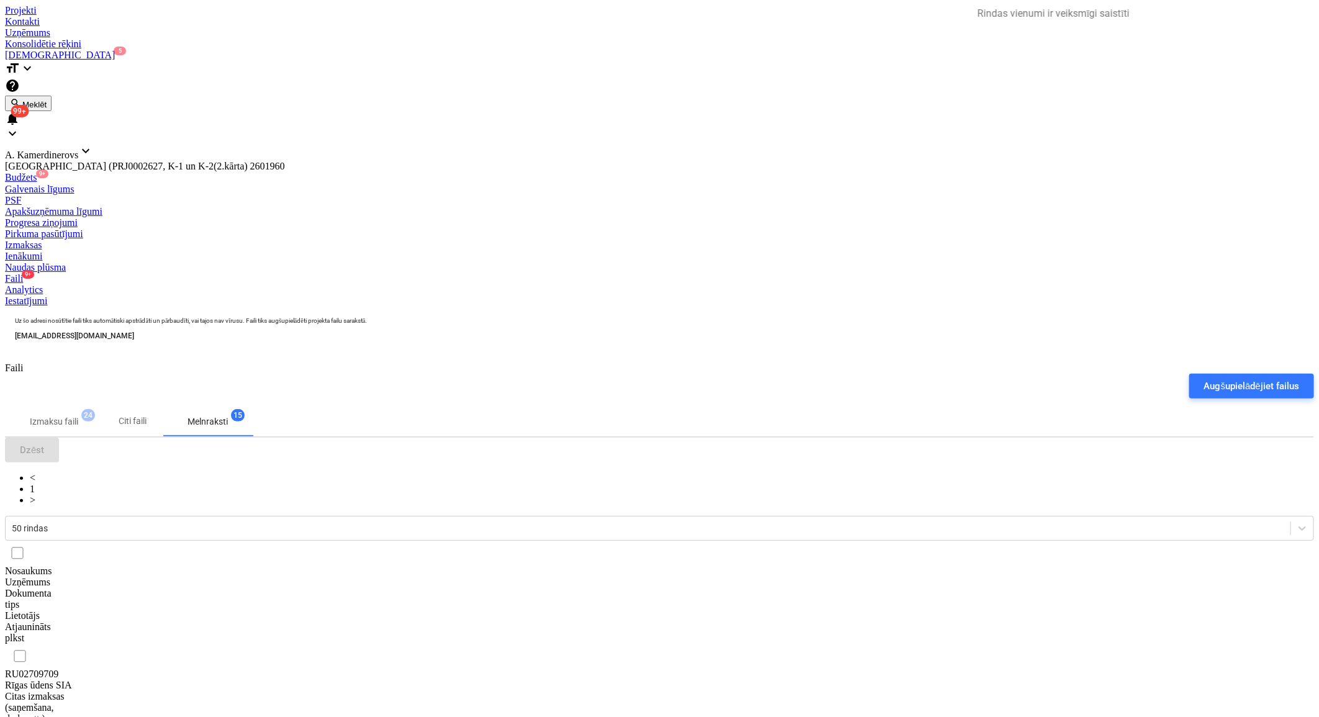
click at [129, 680] on div "Rīgas ūdens SIA" at bounding box center [67, 685] width 124 height 11
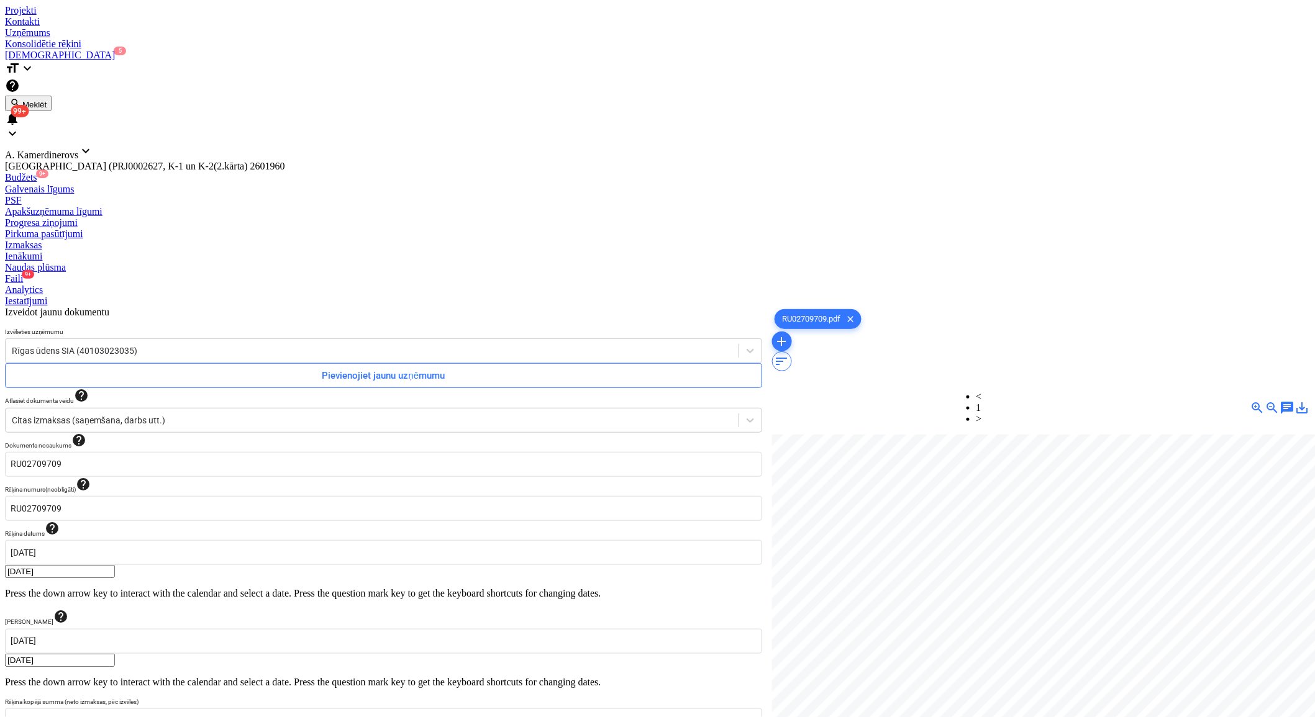
scroll to position [78, 34]
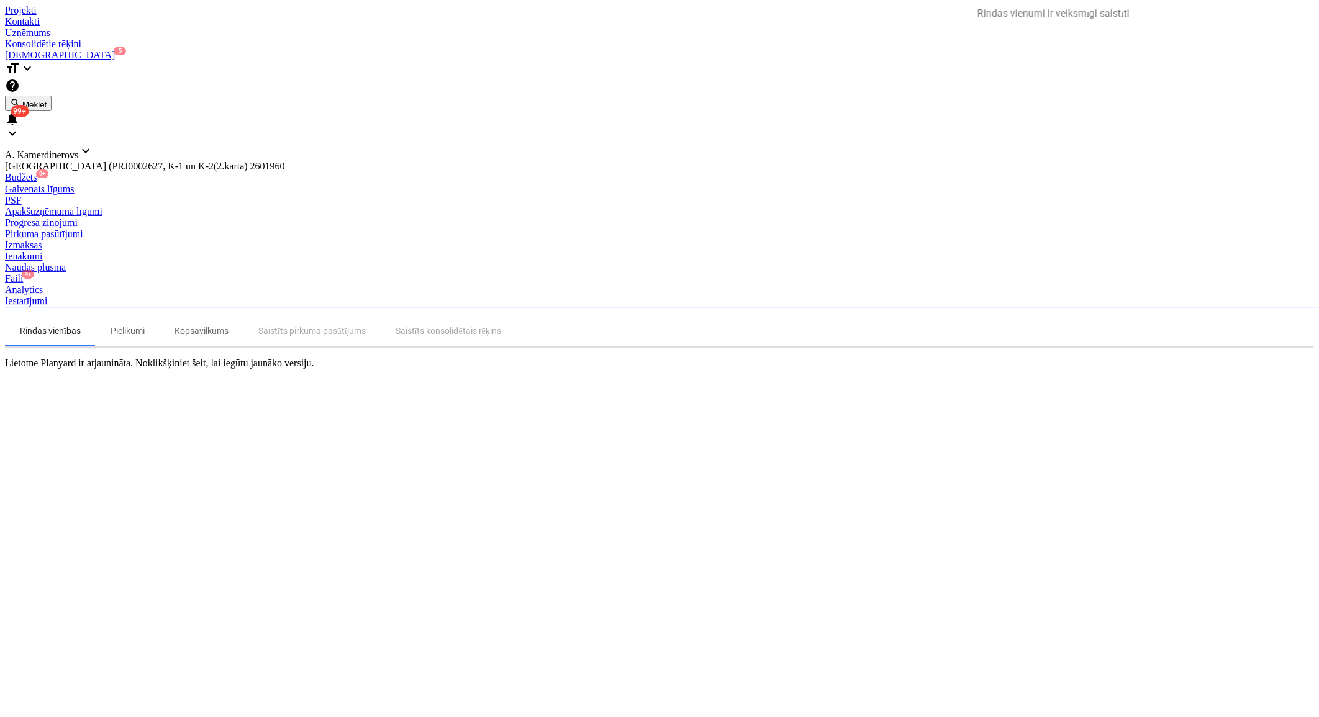
click at [794, 273] on div "Faili 9+" at bounding box center [659, 278] width 1309 height 11
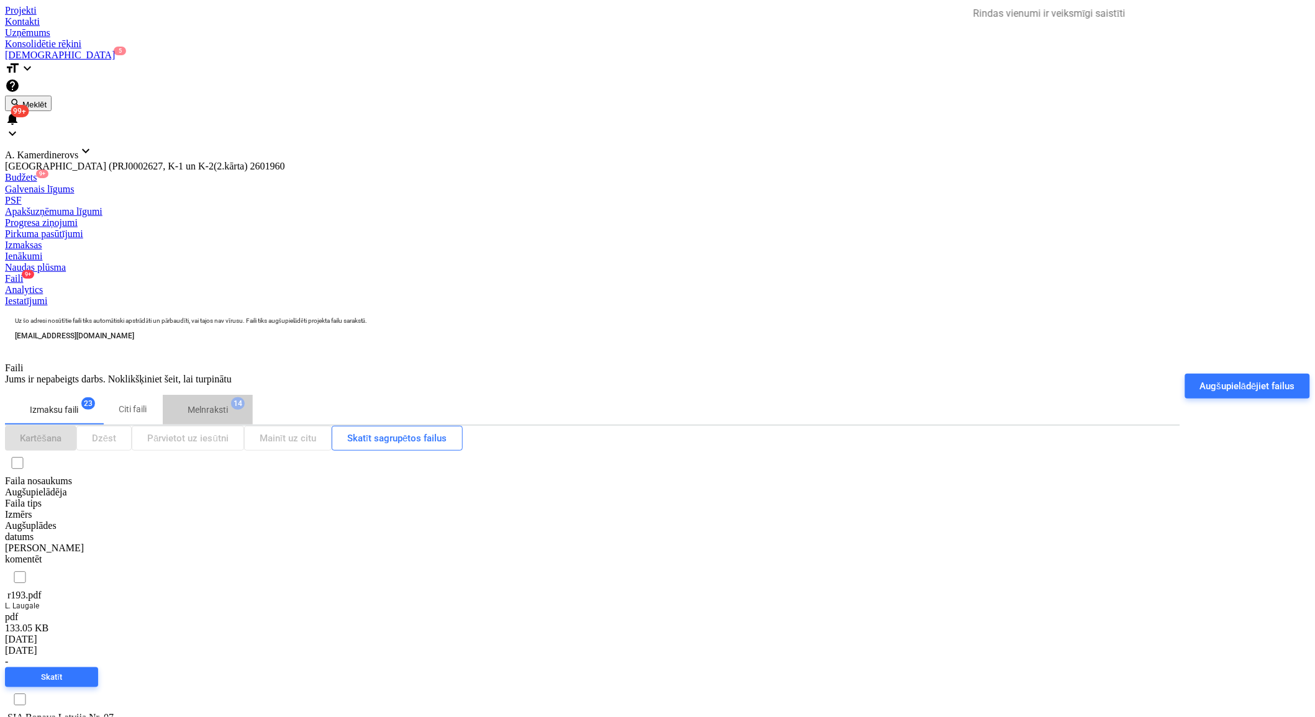
click at [245, 397] on span "14" at bounding box center [238, 403] width 14 height 12
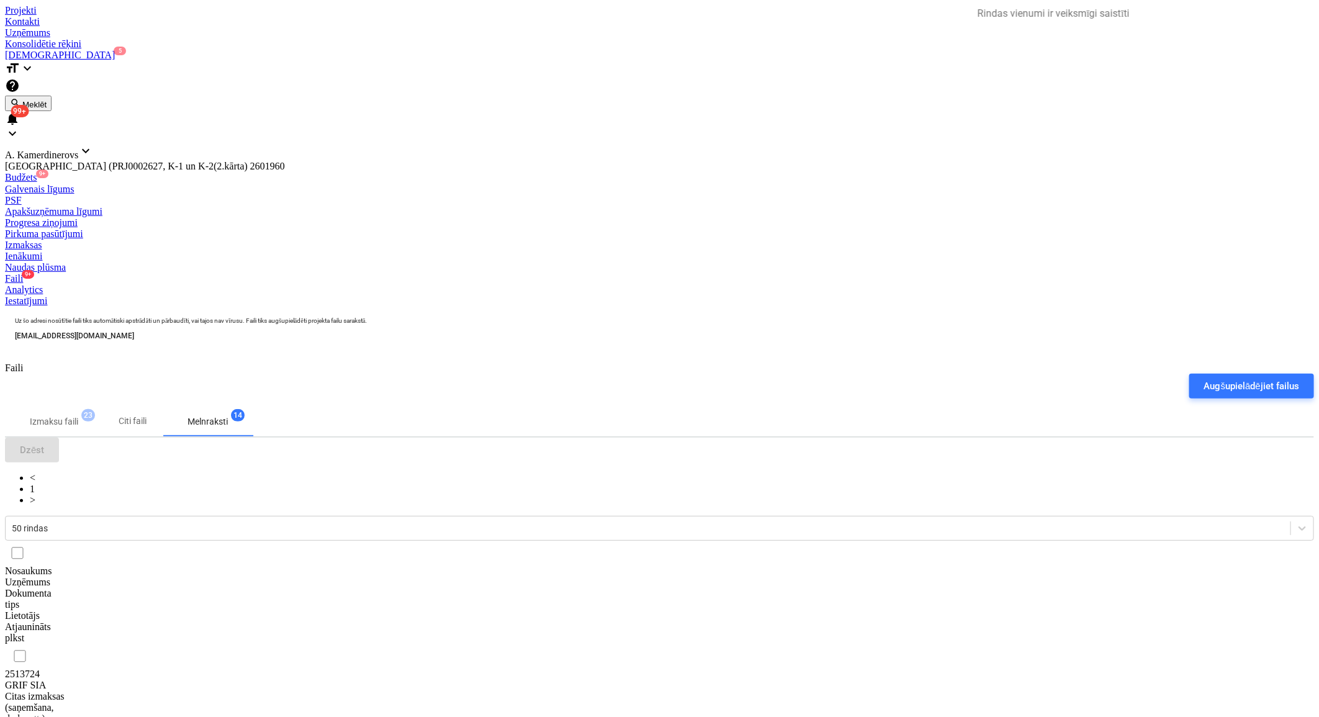
click at [129, 680] on div "GRIF SIA" at bounding box center [67, 685] width 124 height 11
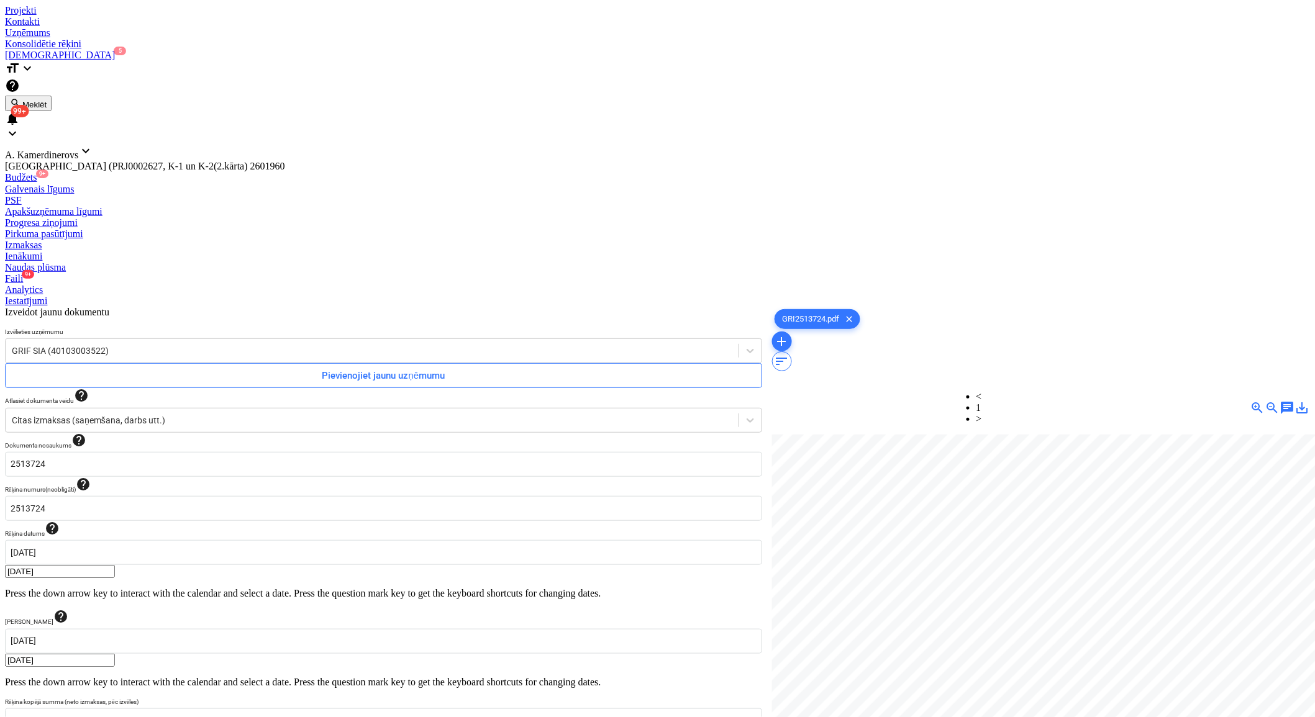
scroll to position [109, 34]
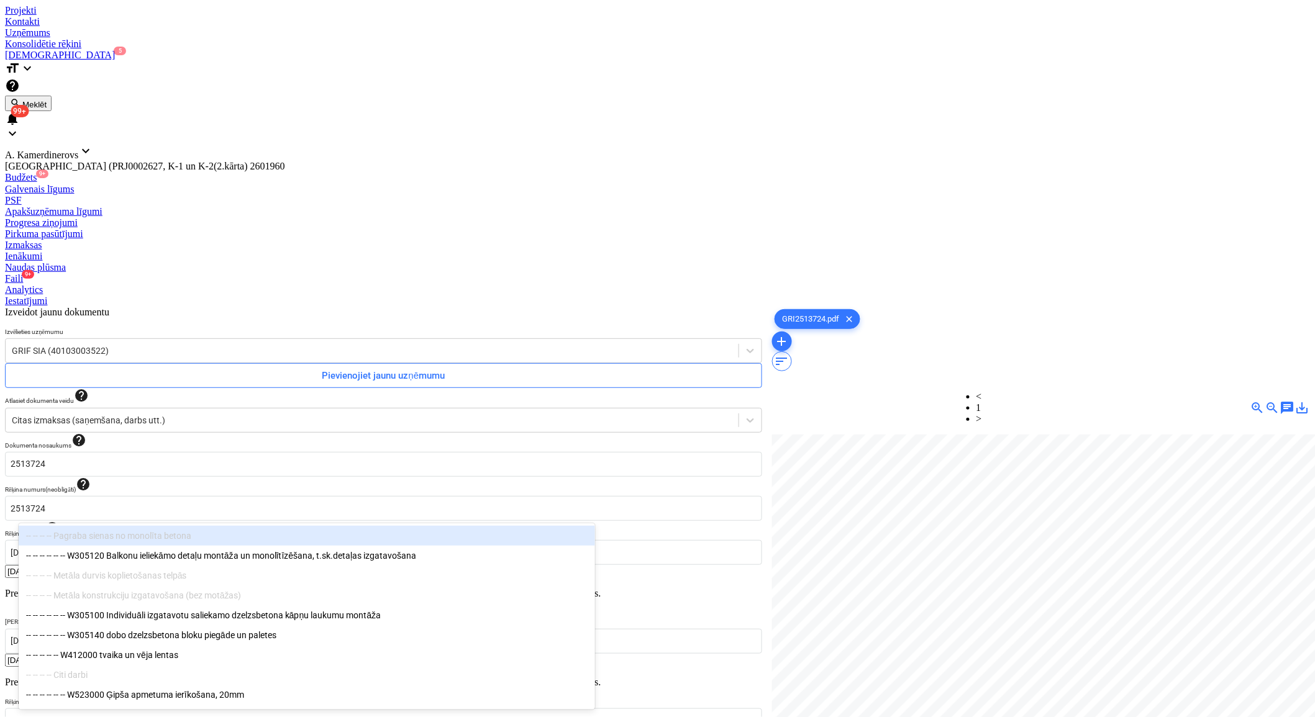
type input "8170"
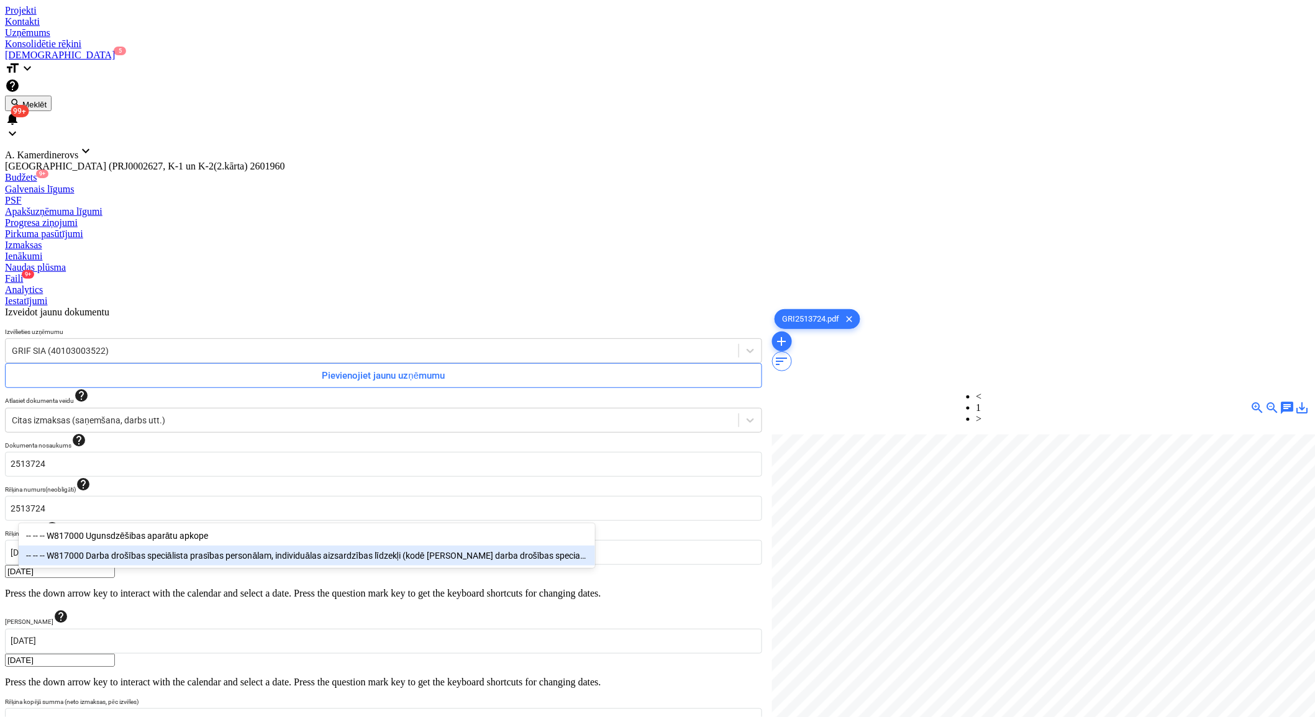
click at [207, 557] on div "-- -- -- W817000 Darba drošības speciālista prasības personālam, individuālas a…" at bounding box center [307, 556] width 576 height 20
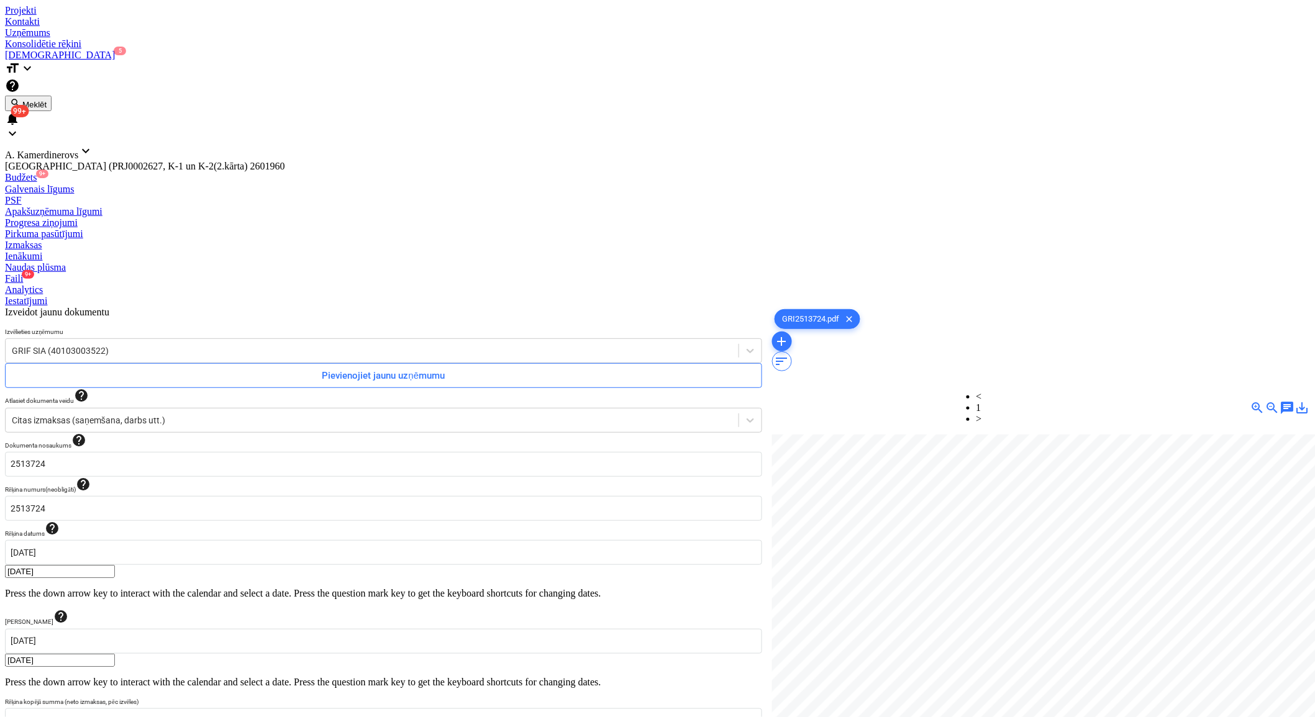
drag, startPoint x: 727, startPoint y: 633, endPoint x: 673, endPoint y: 623, distance: 55.1
type input "88"
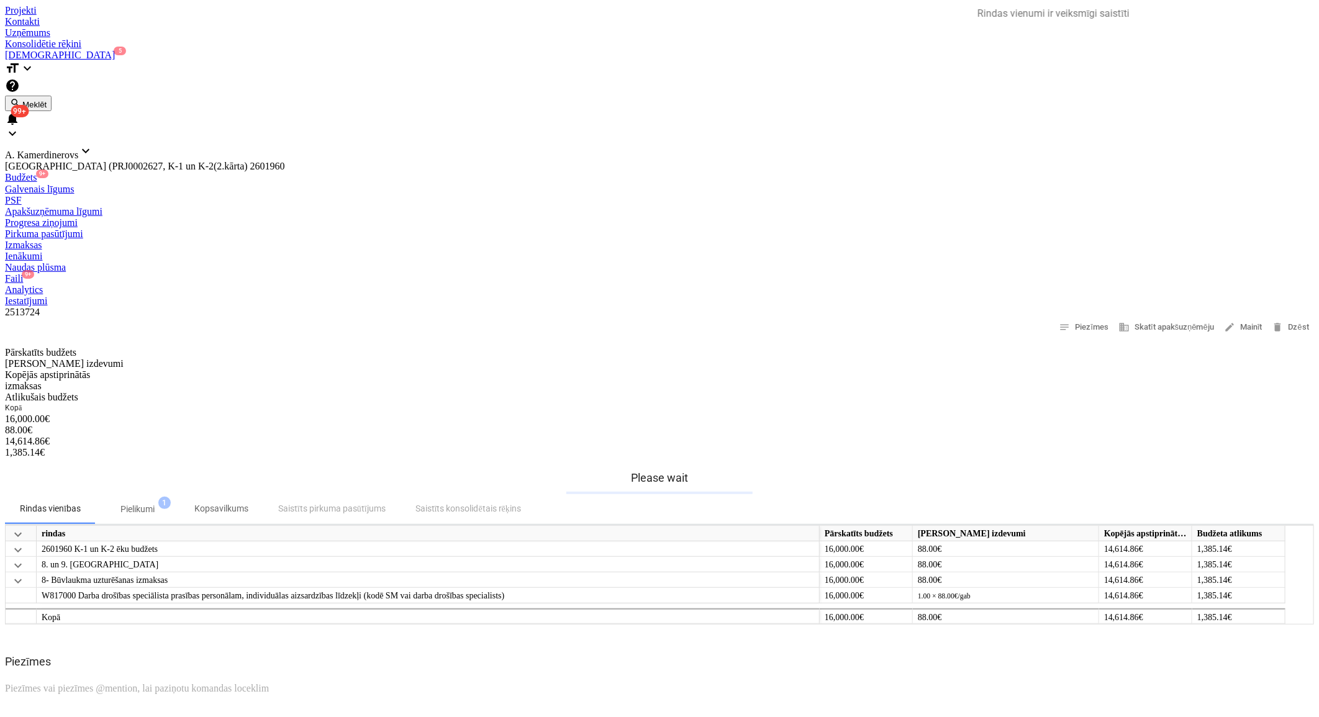
click at [809, 273] on div "Faili 9+" at bounding box center [659, 278] width 1309 height 11
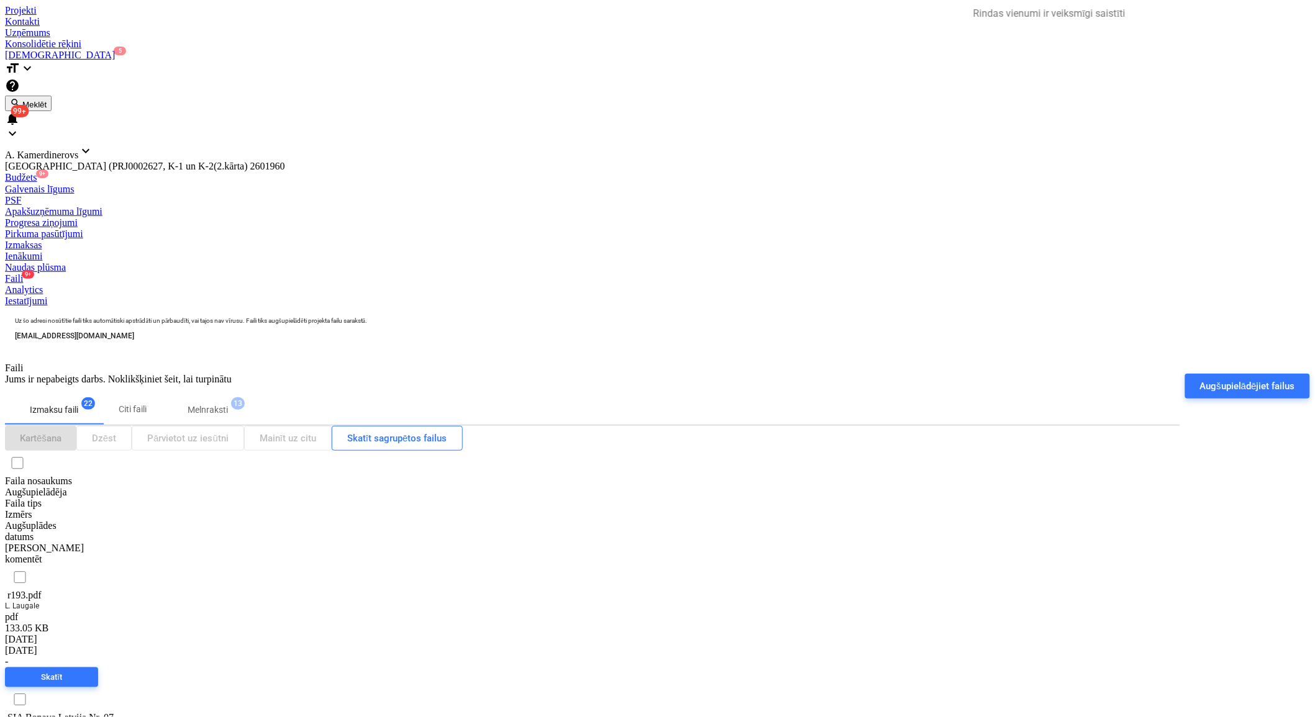
click at [238, 404] on span "Melnraksti 13" at bounding box center [208, 410] width 60 height 13
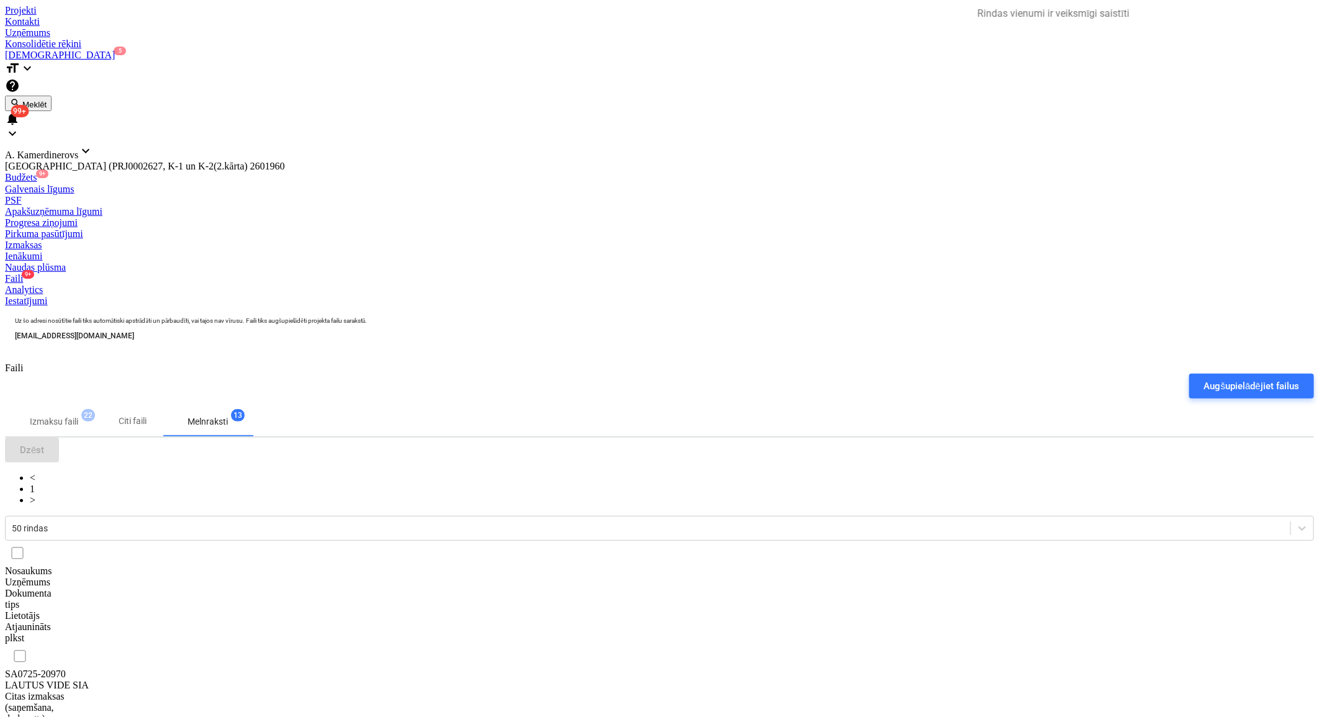
click at [129, 680] on div "LAUTUS VIDE SIA" at bounding box center [67, 685] width 124 height 11
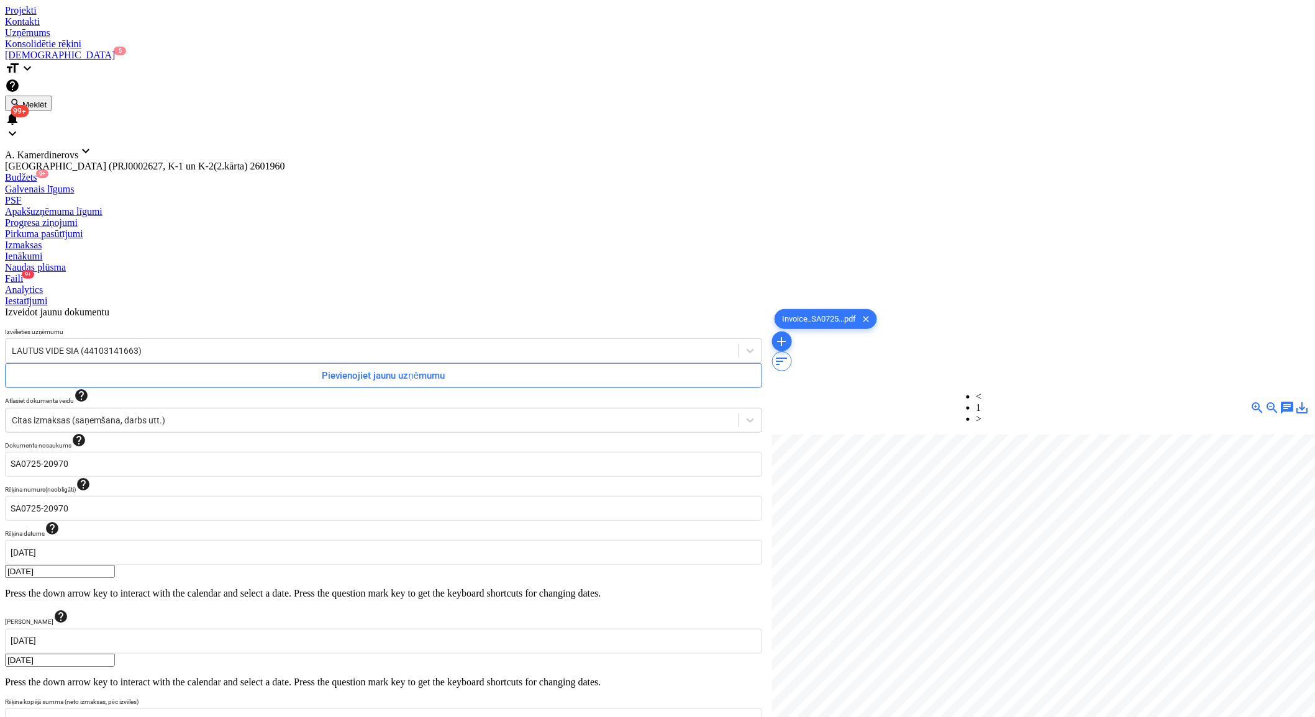
scroll to position [44, 34]
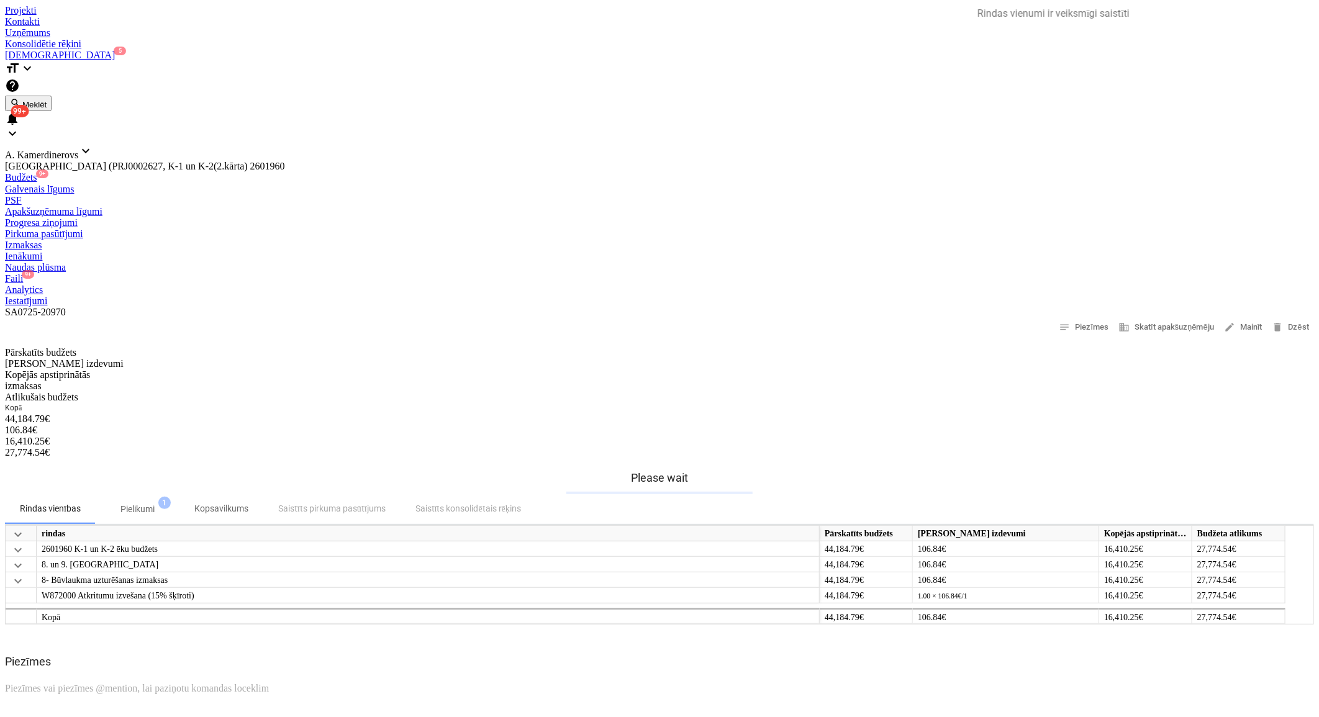
click at [791, 273] on div "Faili 9+" at bounding box center [659, 278] width 1309 height 11
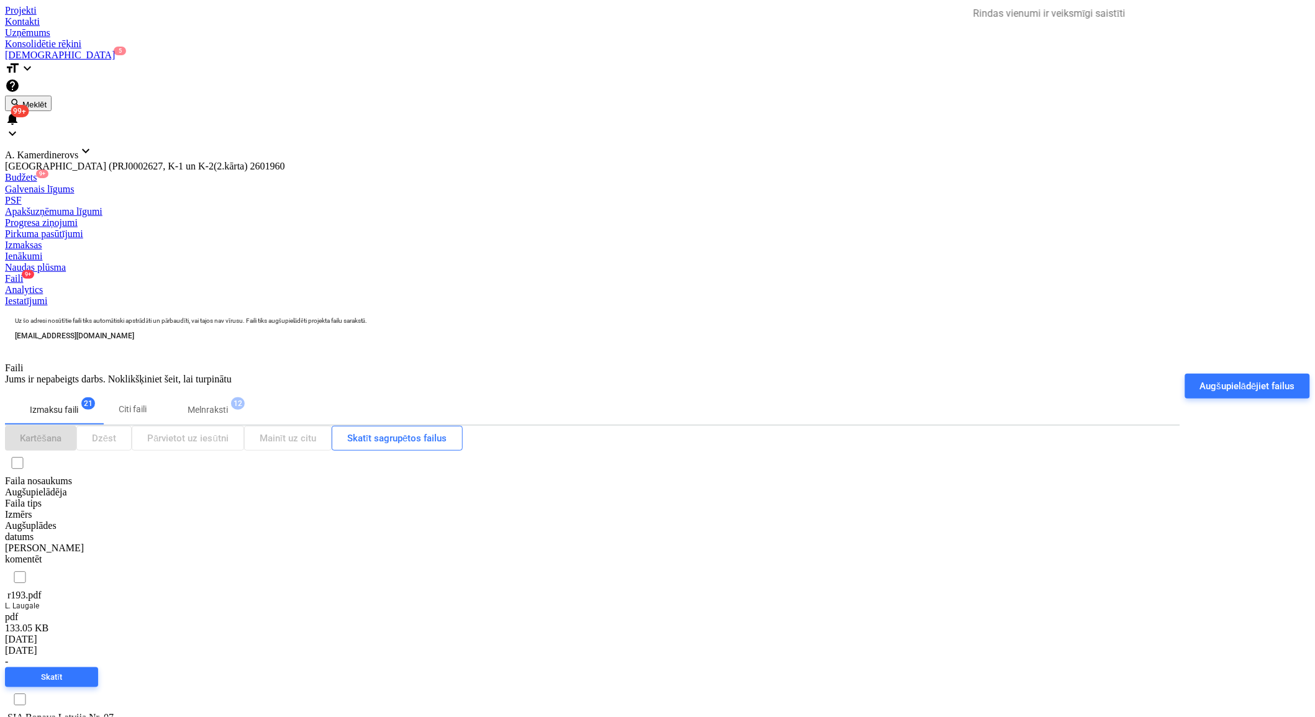
click at [225, 404] on p "Melnraksti" at bounding box center [208, 410] width 40 height 13
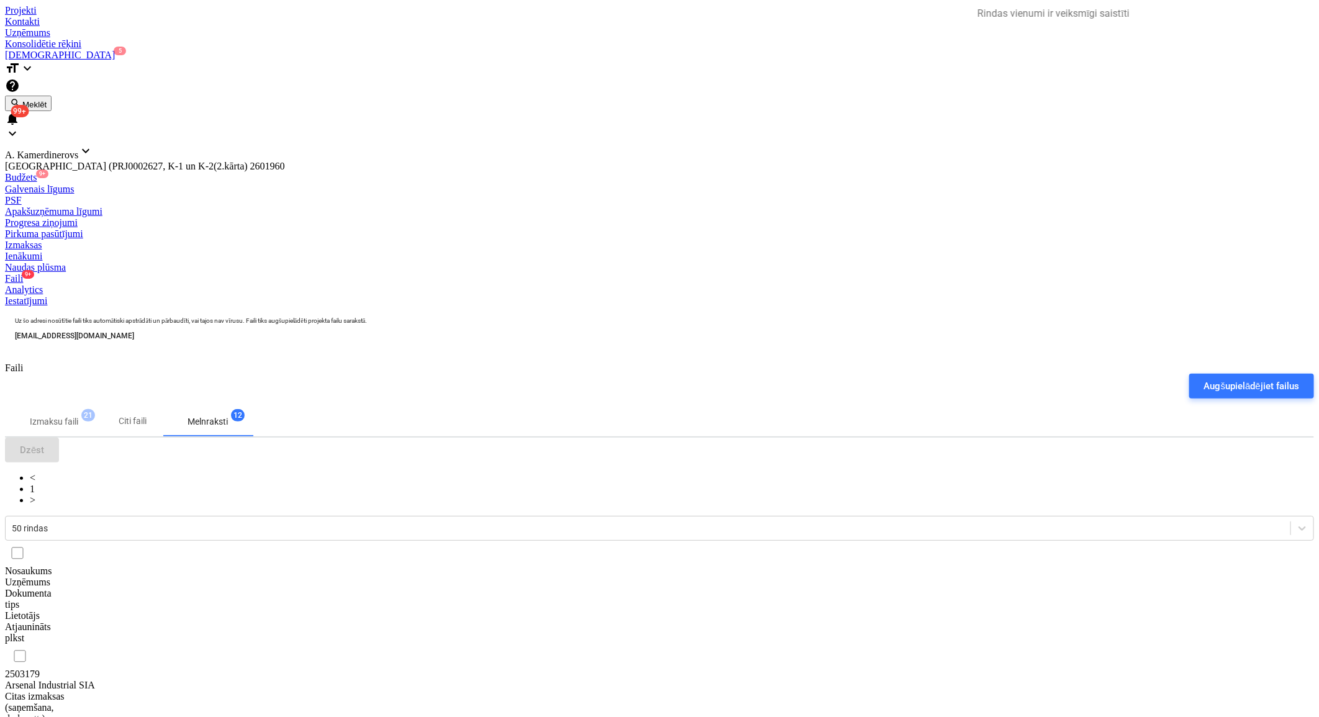
click at [129, 680] on div "Arsenal Industrial SIA" at bounding box center [67, 685] width 124 height 11
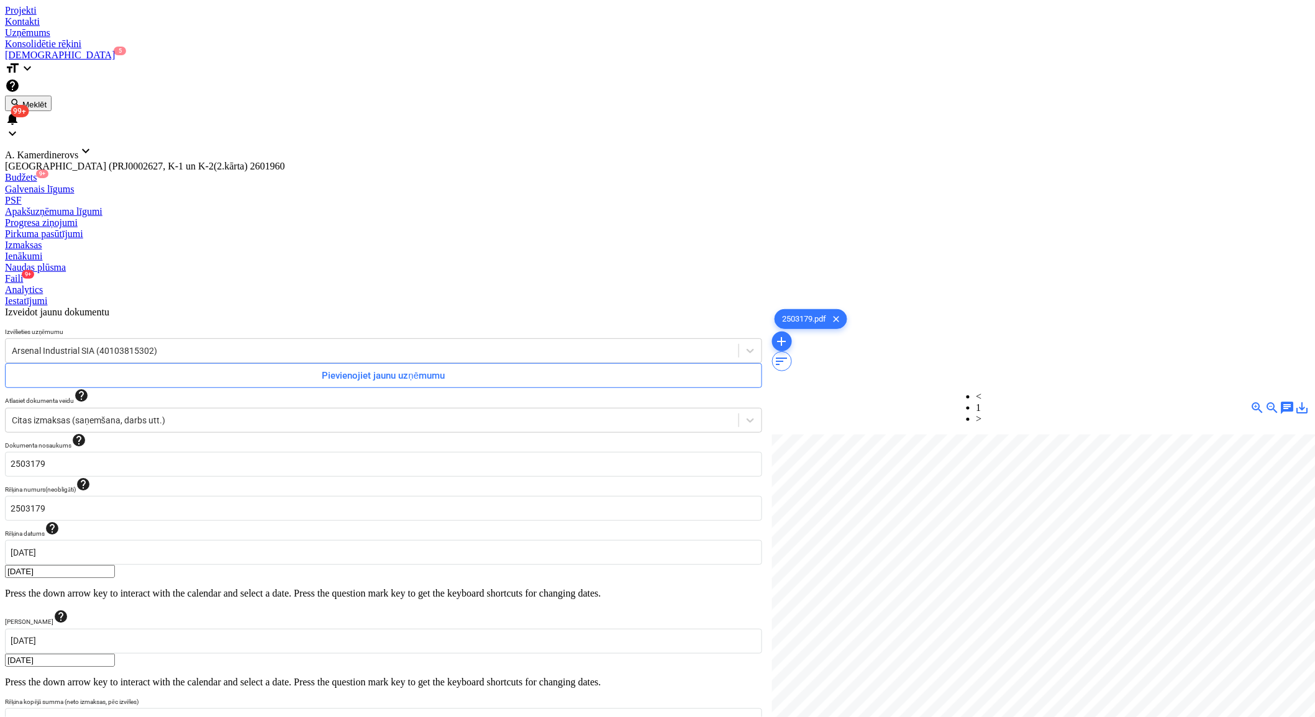
scroll to position [0, 264]
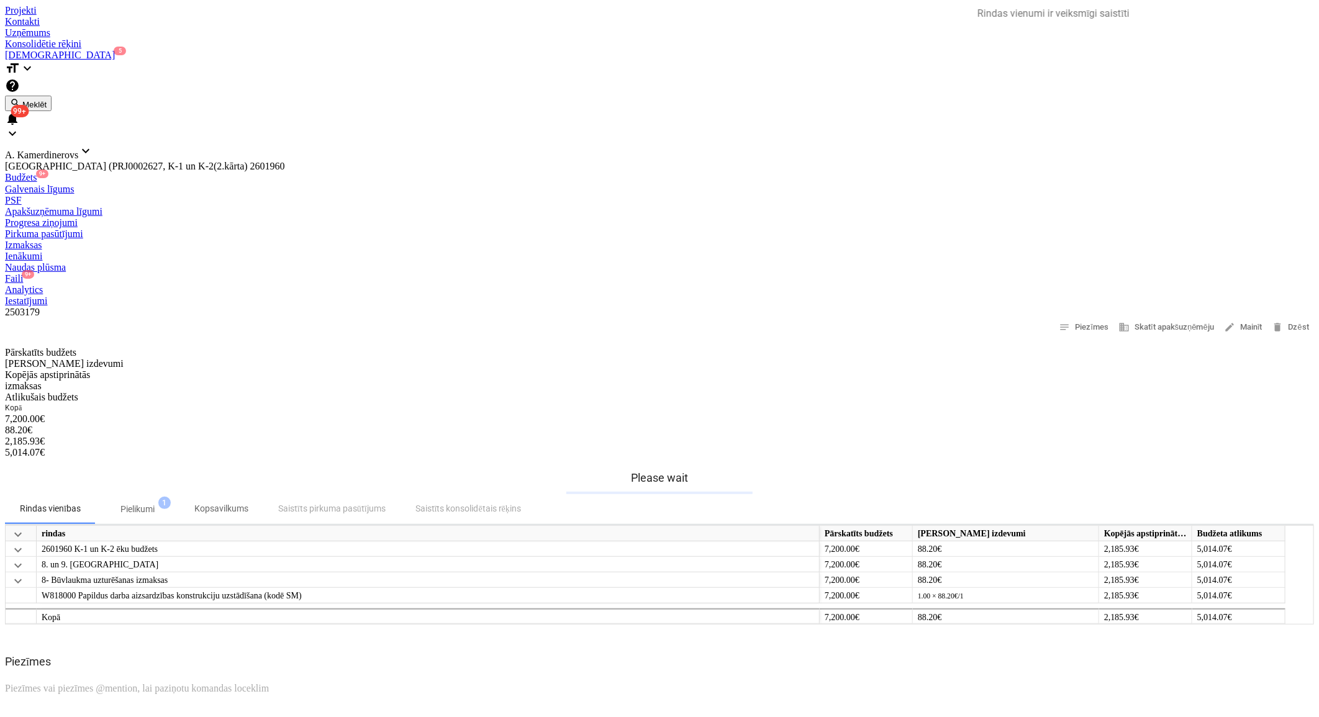
click at [799, 273] on div "Faili 9+" at bounding box center [659, 278] width 1309 height 11
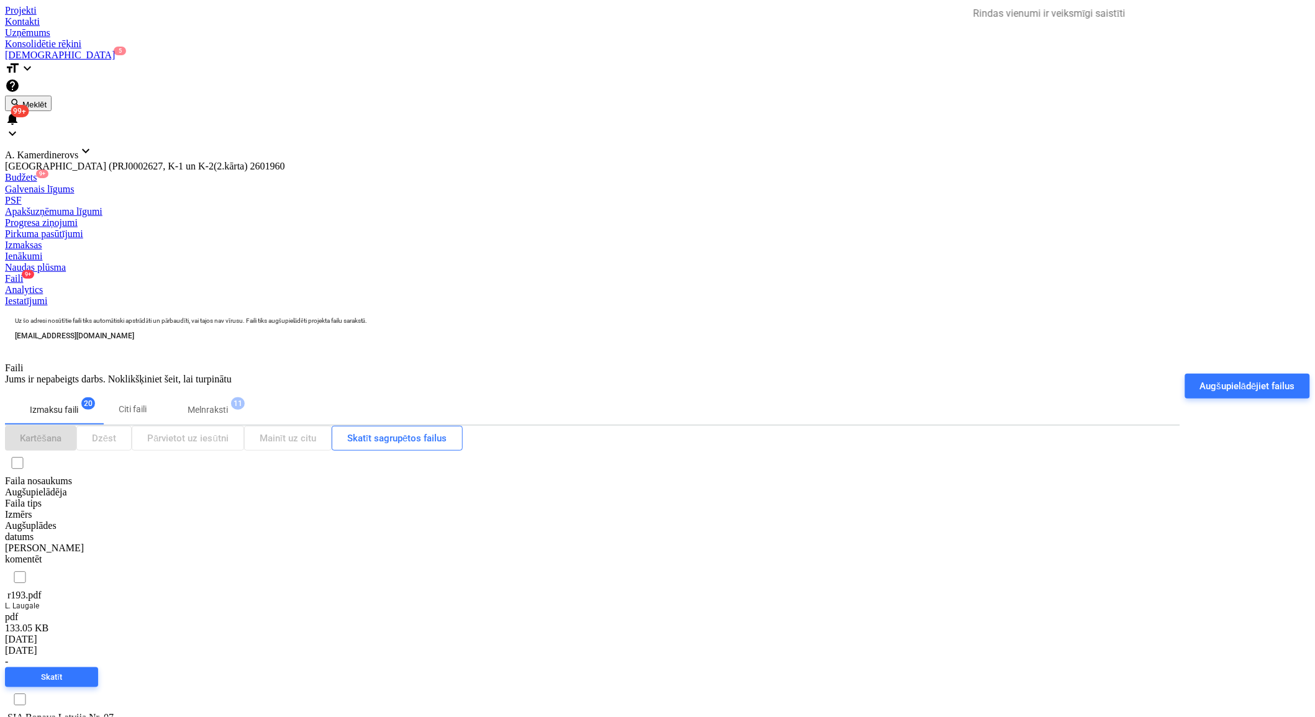
click at [207, 404] on p "Melnraksti" at bounding box center [208, 410] width 40 height 13
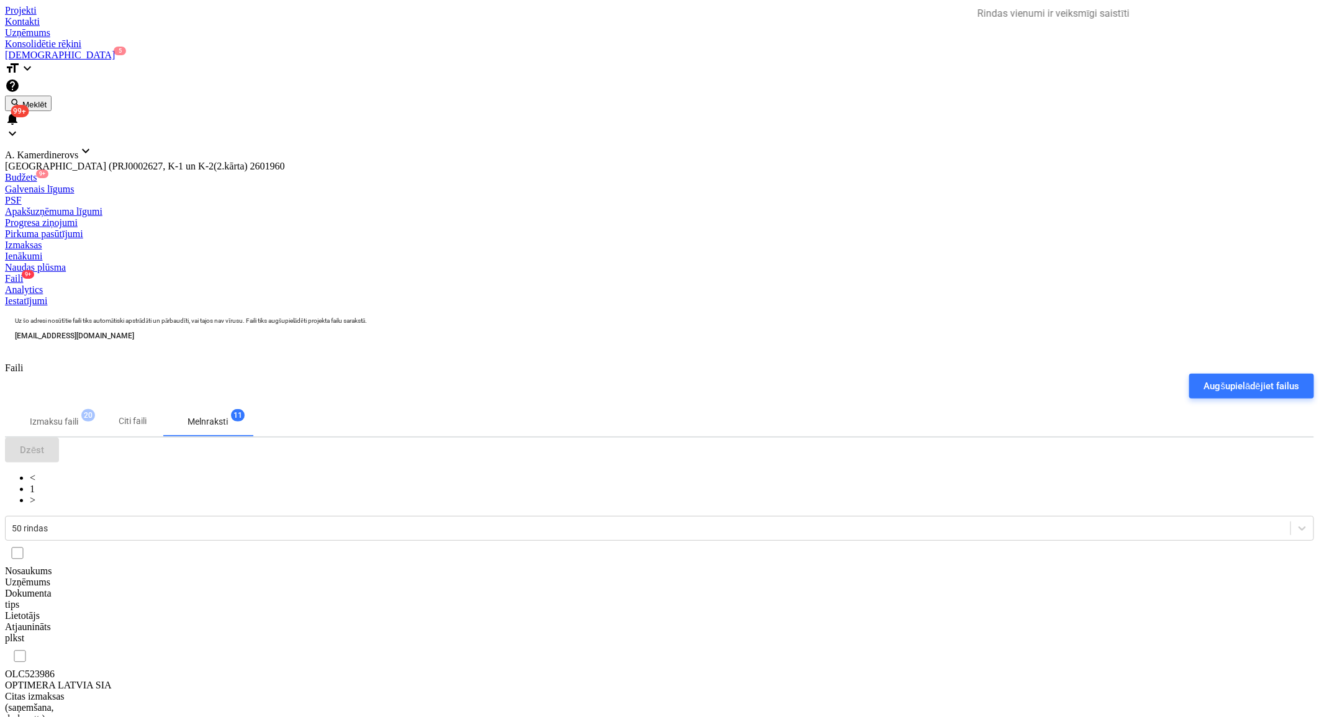
click at [129, 680] on div "OPTIMERA LATVIA SIA" at bounding box center [67, 685] width 124 height 11
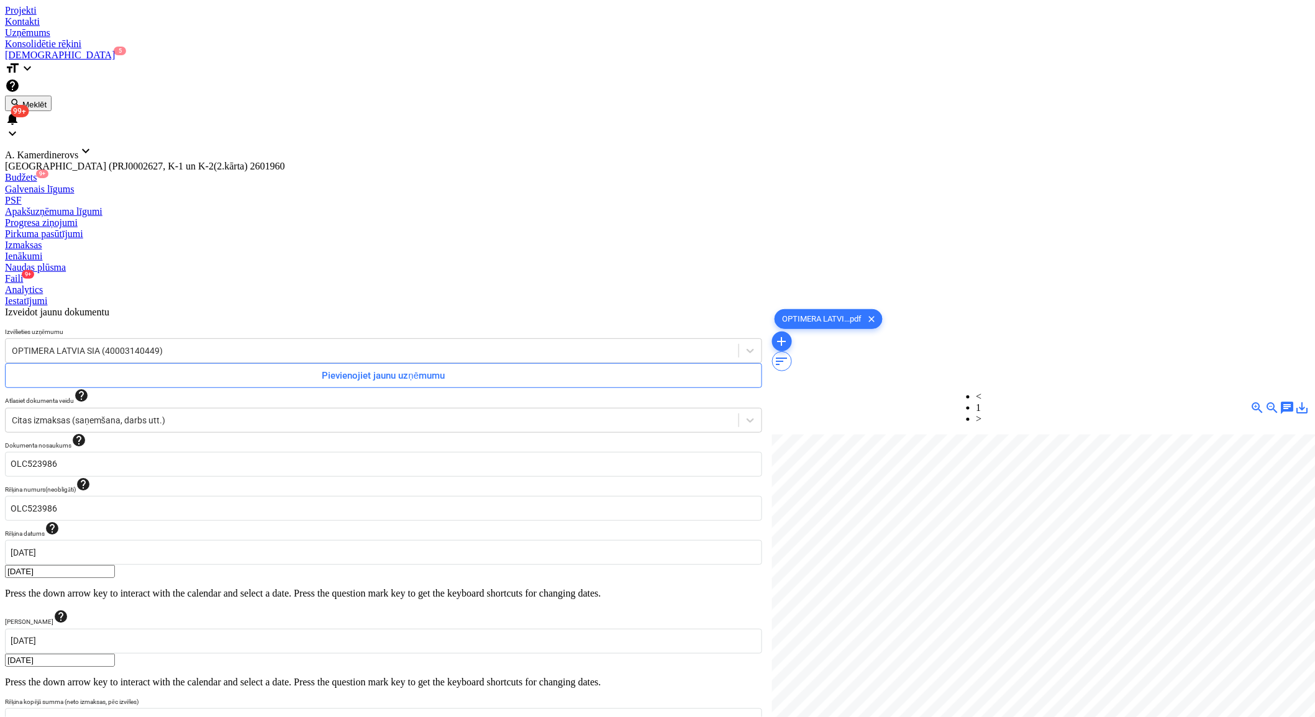
scroll to position [33, 34]
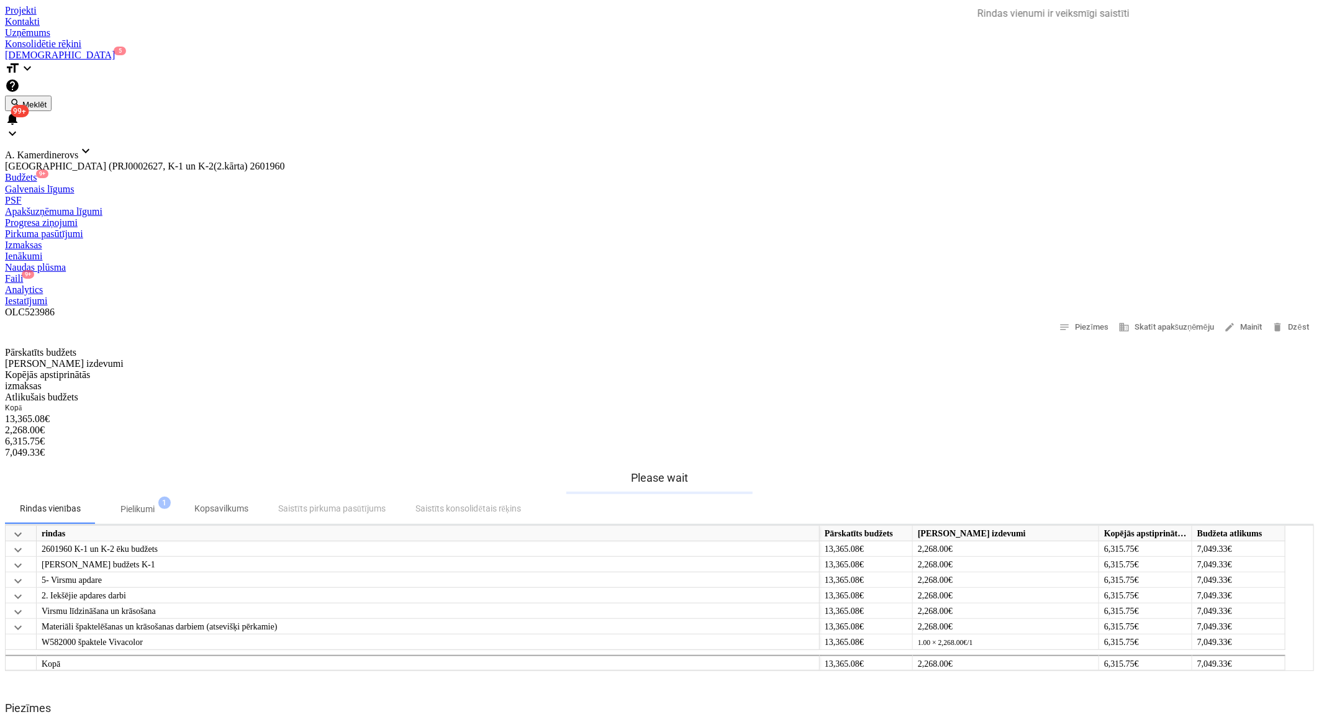
click at [800, 273] on div "Faili 9+" at bounding box center [659, 278] width 1309 height 11
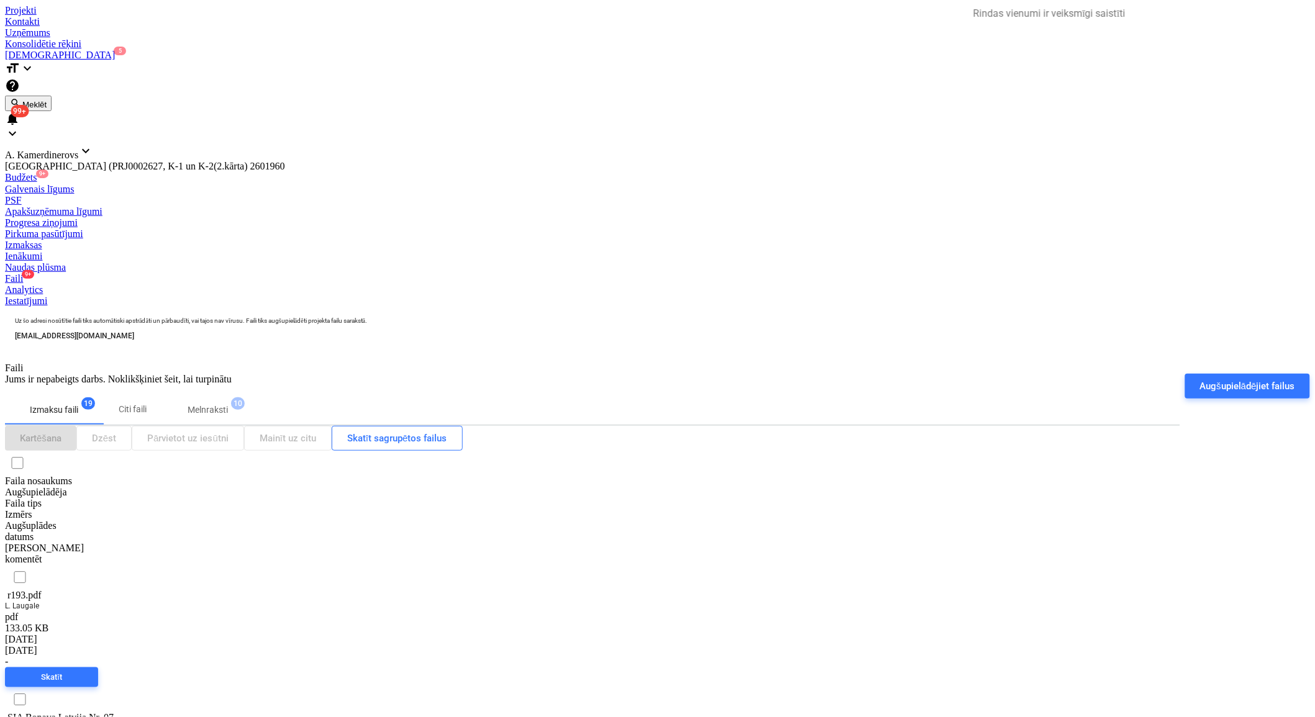
click at [219, 399] on span "Melnraksti 10" at bounding box center [208, 410] width 90 height 22
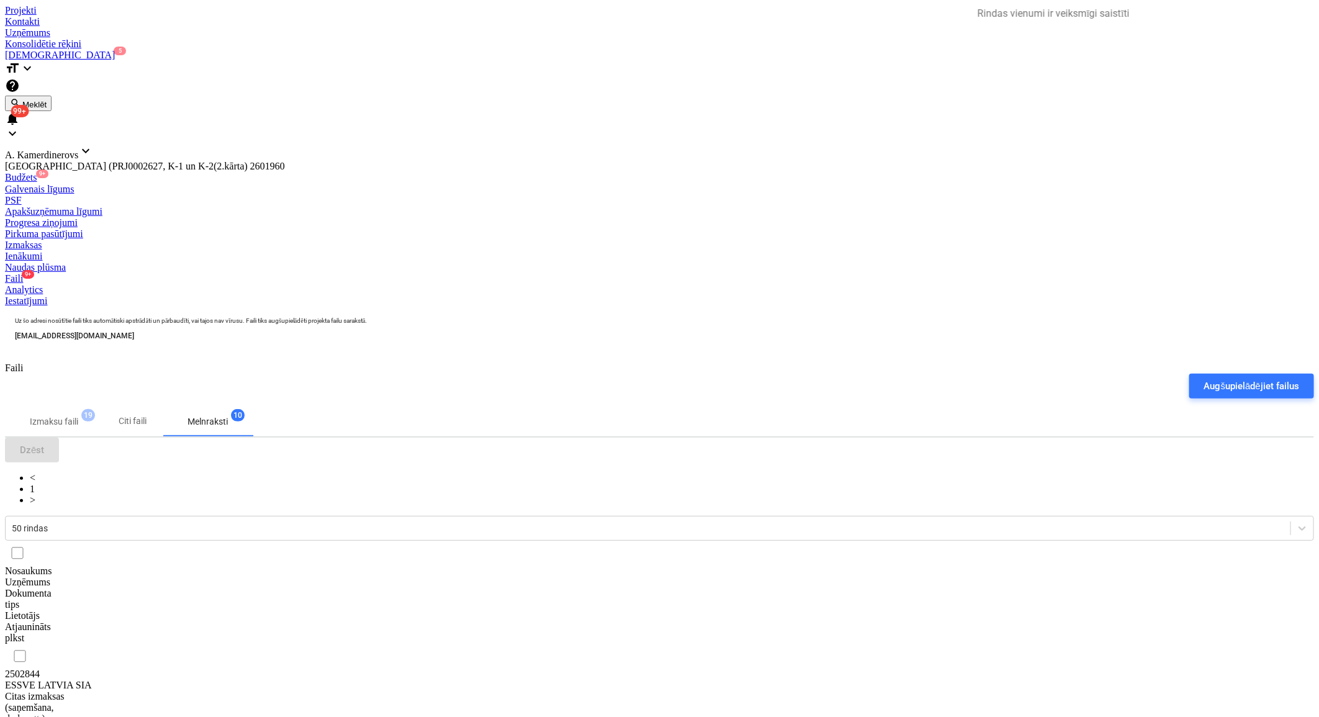
click at [129, 680] on div "ESSVE LATVIA SIA" at bounding box center [67, 685] width 124 height 11
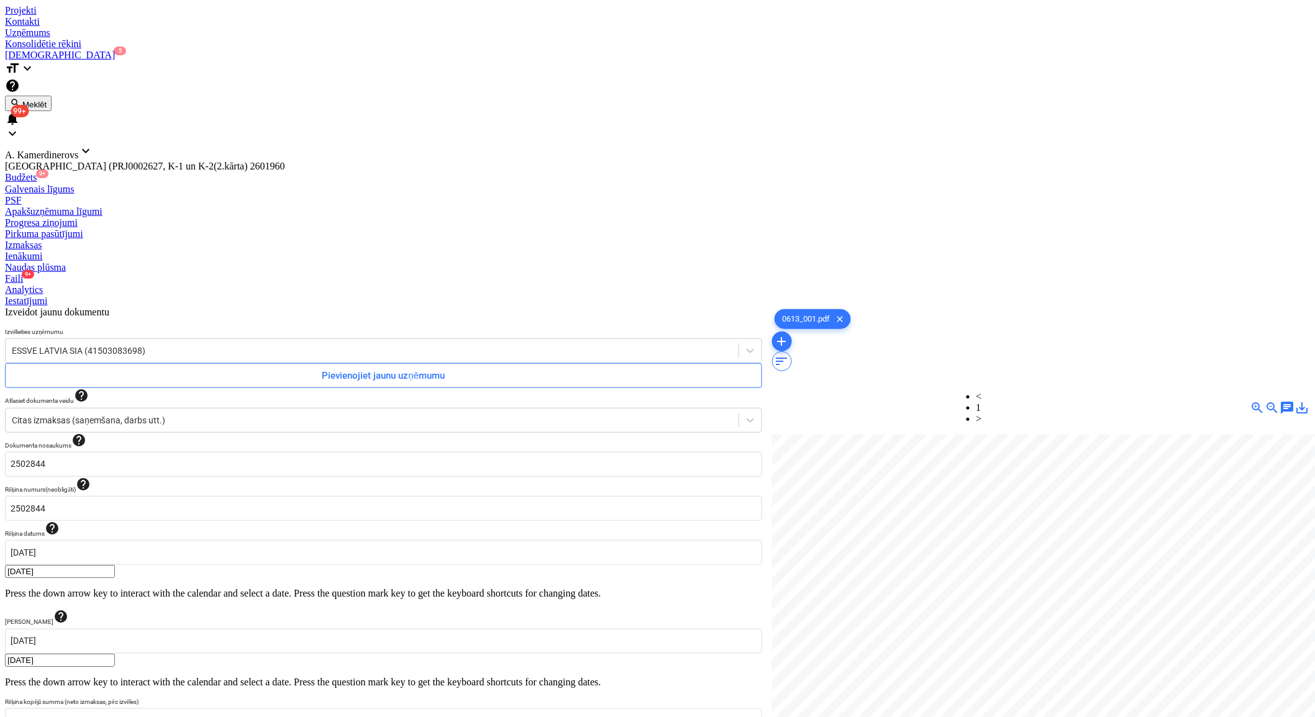
scroll to position [109, 34]
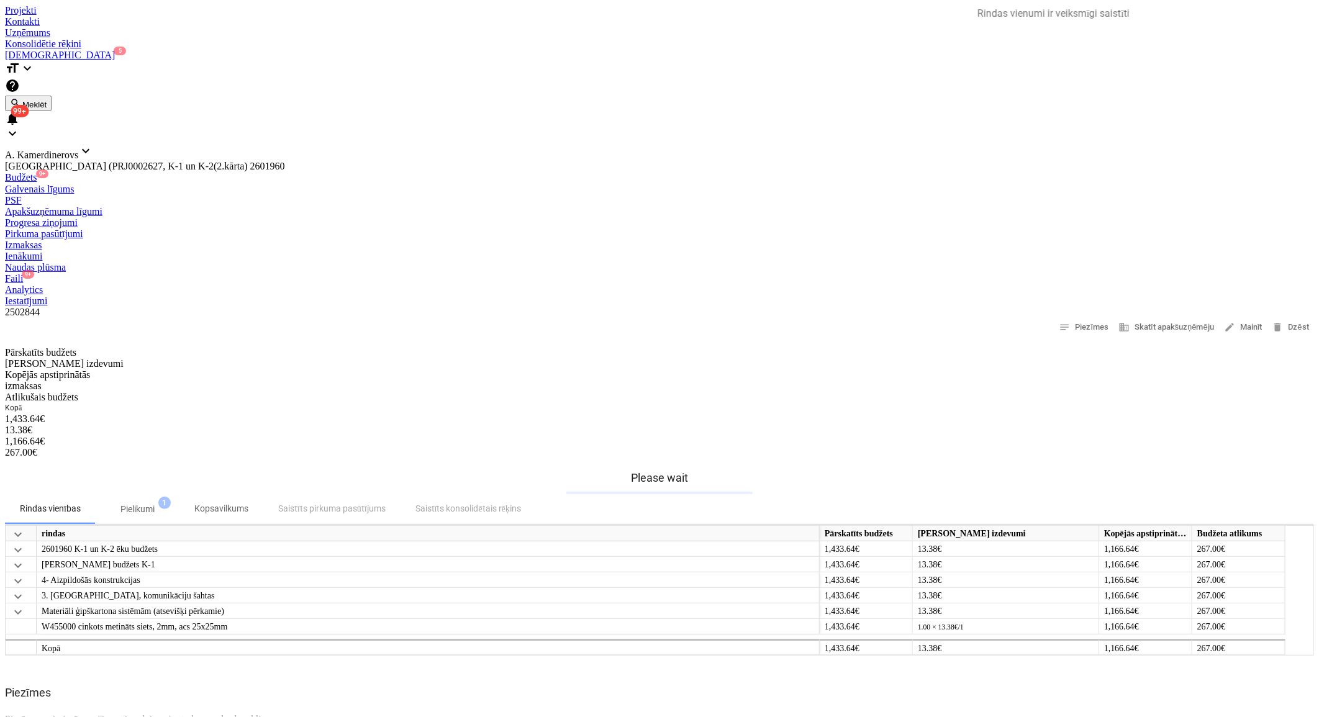
click at [795, 273] on div "Faili 9+" at bounding box center [659, 278] width 1309 height 11
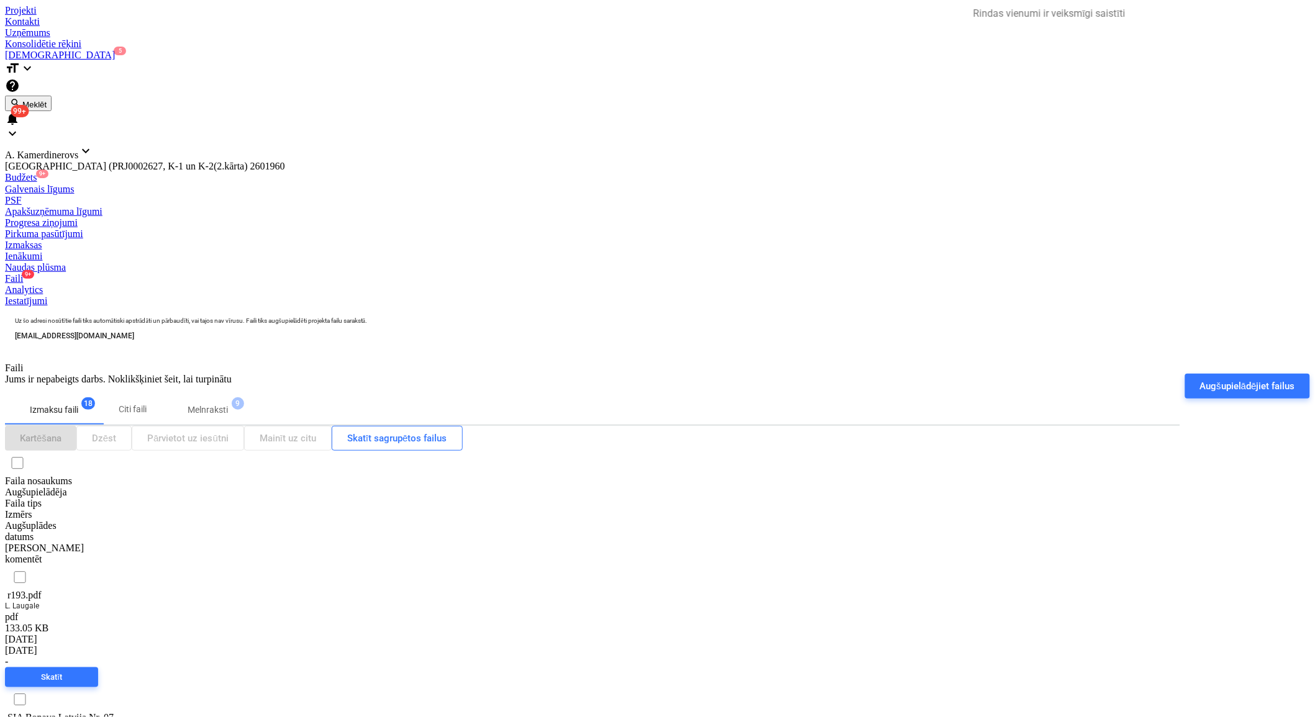
click at [214, 404] on p "Melnraksti" at bounding box center [208, 410] width 40 height 13
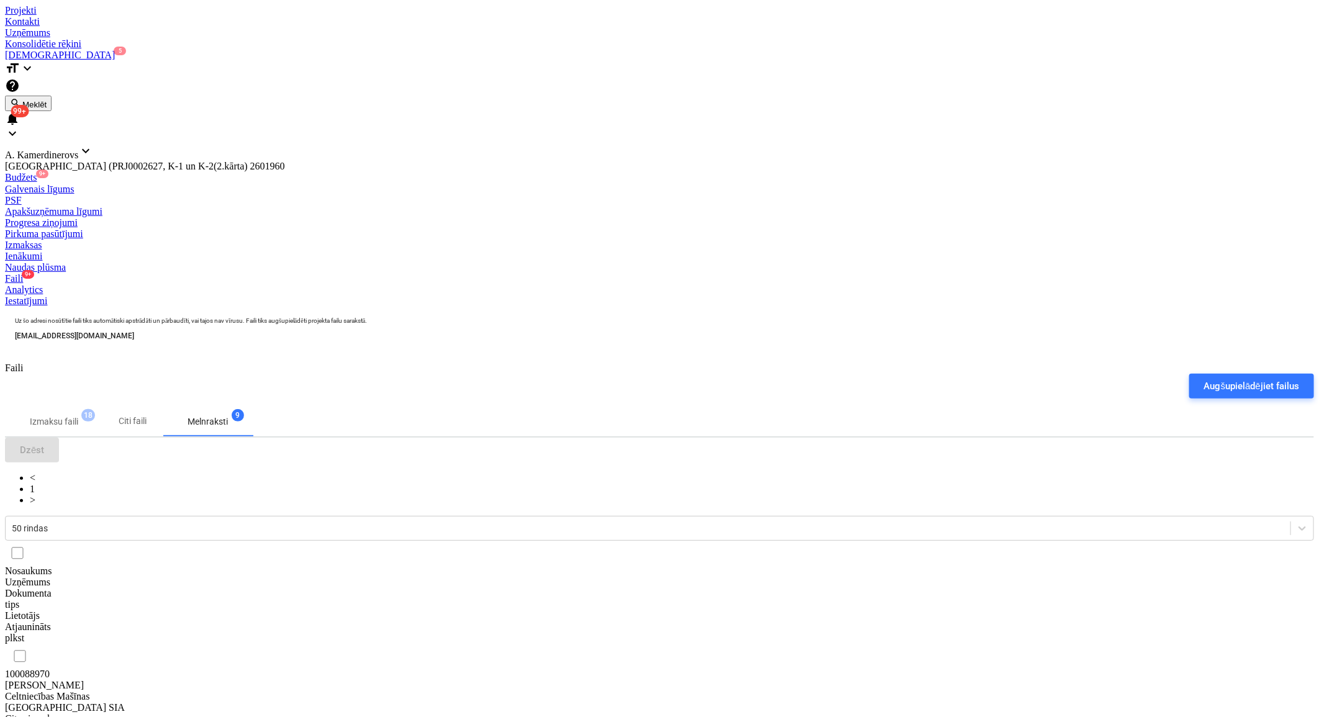
click at [129, 680] on div "[PERSON_NAME] Celtniecības Mašīnas [GEOGRAPHIC_DATA] SIA" at bounding box center [67, 697] width 124 height 34
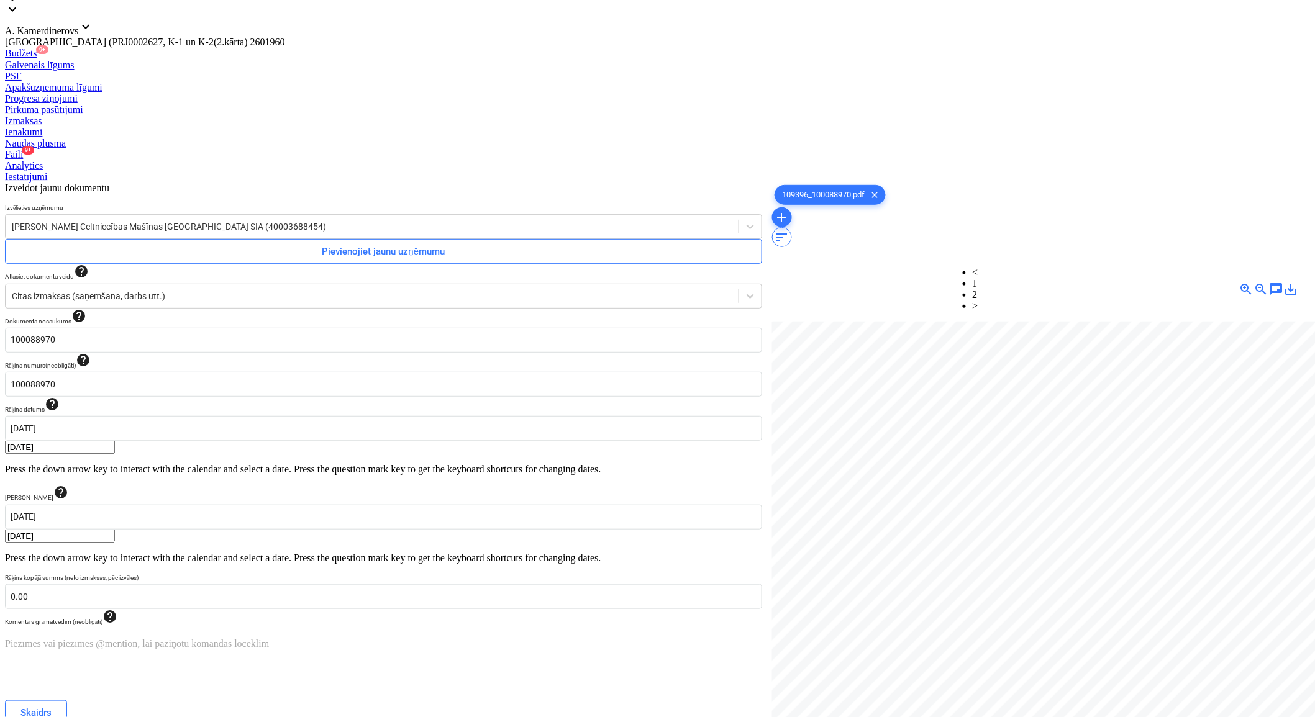
scroll to position [0, 34]
click at [978, 289] on link "2" at bounding box center [975, 294] width 5 height 11
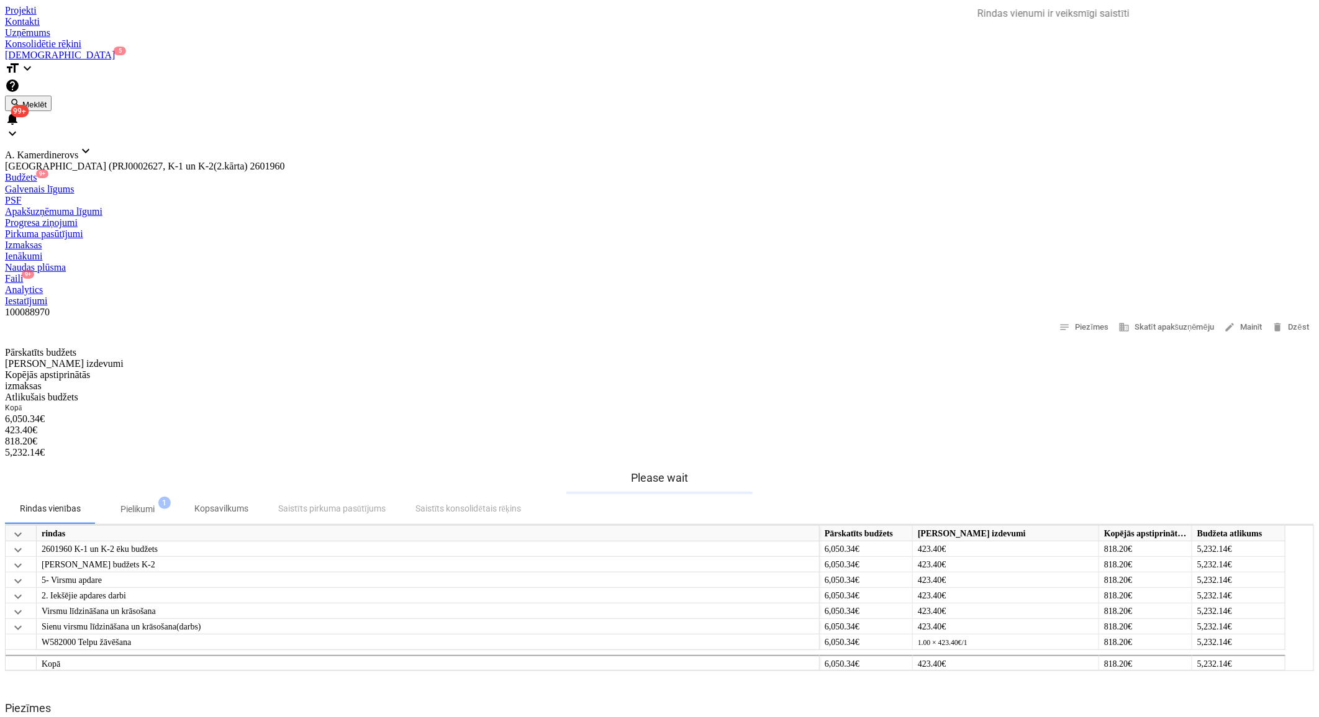
click at [795, 273] on div "Faili 9+" at bounding box center [659, 278] width 1309 height 11
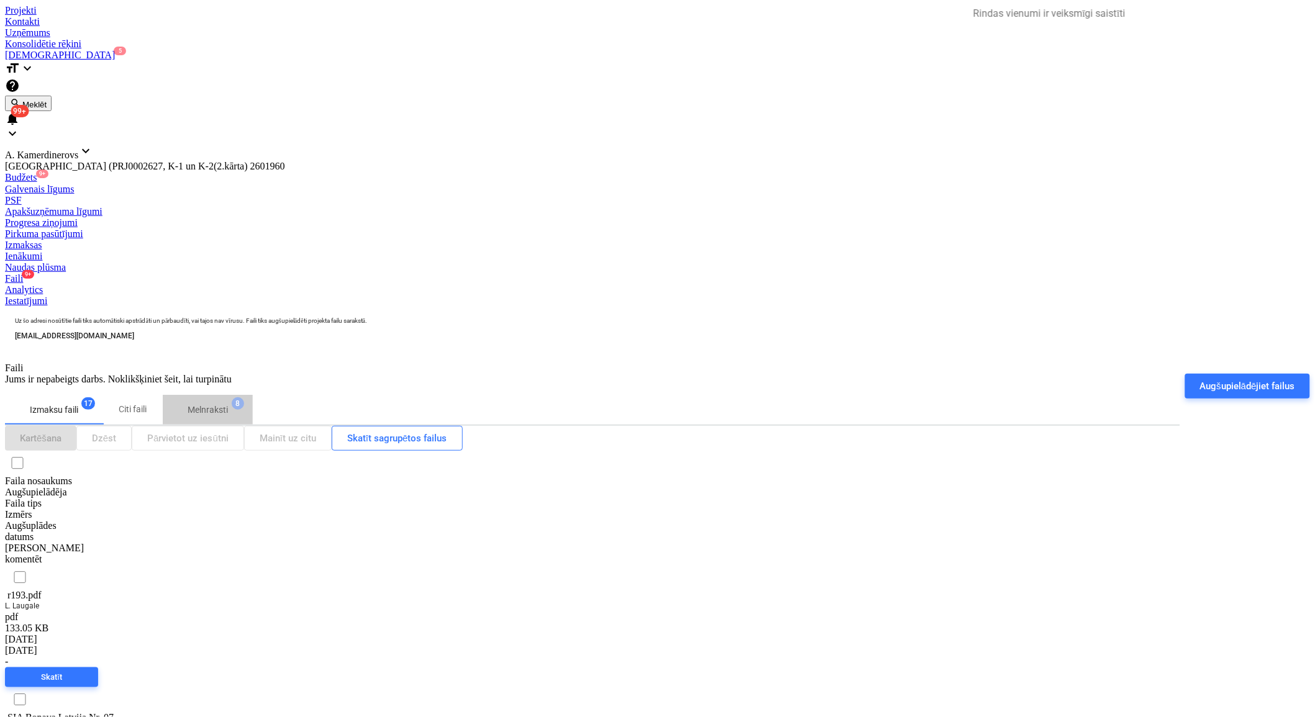
click at [224, 399] on span "Melnraksti 8" at bounding box center [208, 410] width 90 height 22
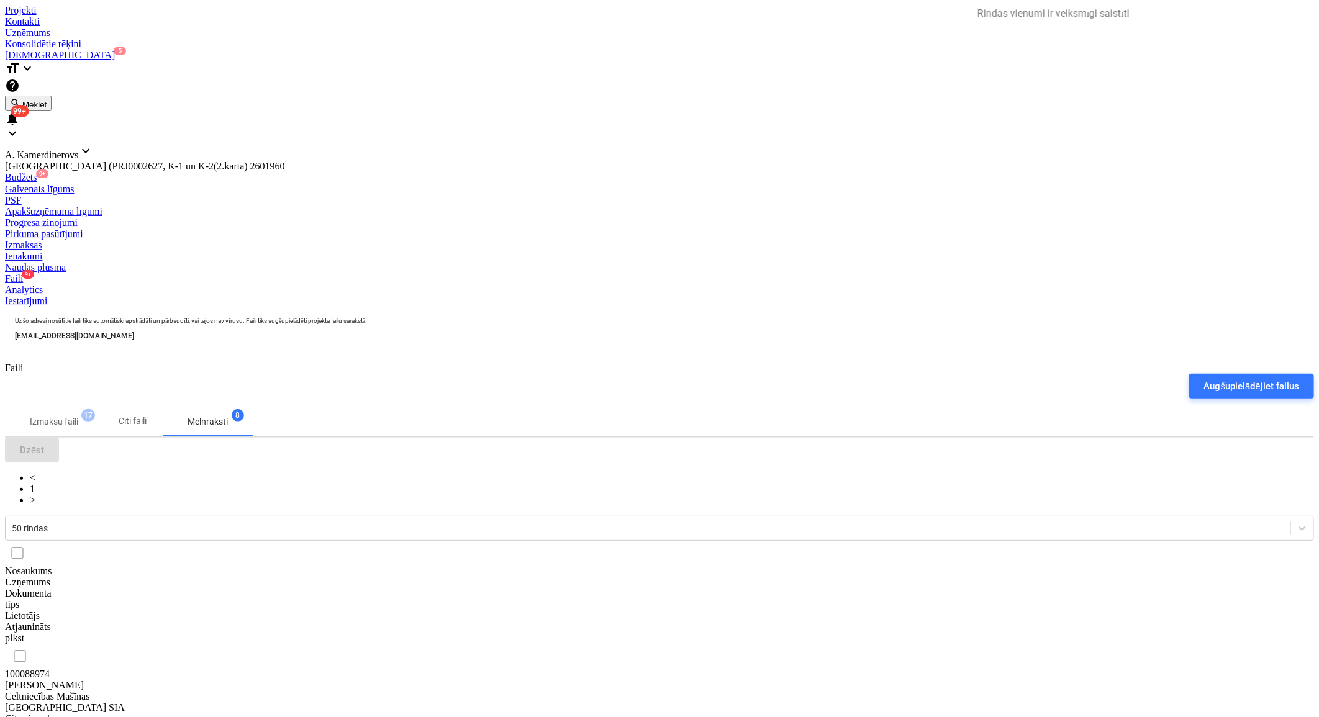
click at [606, 644] on div "100088974 [PERSON_NAME] Celtniecības Mašīnas Latvija SIA Citas izmaksas (saņemš…" at bounding box center [659, 712] width 1309 height 137
click at [129, 680] on div "[PERSON_NAME] Celtniecības Mašīnas [GEOGRAPHIC_DATA] SIA" at bounding box center [67, 697] width 124 height 34
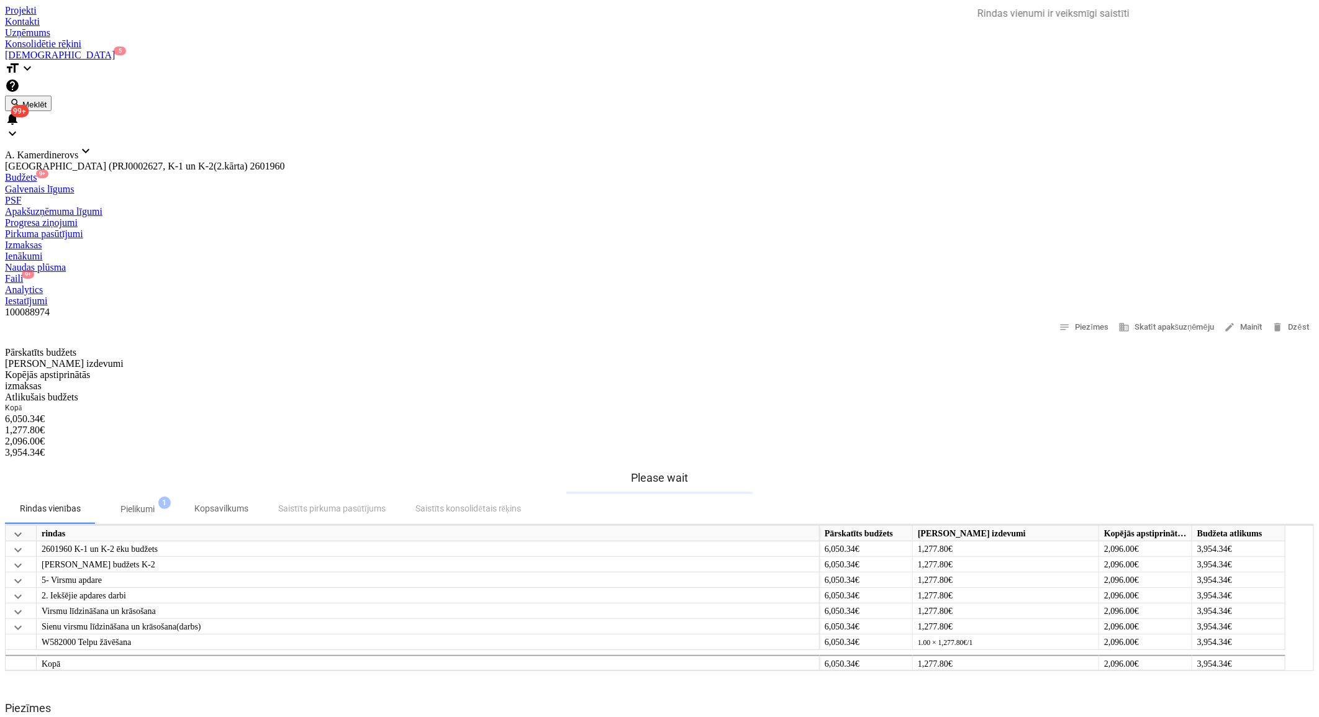
click at [34, 270] on span "9+" at bounding box center [28, 274] width 12 height 9
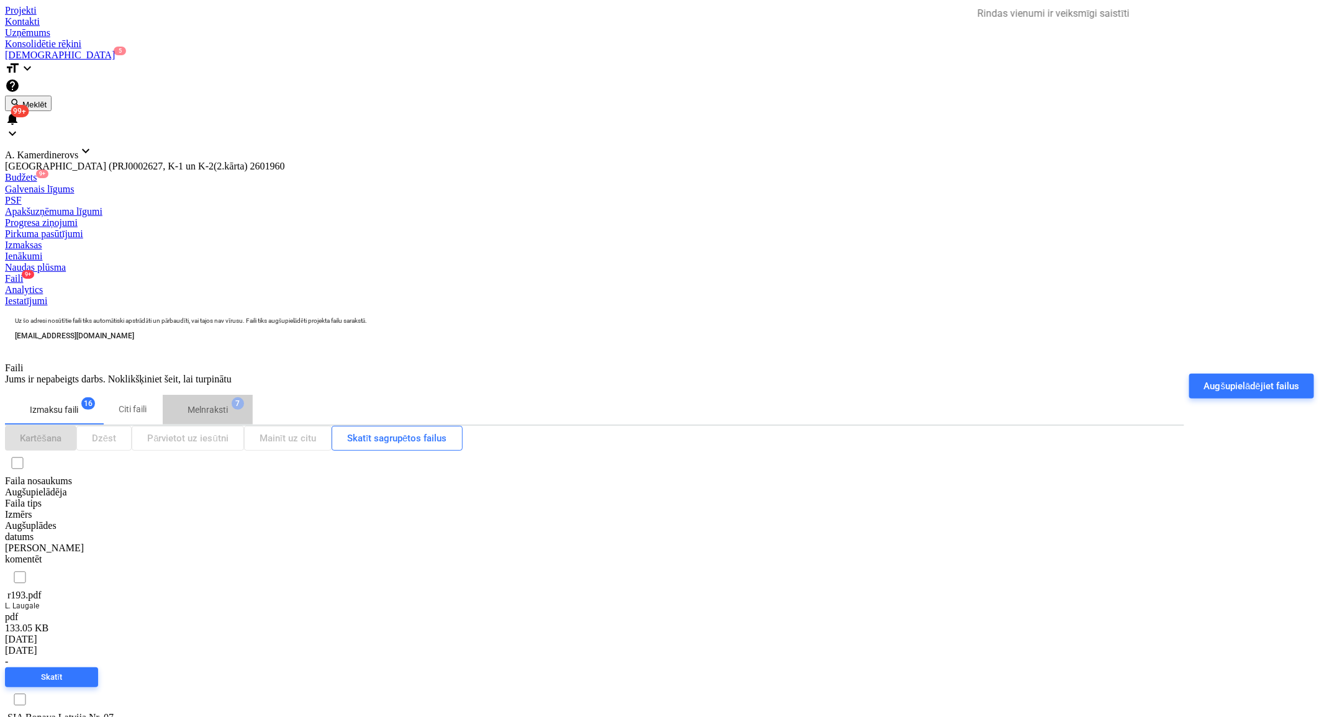
click at [244, 397] on span "7" at bounding box center [238, 403] width 12 height 12
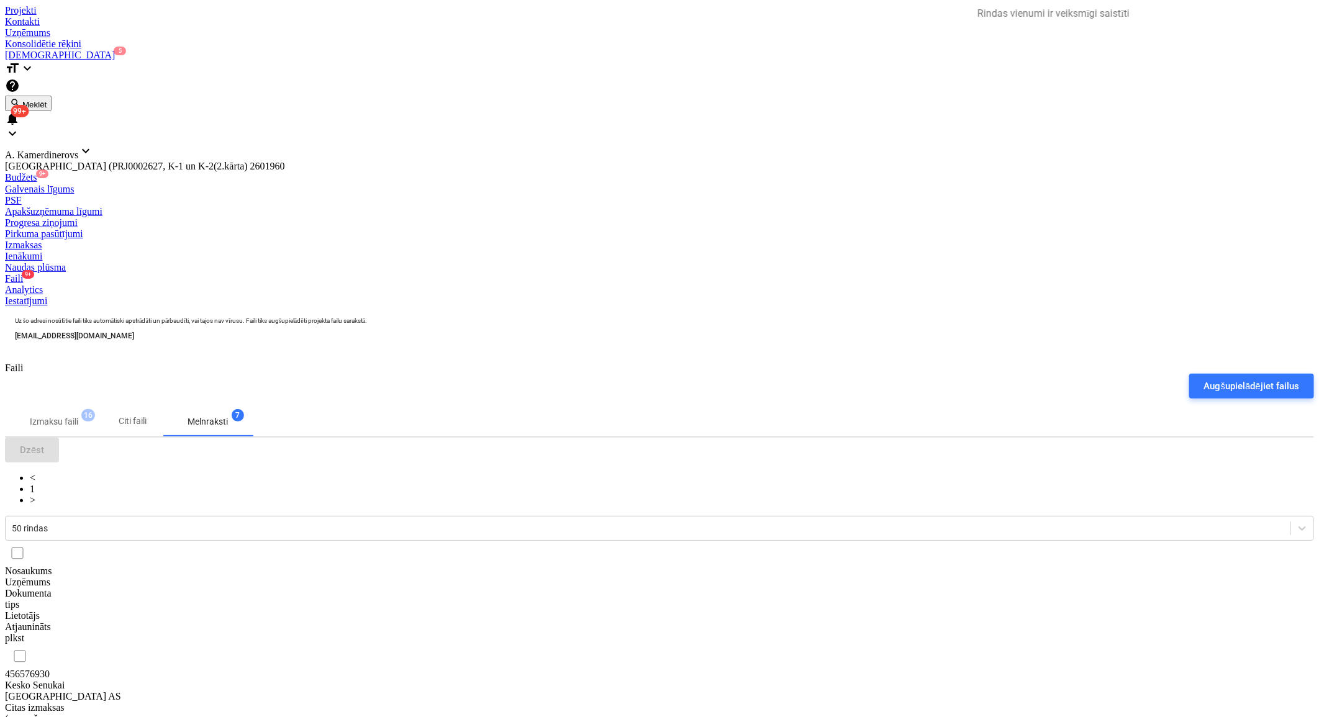
click at [129, 680] on div "Kesko Senukai [GEOGRAPHIC_DATA] AS" at bounding box center [67, 691] width 124 height 22
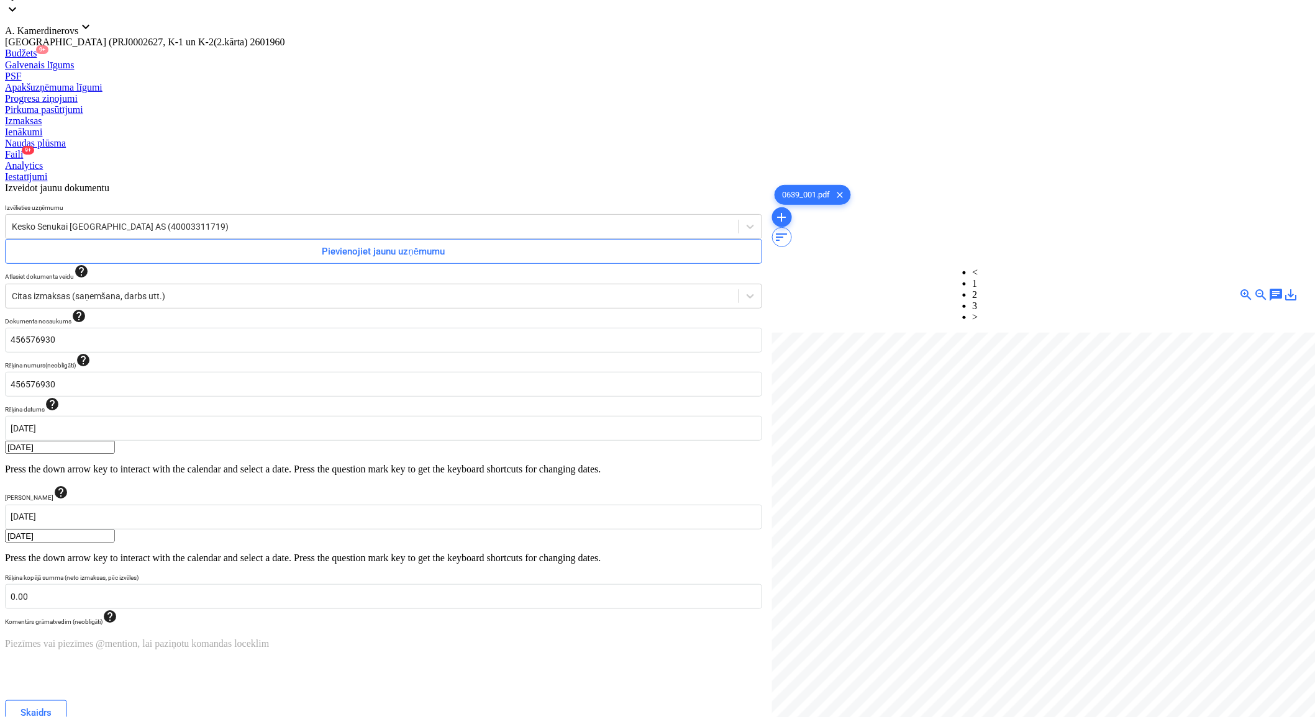
scroll to position [0, 17]
click at [978, 289] on link "2" at bounding box center [975, 294] width 5 height 11
click at [978, 301] on link "3" at bounding box center [975, 306] width 5 height 11
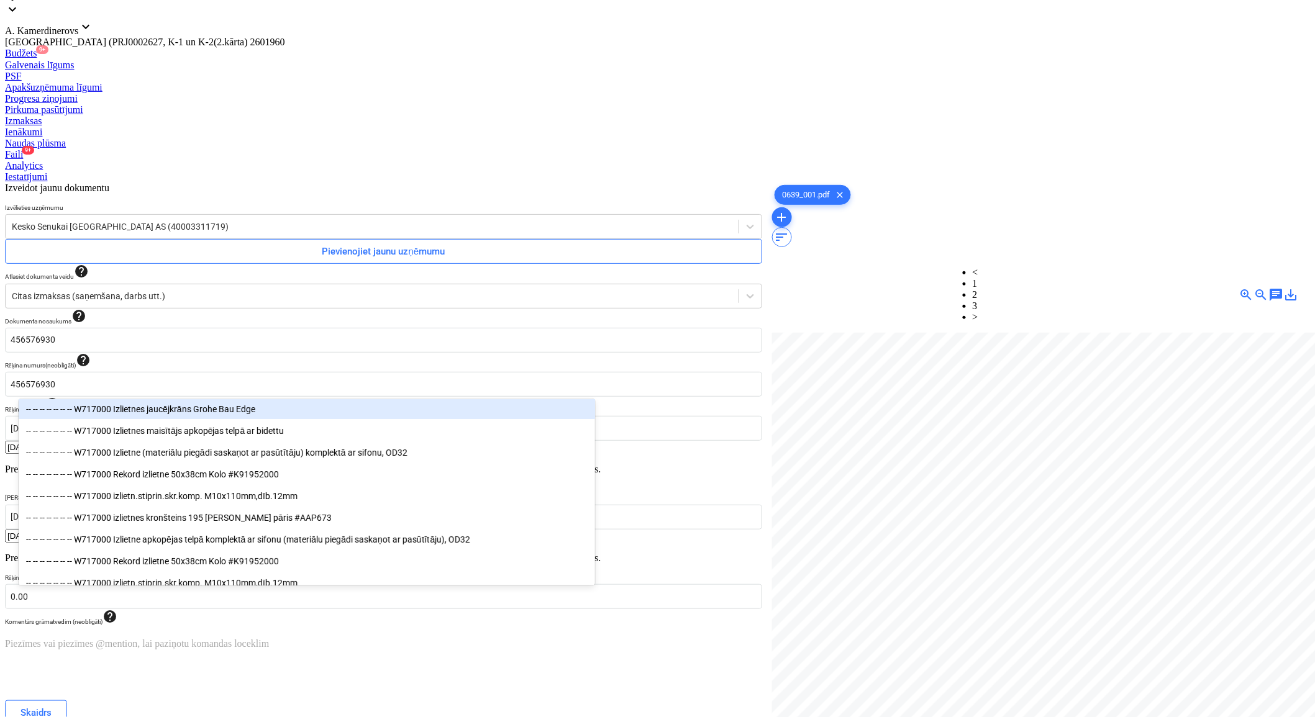
type input "izlie"
click at [288, 406] on div "-- -- -- -- -- -- -- W717000 Izlietnes jaucējkrāns Grohe Bau Edge" at bounding box center [307, 409] width 576 height 20
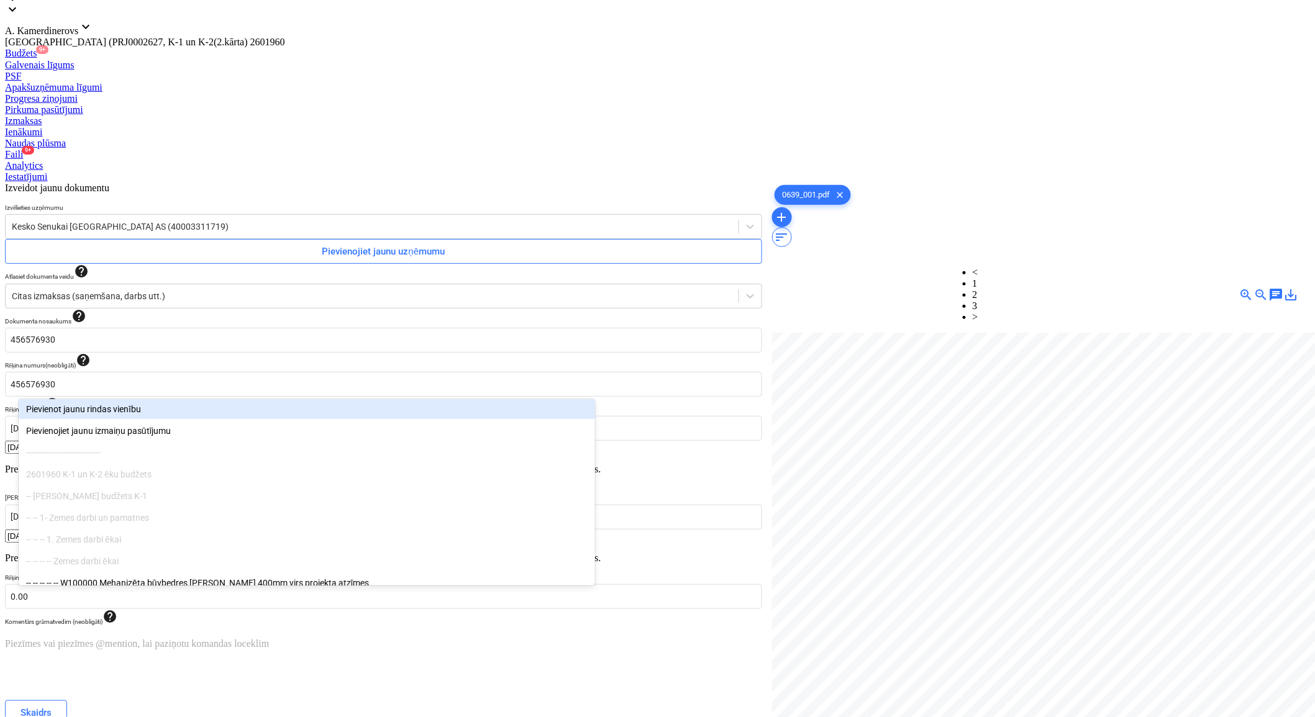
click at [714, 607] on div "Izveidot jaunu dokumentu Izvēlieties uzņēmumu Kesko Senukai [GEOGRAPHIC_DATA] A…" at bounding box center [383, 589] width 767 height 822
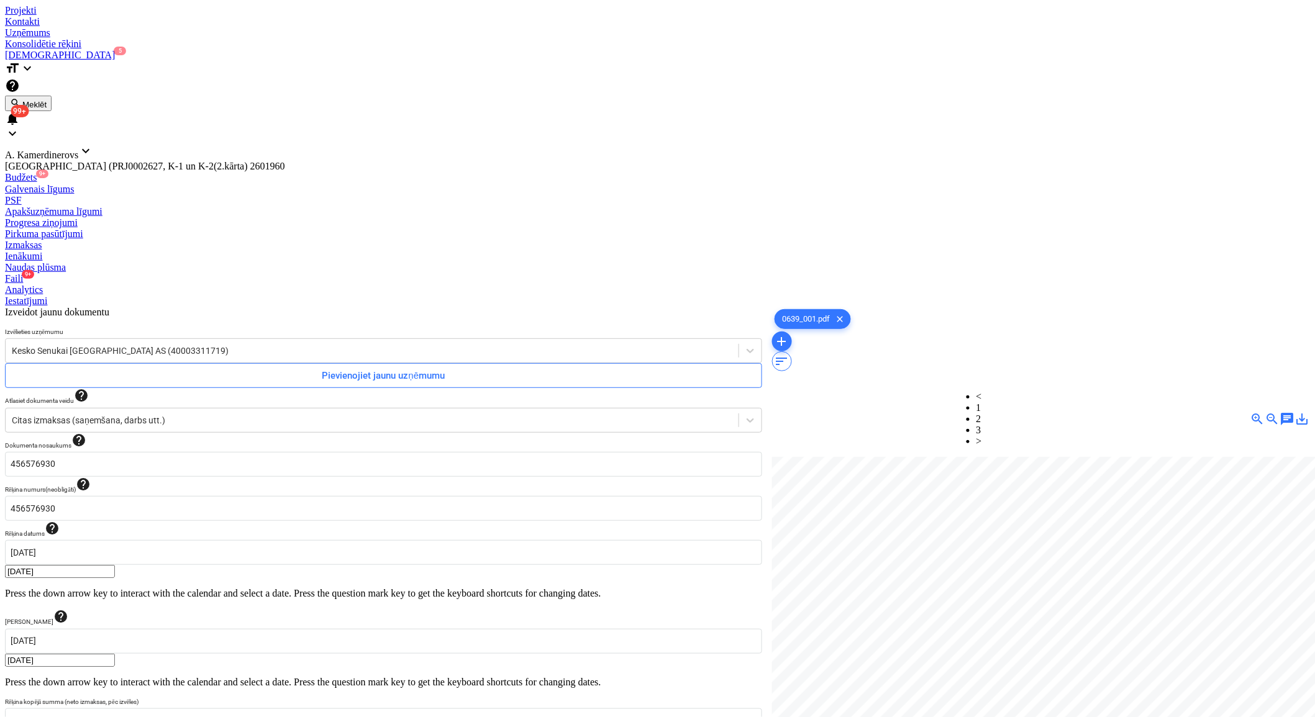
click at [61, 5] on div at bounding box center [657, 5] width 1305 height 0
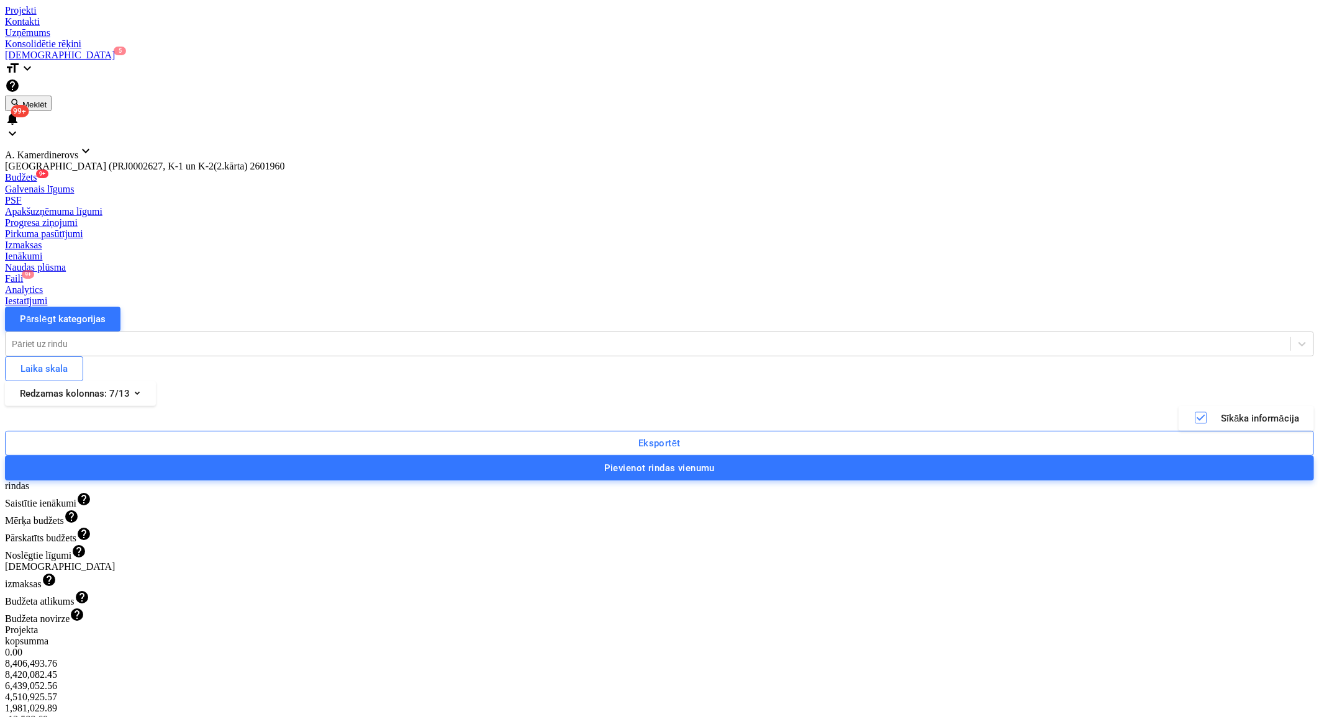
click at [799, 273] on div "Faili 9+" at bounding box center [659, 278] width 1309 height 11
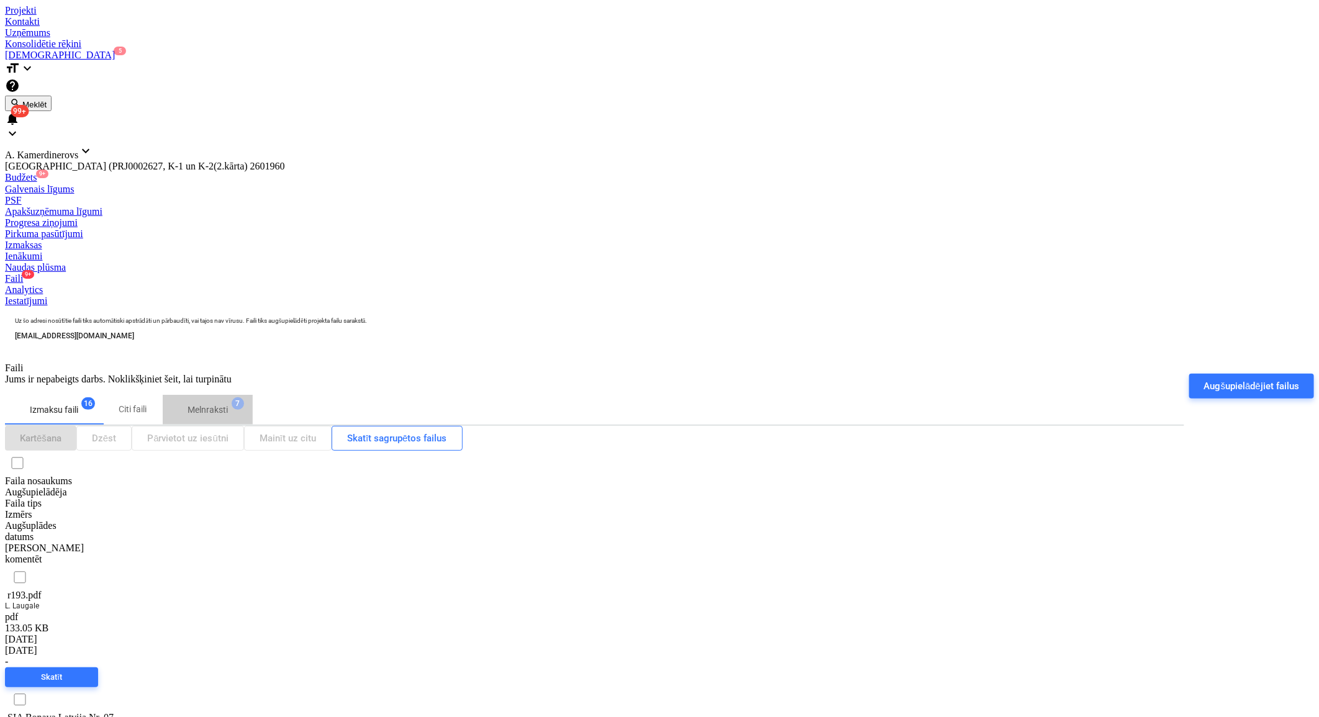
click at [228, 404] on p "Melnraksti" at bounding box center [208, 410] width 40 height 13
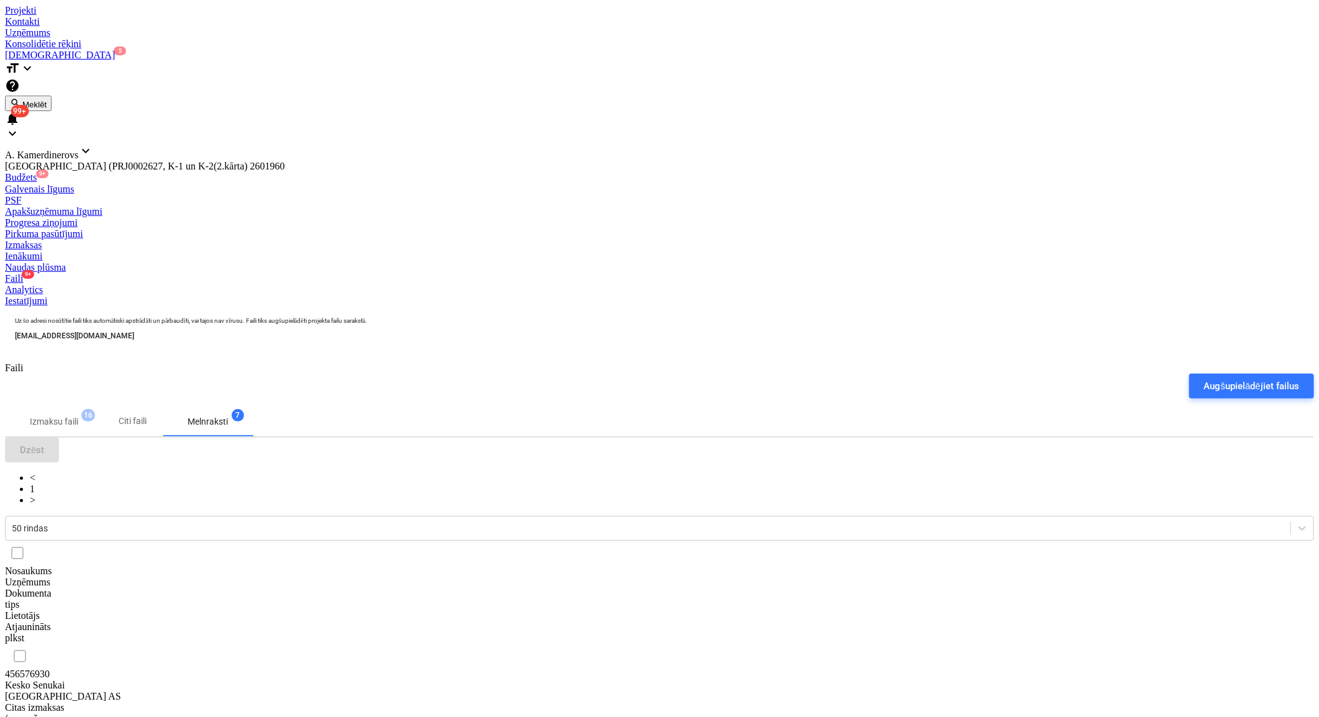
click at [129, 680] on div "Kesko Senukai [GEOGRAPHIC_DATA] AS" at bounding box center [67, 691] width 124 height 22
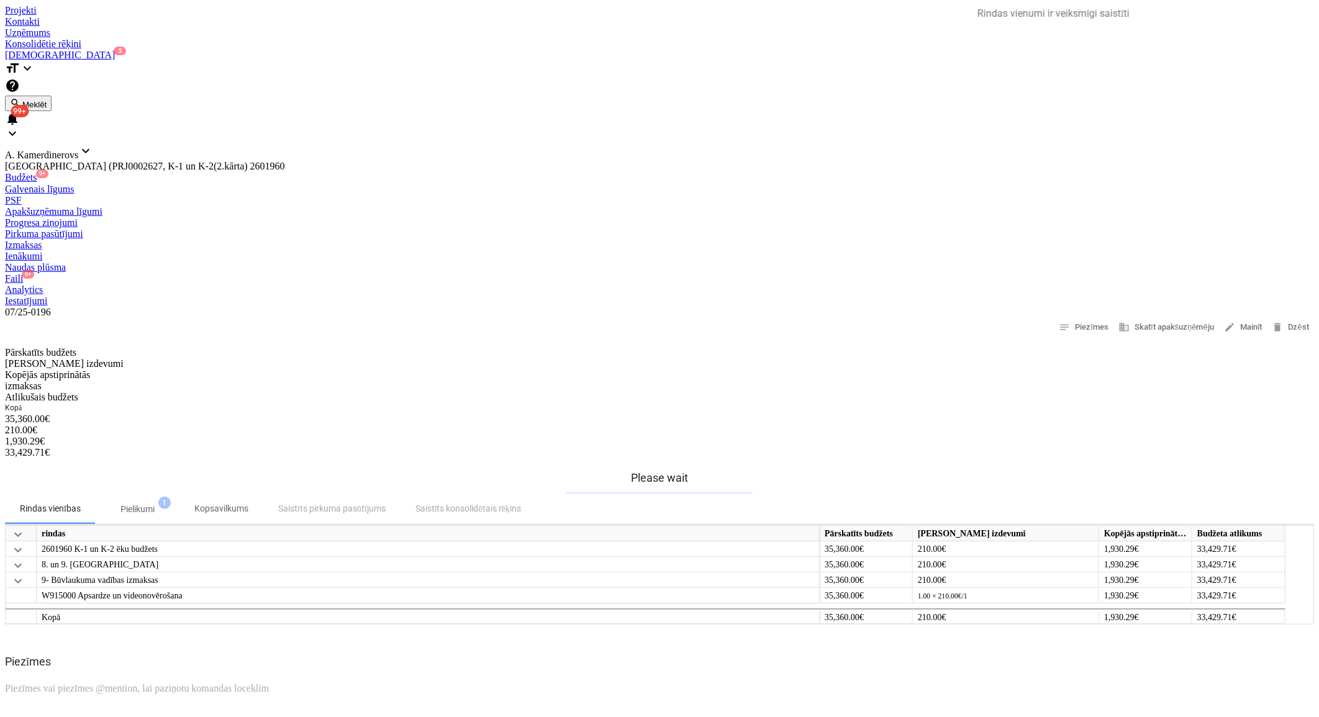
click at [796, 273] on div "Faili 9+" at bounding box center [659, 278] width 1309 height 11
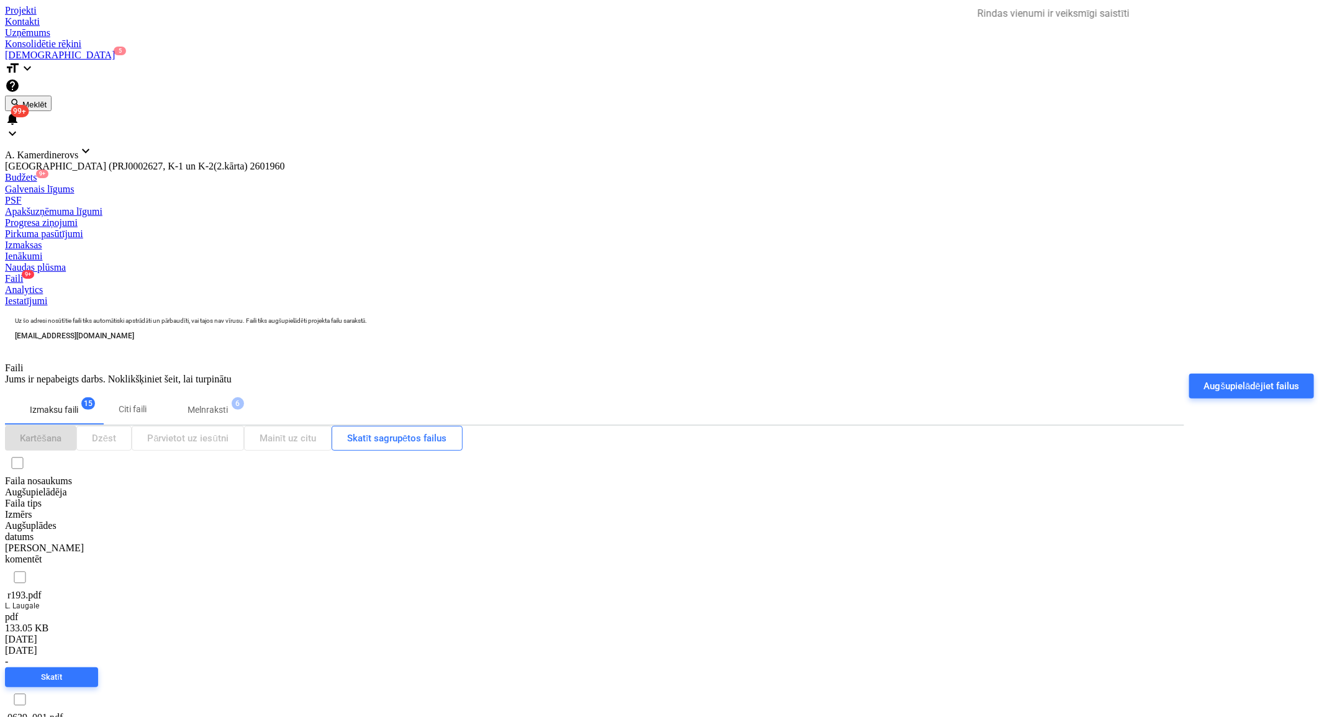
click at [244, 397] on span "6" at bounding box center [238, 403] width 12 height 12
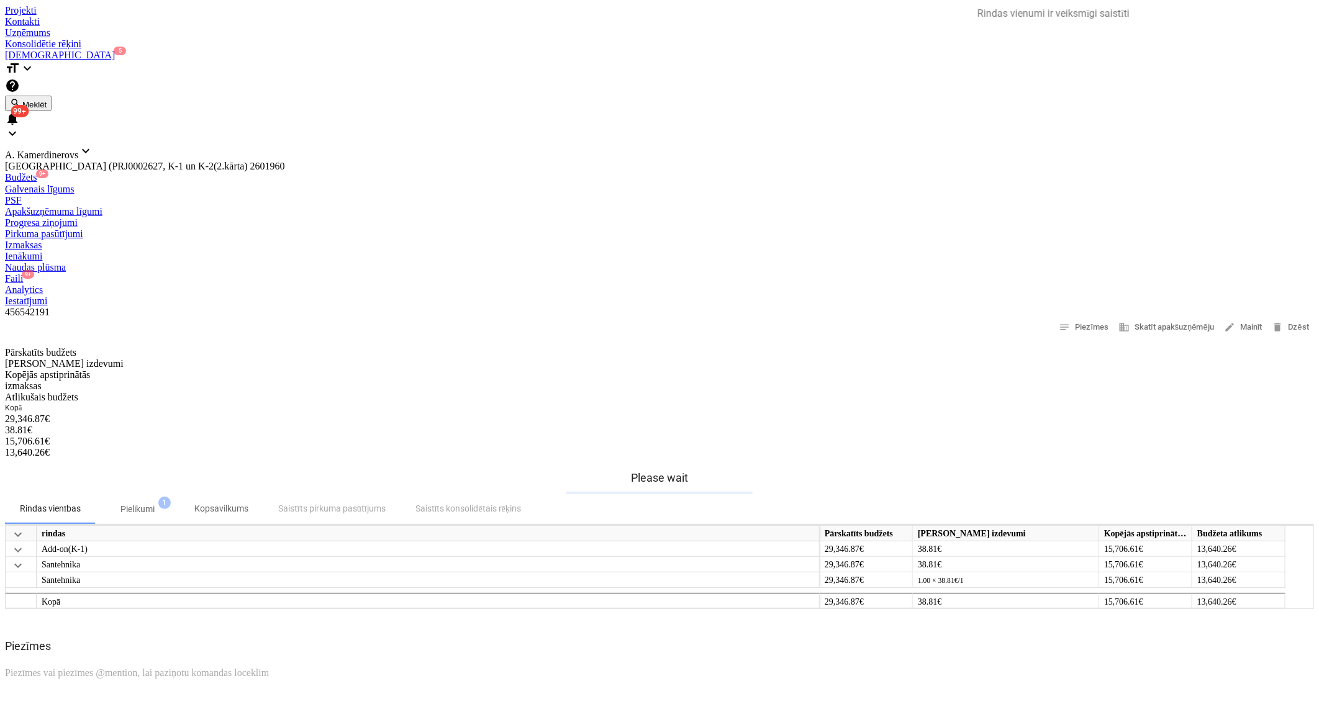
click at [793, 273] on div "Faili 9+" at bounding box center [659, 278] width 1309 height 11
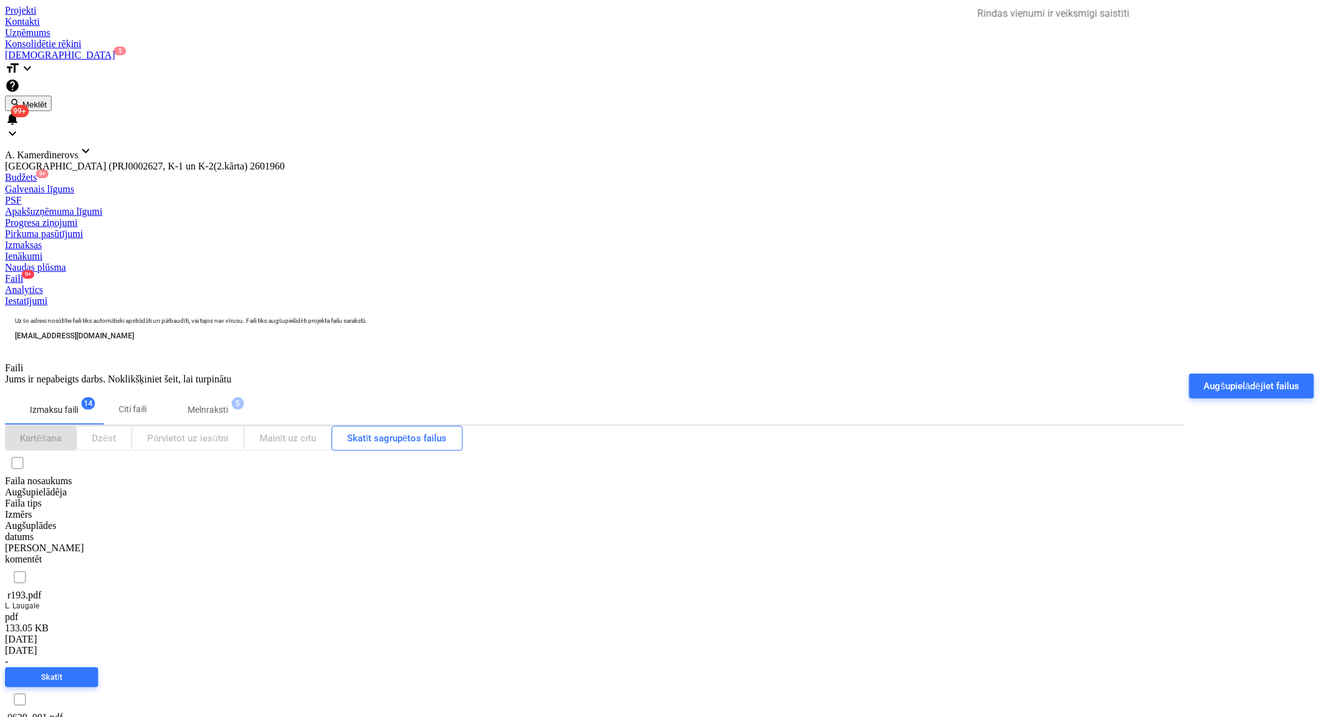
click at [228, 404] on p "Melnraksti" at bounding box center [208, 410] width 40 height 13
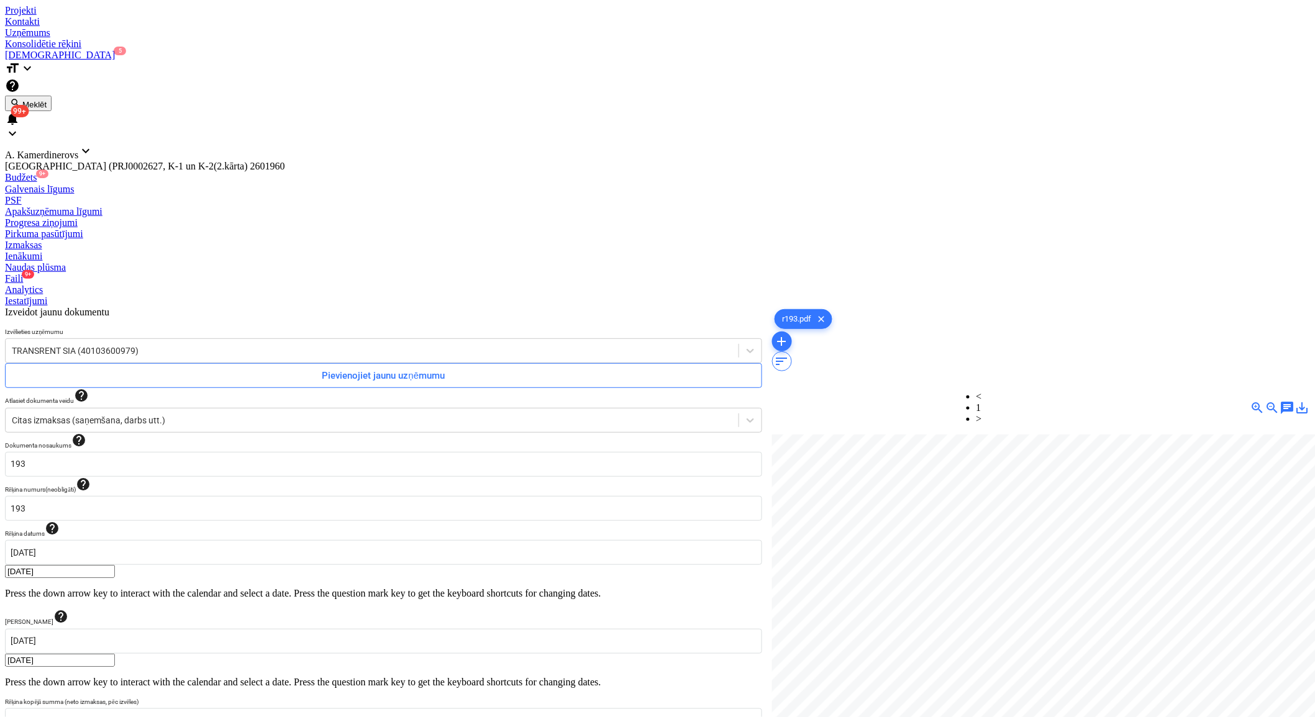
scroll to position [0, 10]
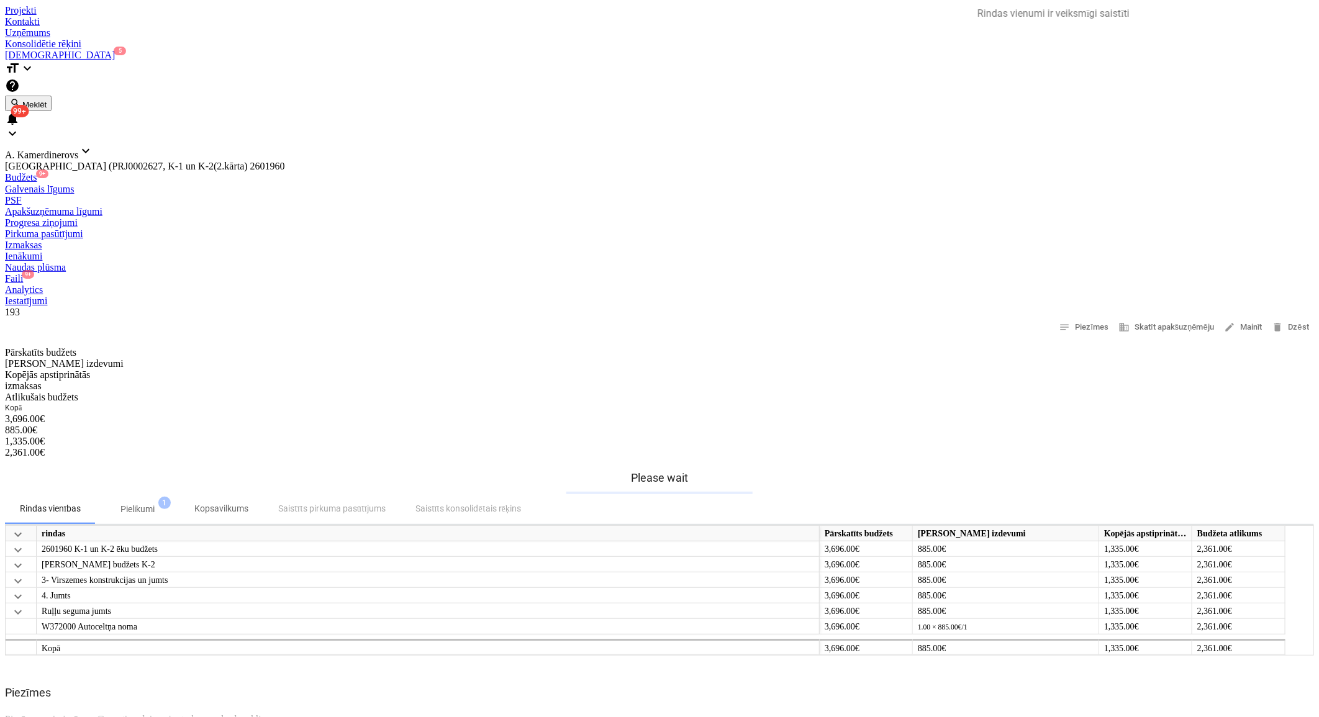
click at [795, 273] on div "Faili 9+" at bounding box center [659, 278] width 1309 height 11
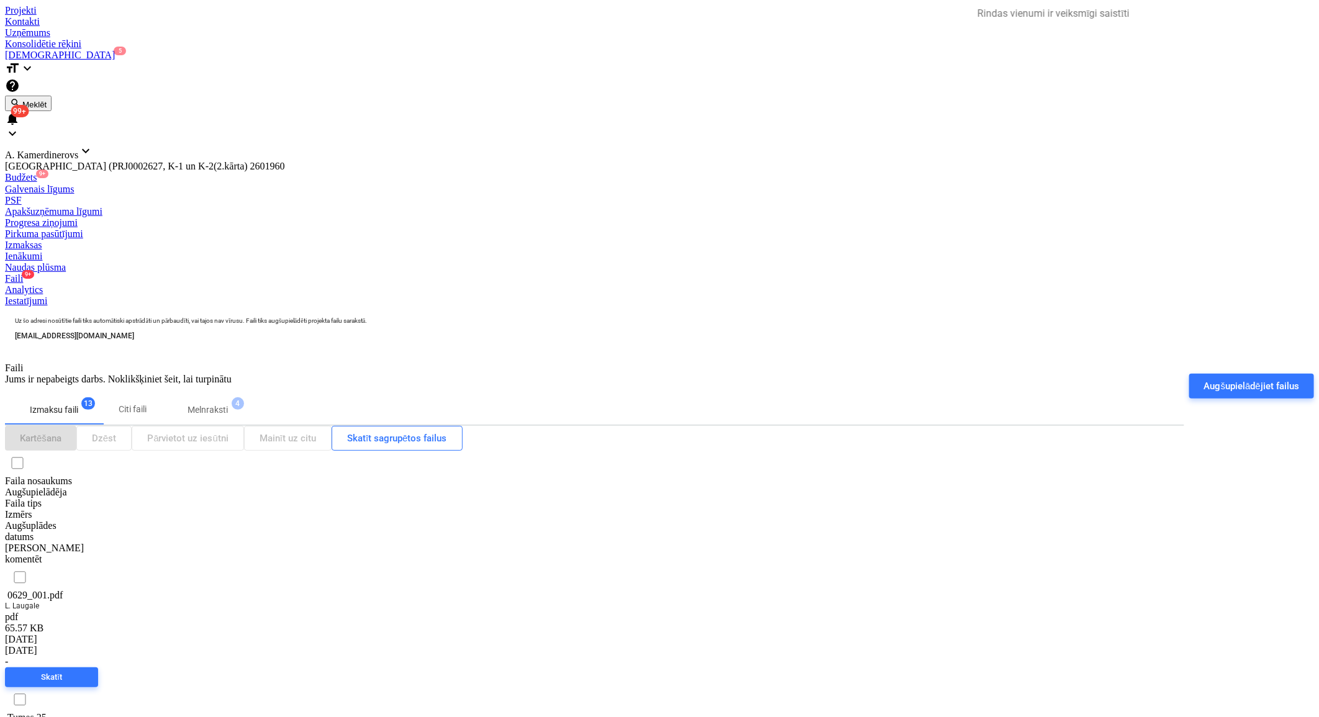
click at [229, 399] on span "Melnraksti 4" at bounding box center [208, 410] width 90 height 22
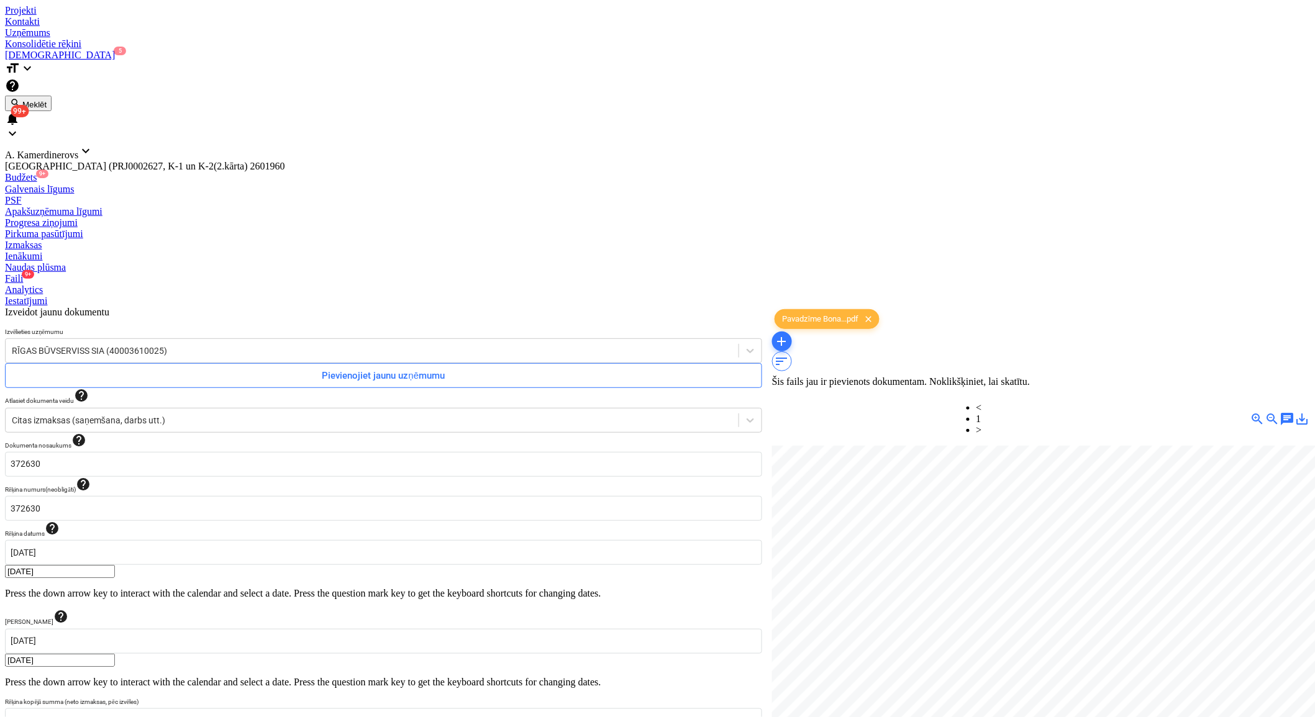
scroll to position [21, 34]
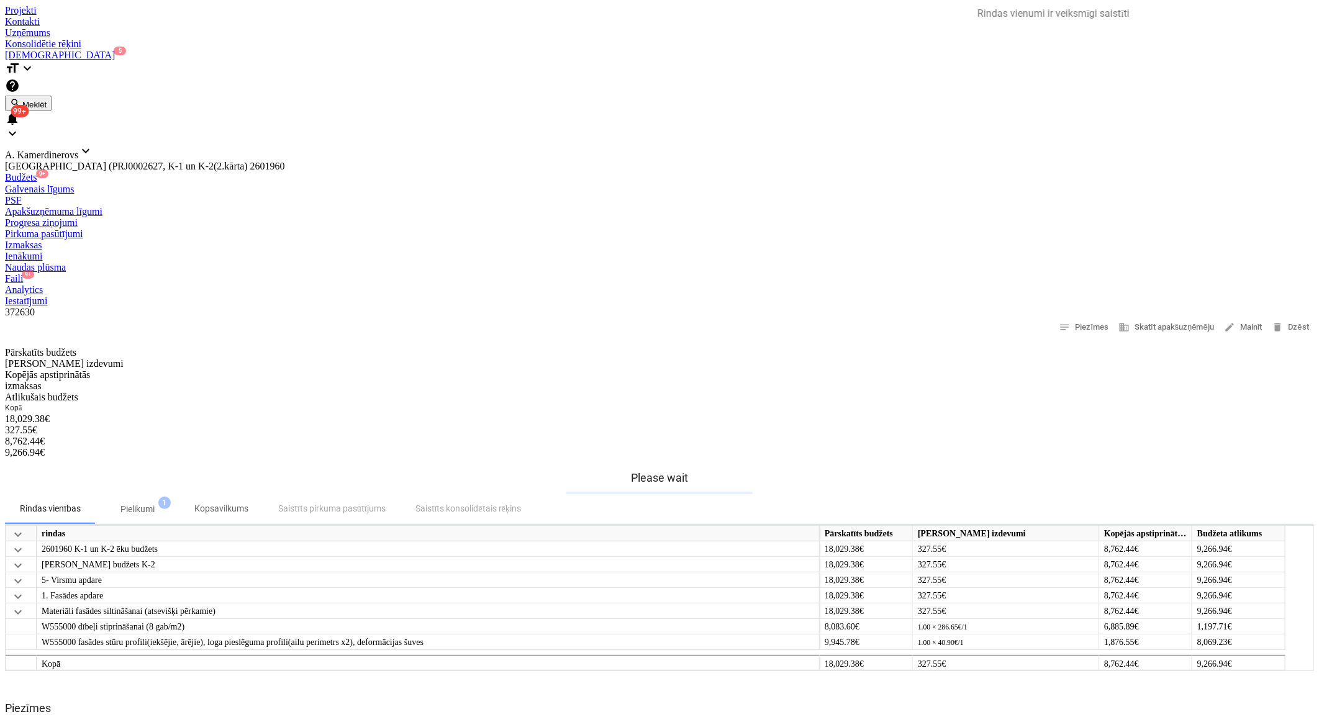
click at [796, 273] on div "Faili 9+" at bounding box center [659, 278] width 1309 height 11
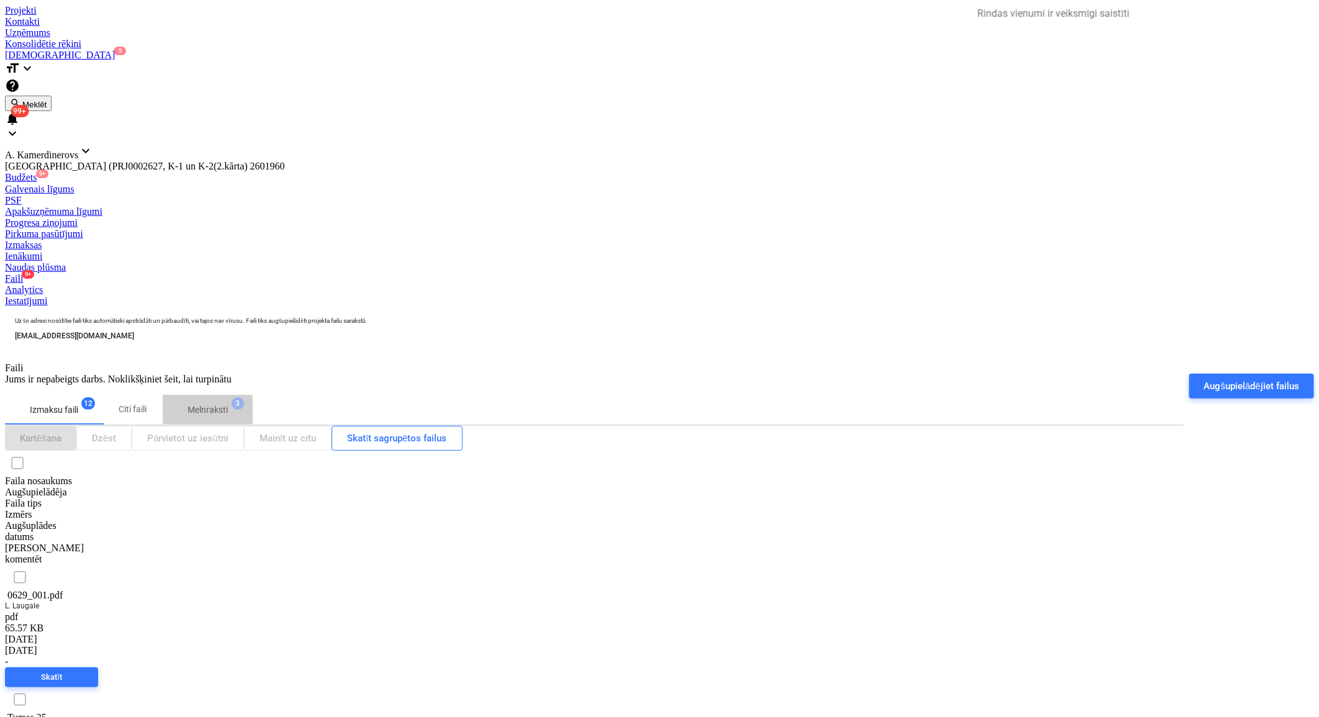
click at [214, 399] on span "Melnraksti 3" at bounding box center [208, 410] width 90 height 22
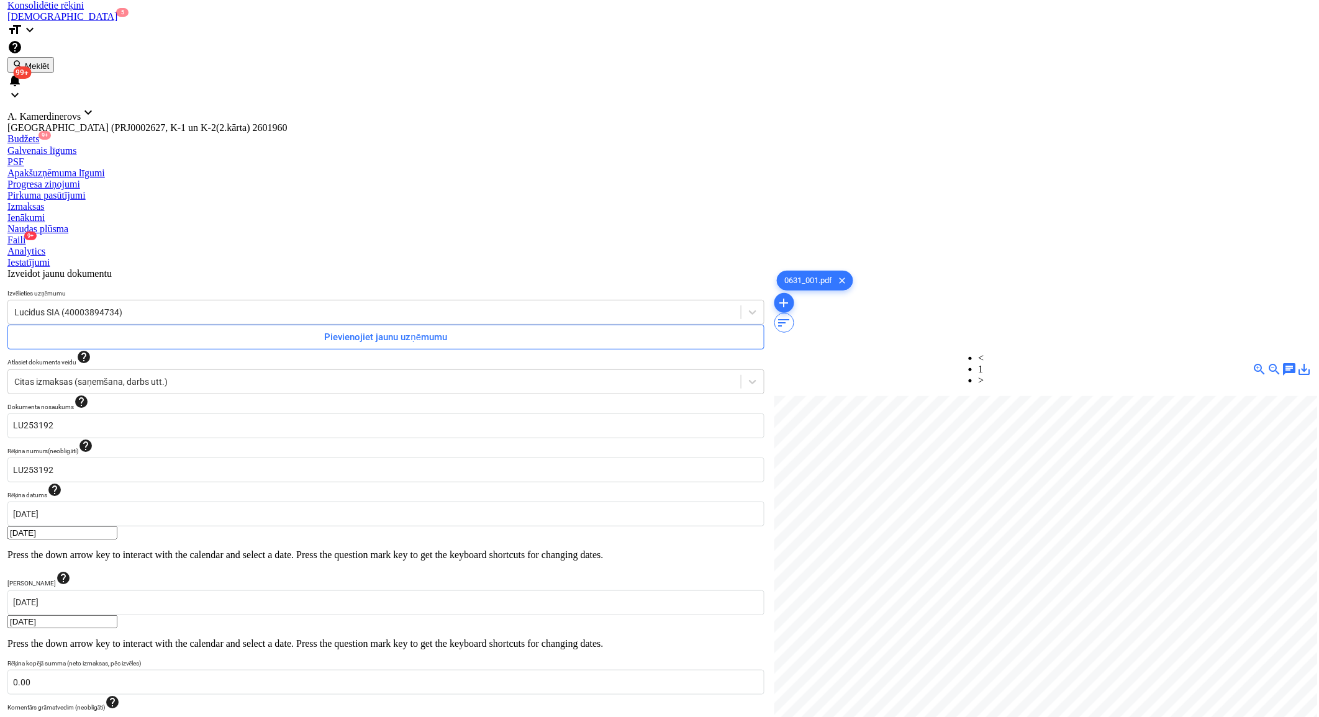
scroll to position [69, 0]
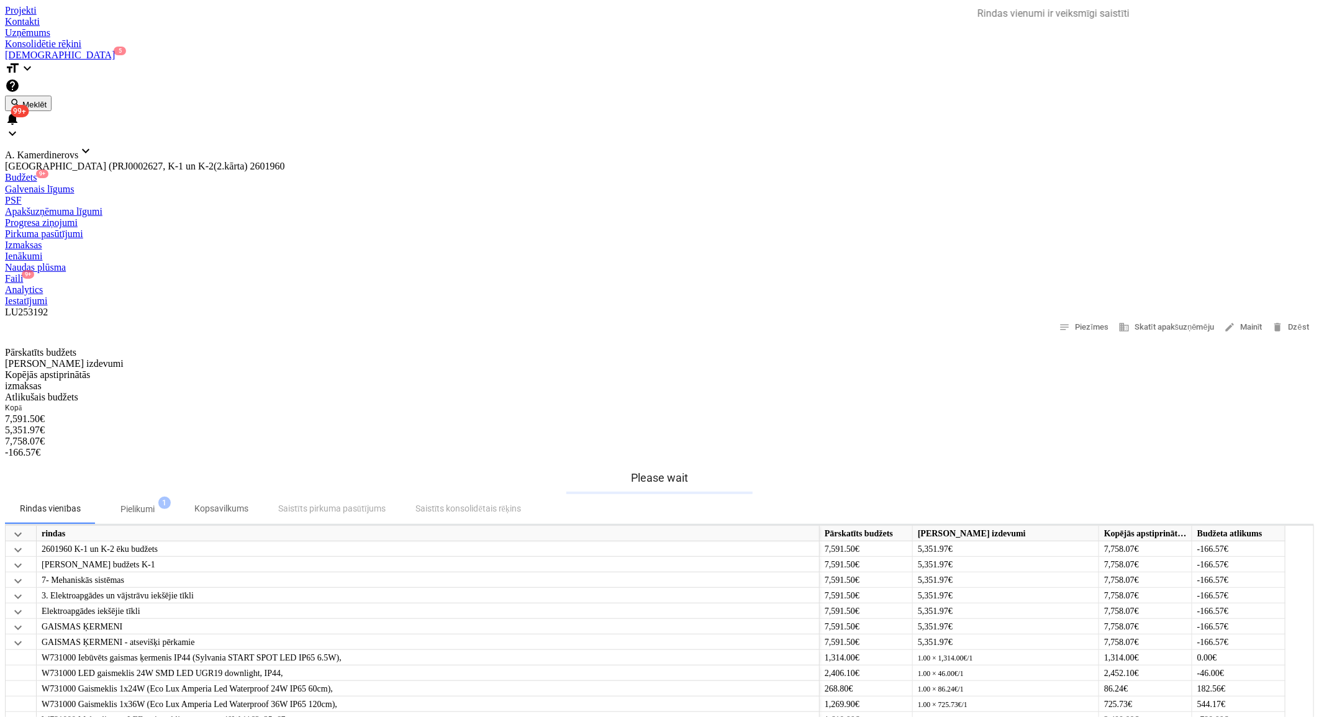
click at [799, 273] on div "Faili 9+" at bounding box center [659, 278] width 1309 height 11
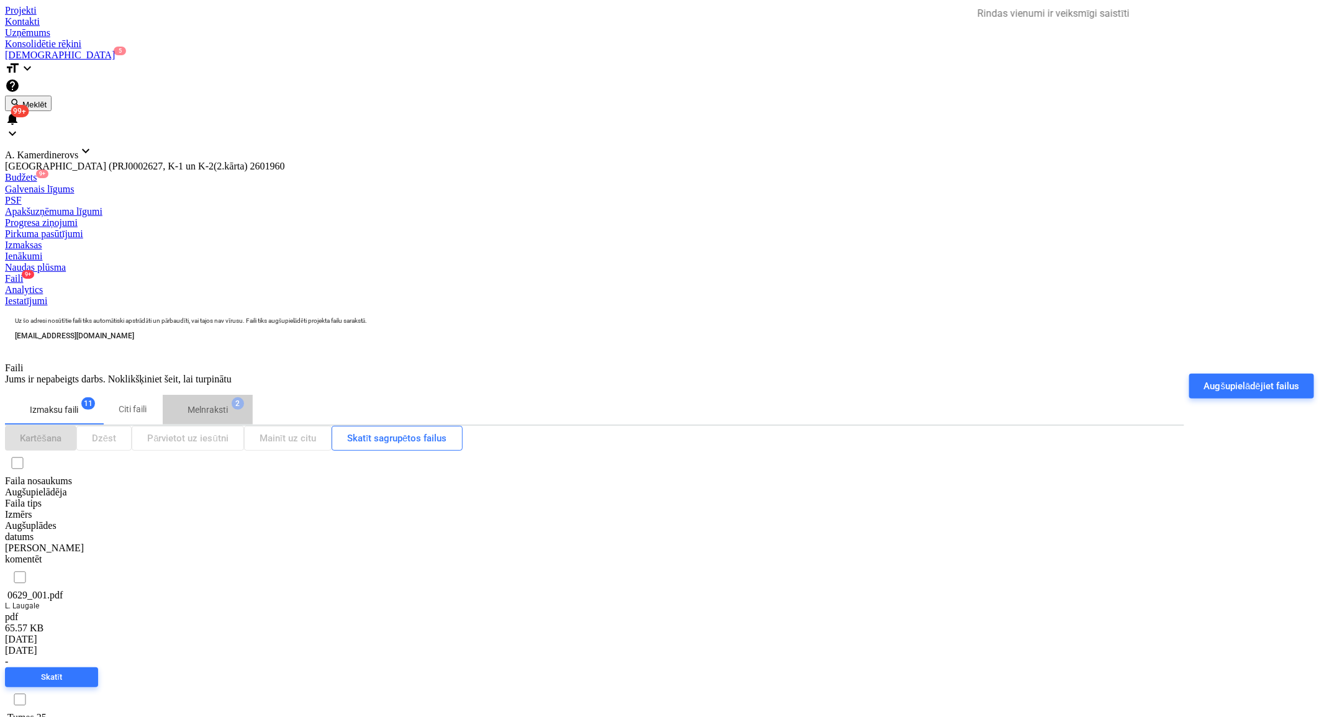
click at [228, 404] on p "Melnraksti" at bounding box center [208, 410] width 40 height 13
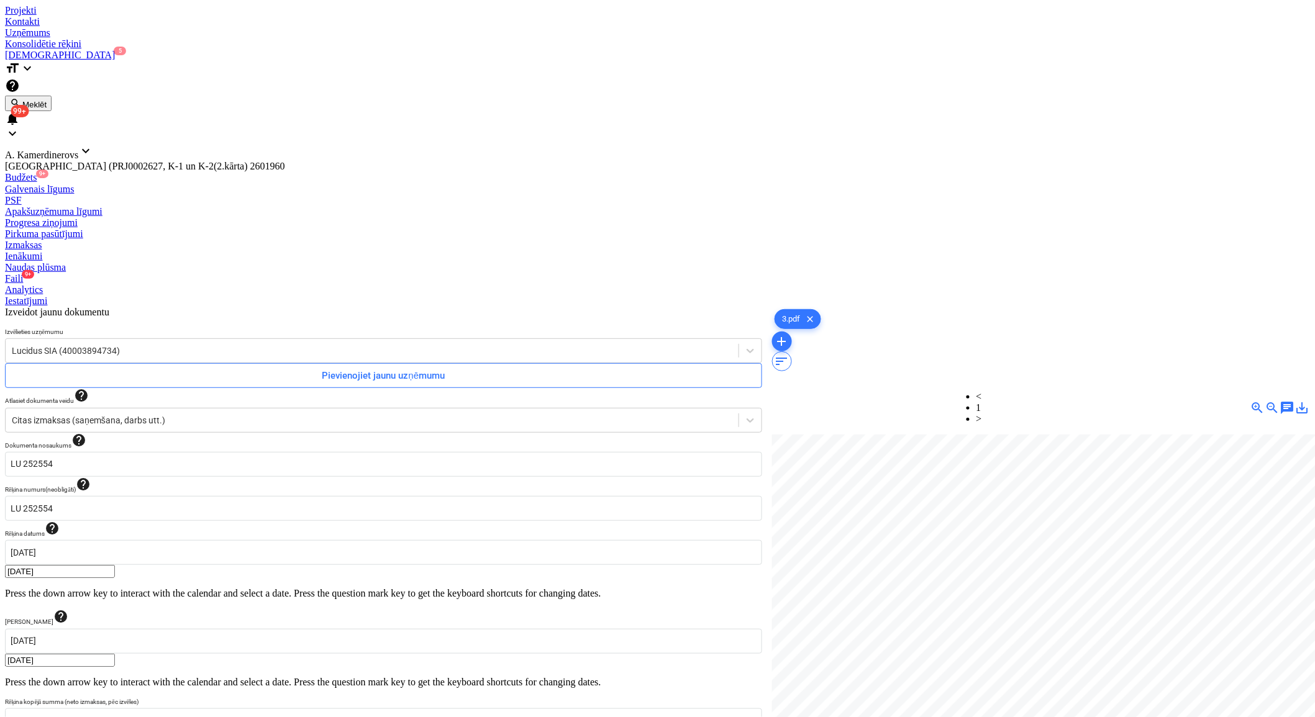
scroll to position [110, 34]
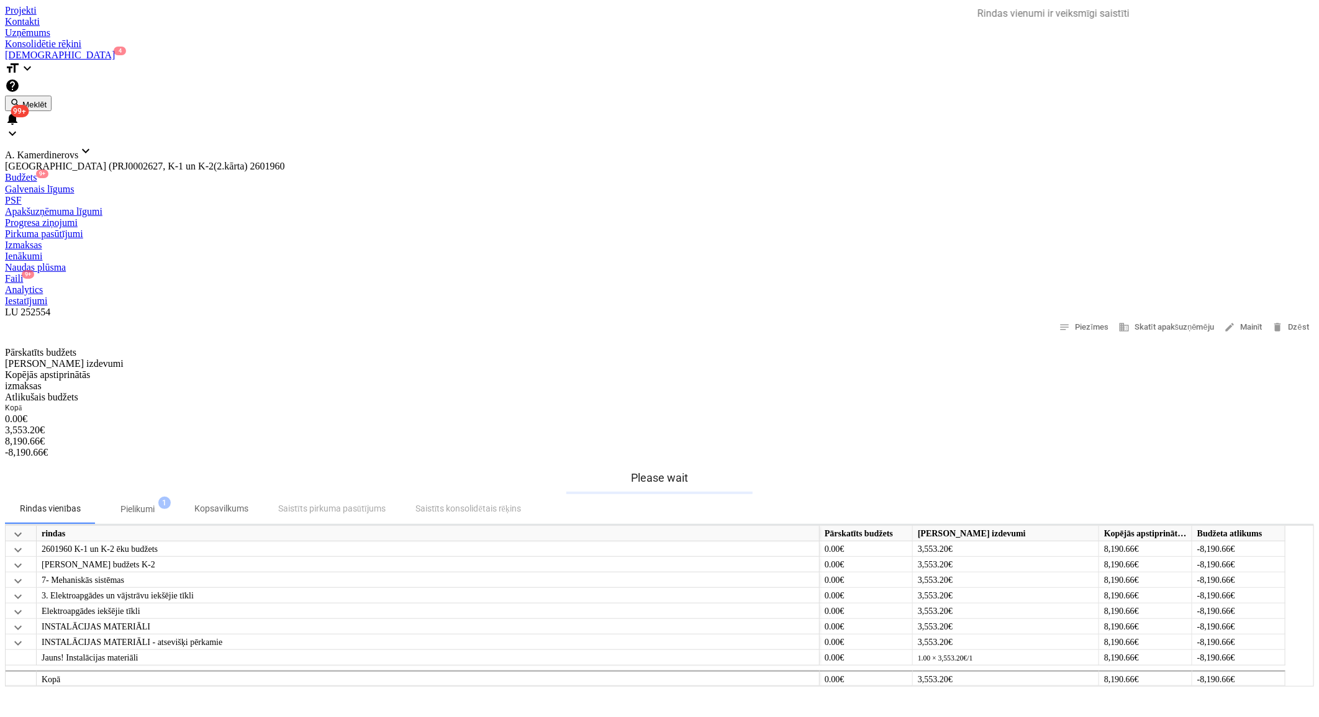
click at [48, 170] on span "9+" at bounding box center [42, 174] width 12 height 9
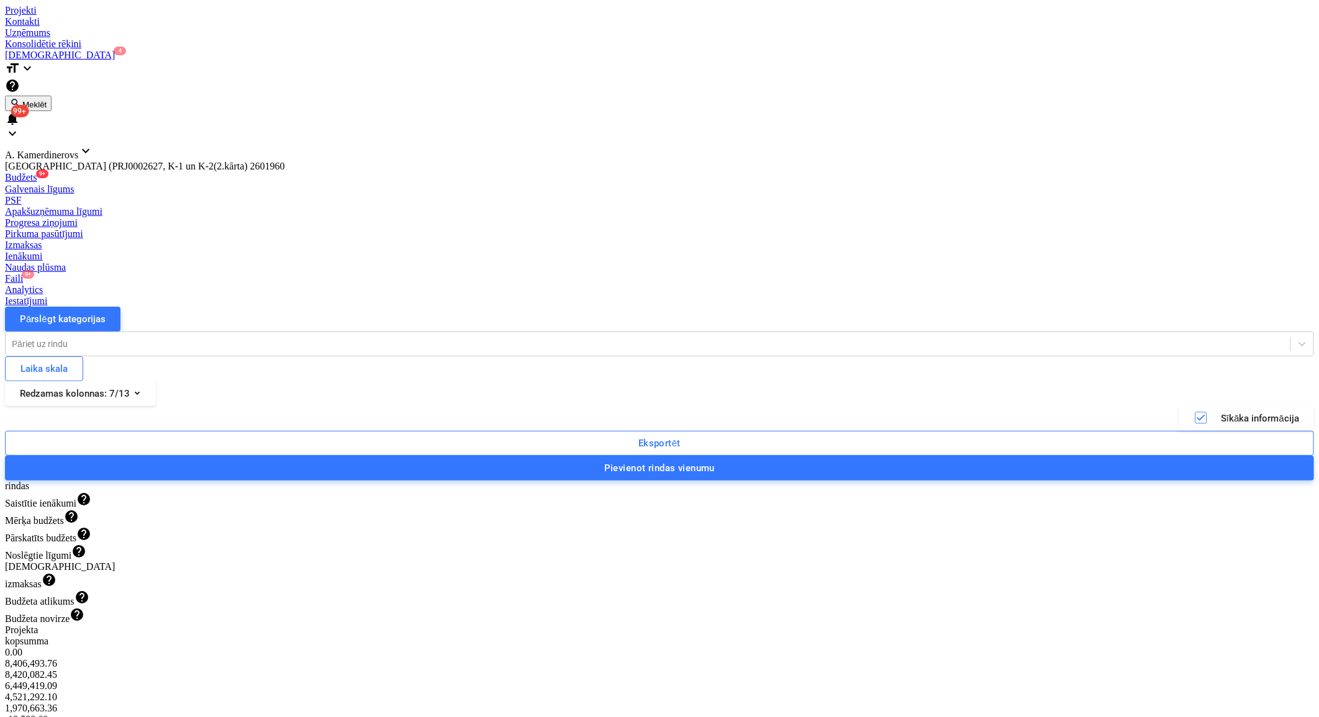
click at [784, 273] on div "Faili 9+" at bounding box center [659, 278] width 1309 height 11
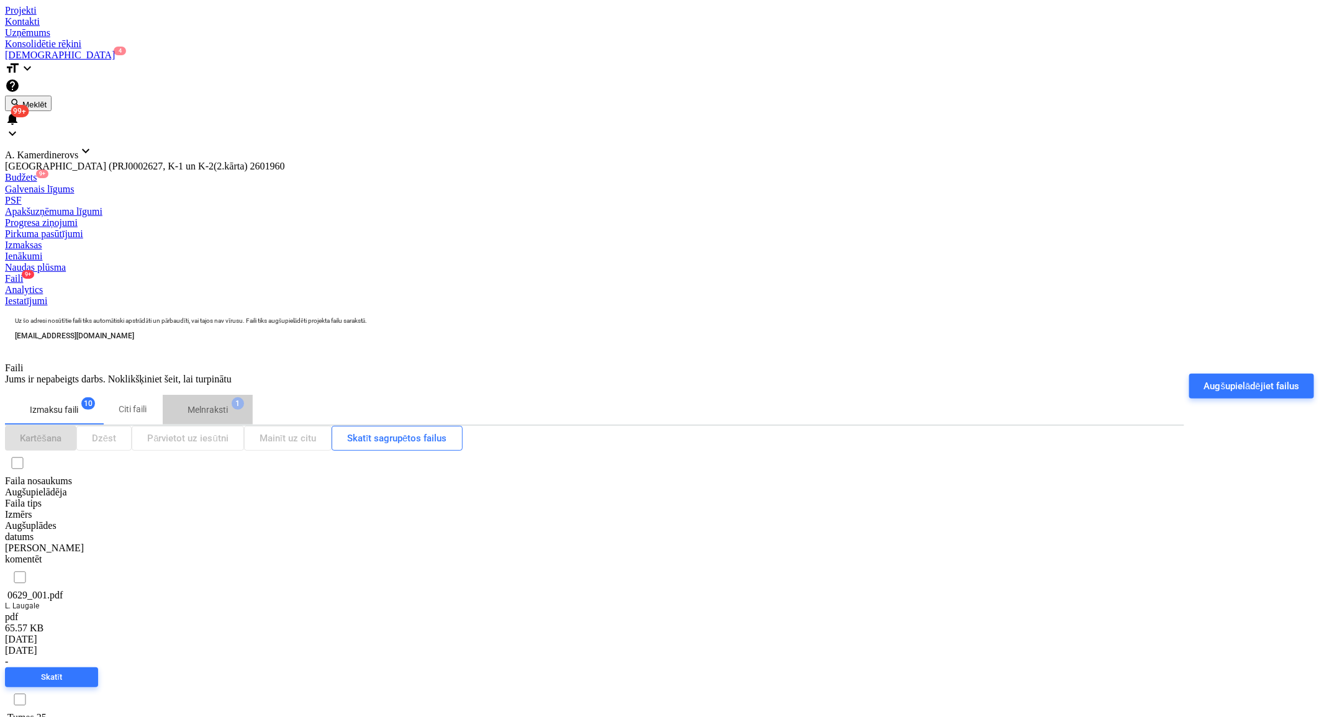
click at [244, 399] on span "Melnraksti 1" at bounding box center [208, 410] width 90 height 22
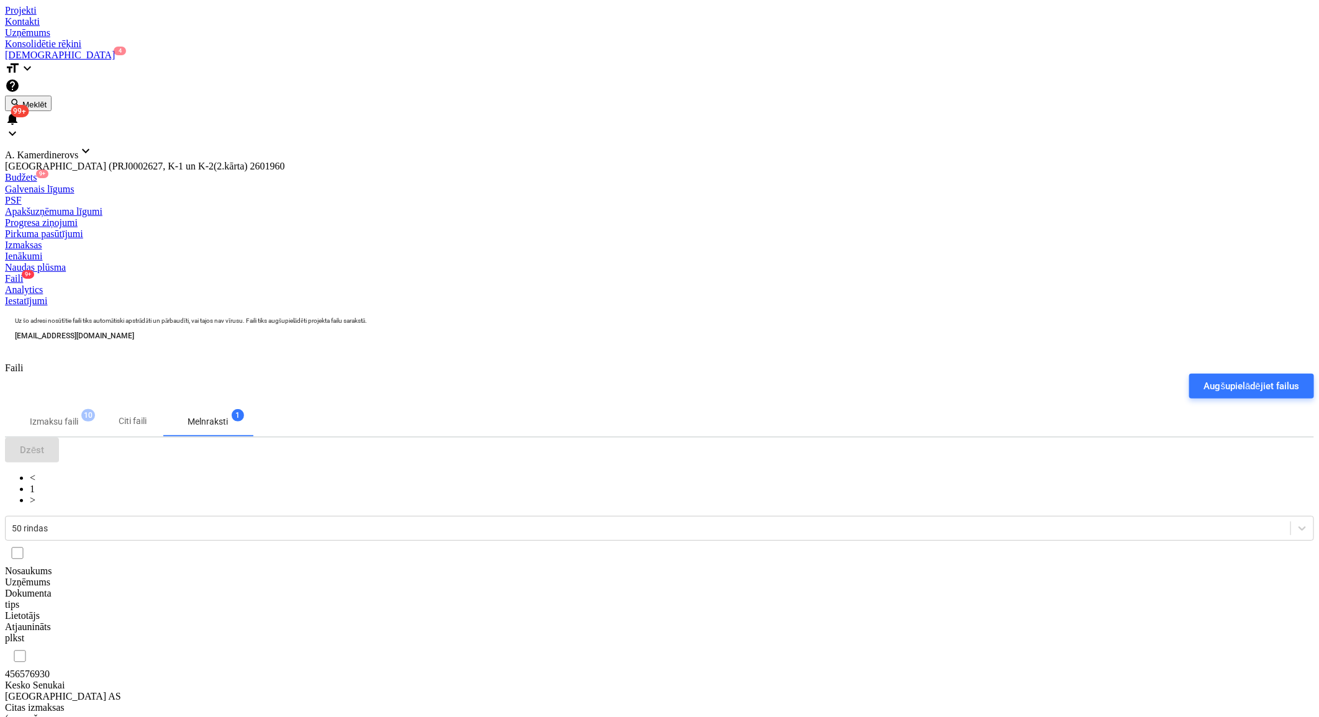
click at [95, 409] on span "10" at bounding box center [88, 415] width 14 height 12
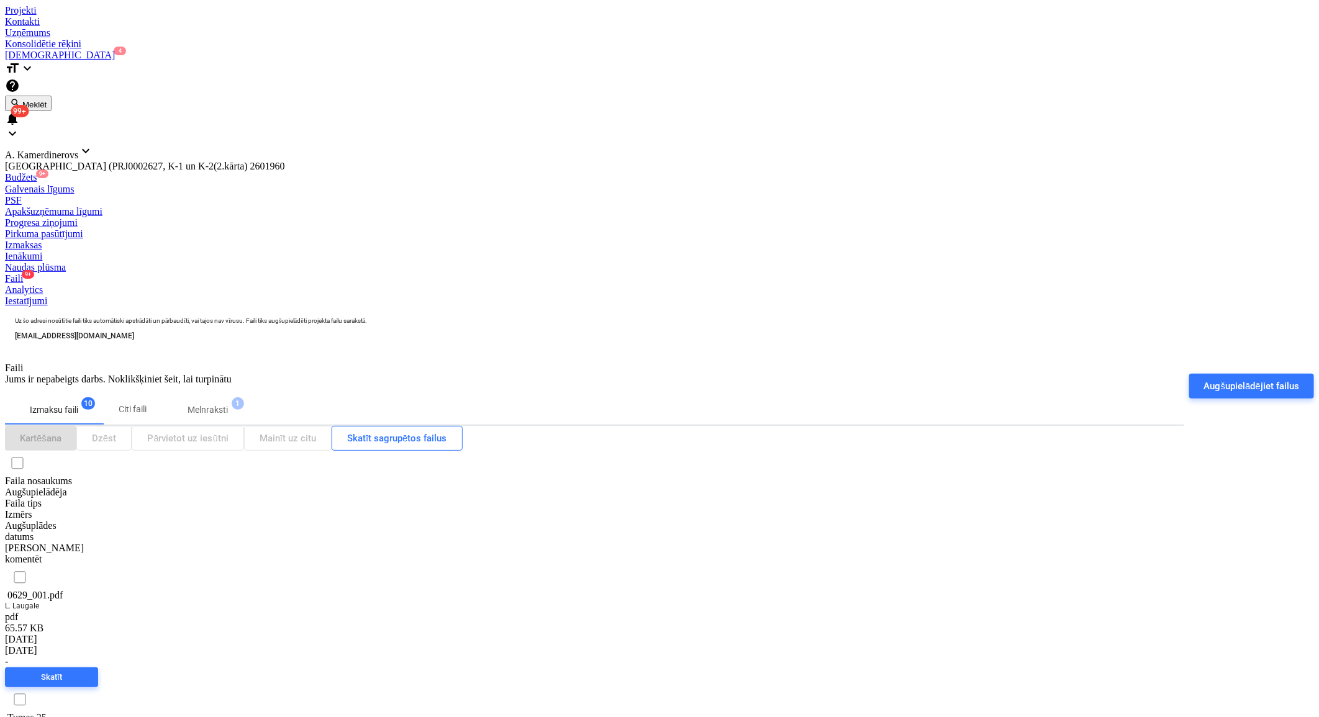
click at [381, 206] on div "Apakšuzņēmuma līgumi" at bounding box center [659, 211] width 1309 height 11
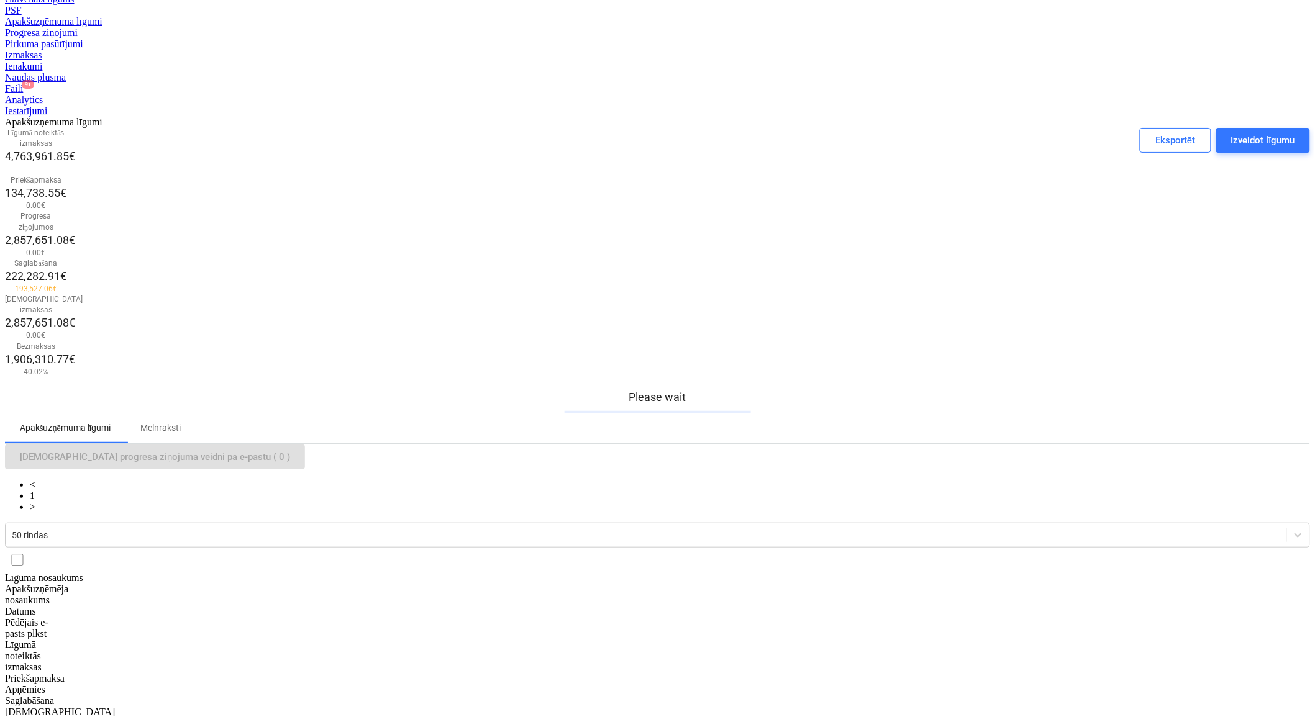
scroll to position [207, 0]
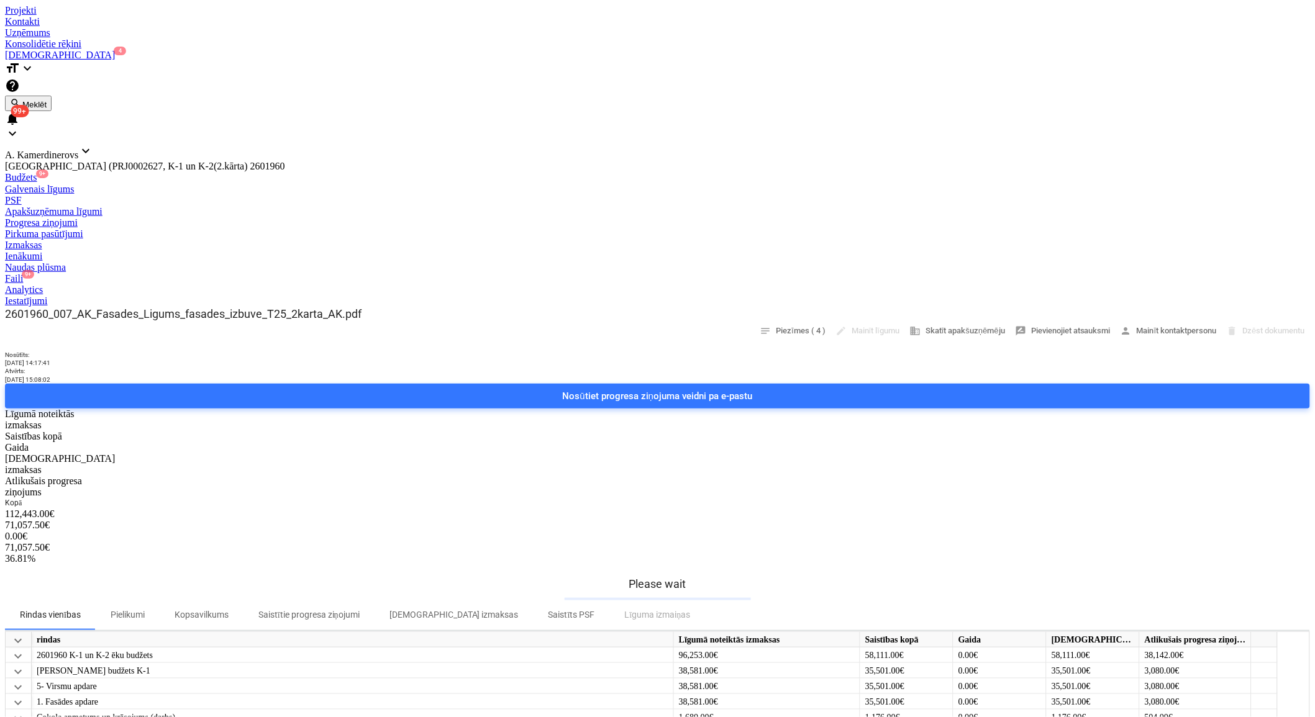
click at [804, 273] on div "Faili 9+" at bounding box center [657, 278] width 1305 height 11
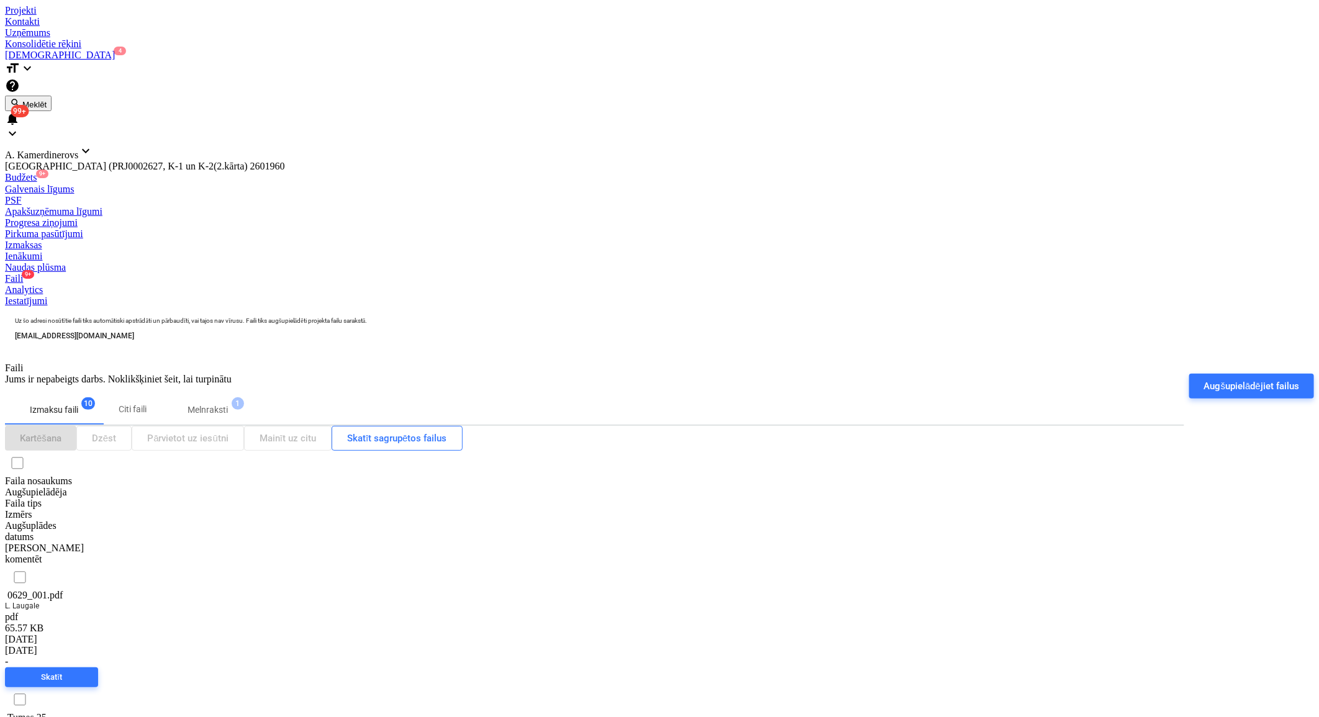
click at [73, 5] on div at bounding box center [659, 5] width 1309 height 0
